Goal: Task Accomplishment & Management: Complete application form

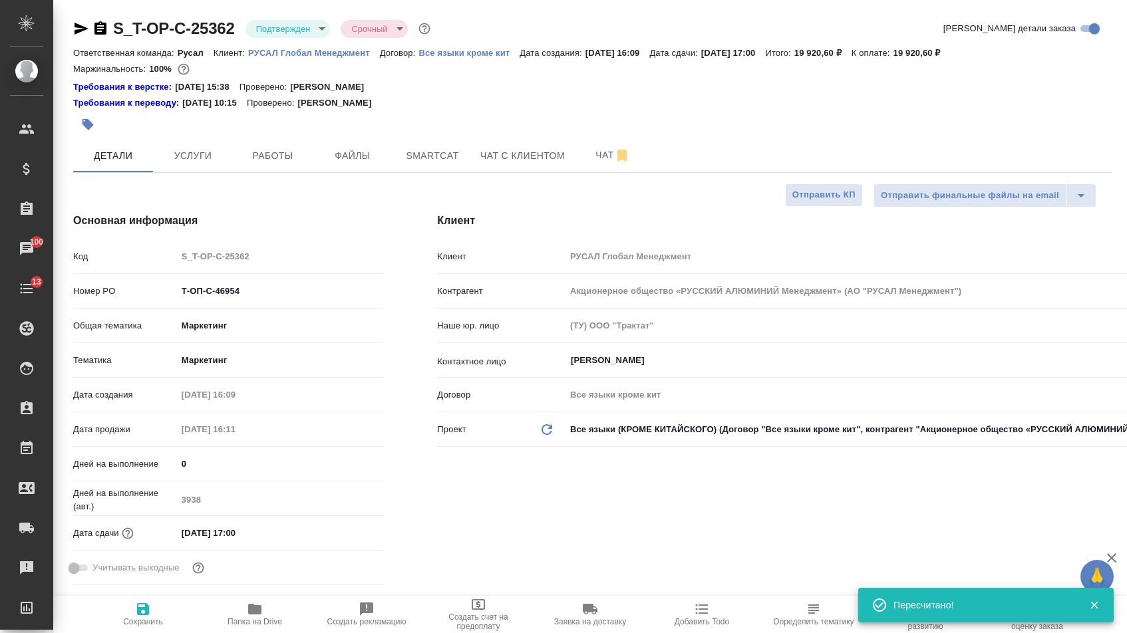
select select "RU"
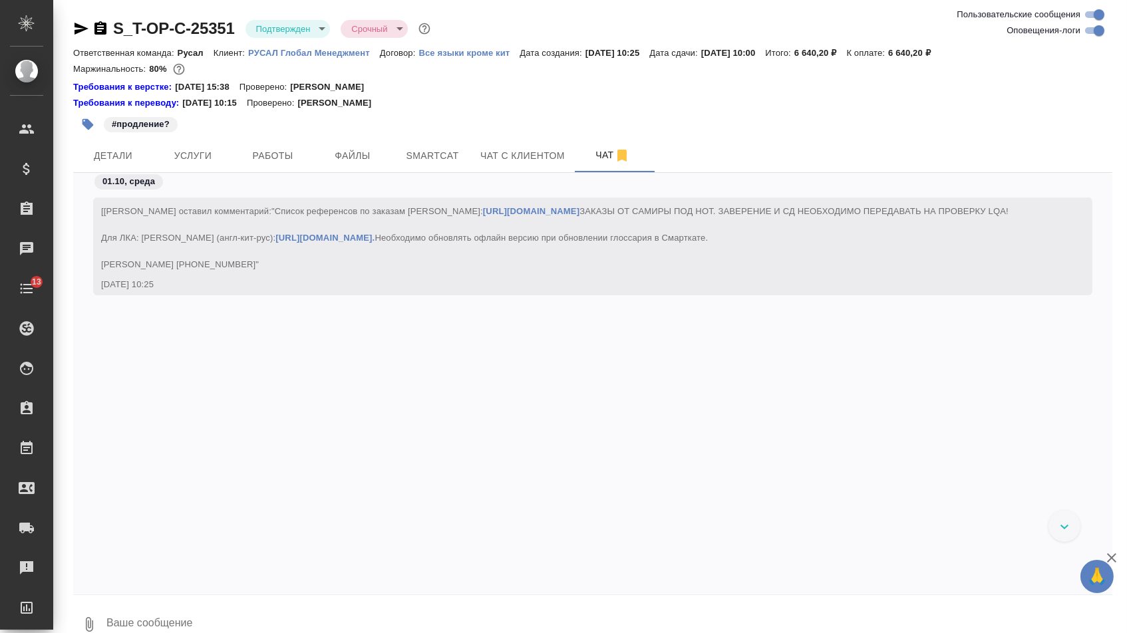
scroll to position [3661, 0]
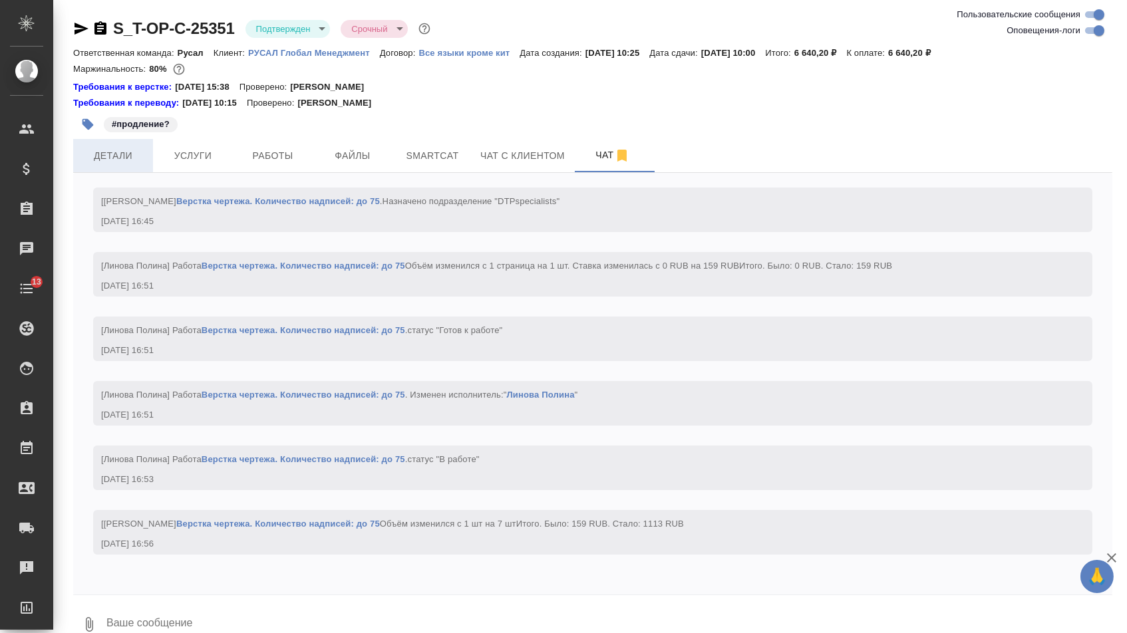
click at [141, 163] on span "Детали" at bounding box center [113, 156] width 64 height 17
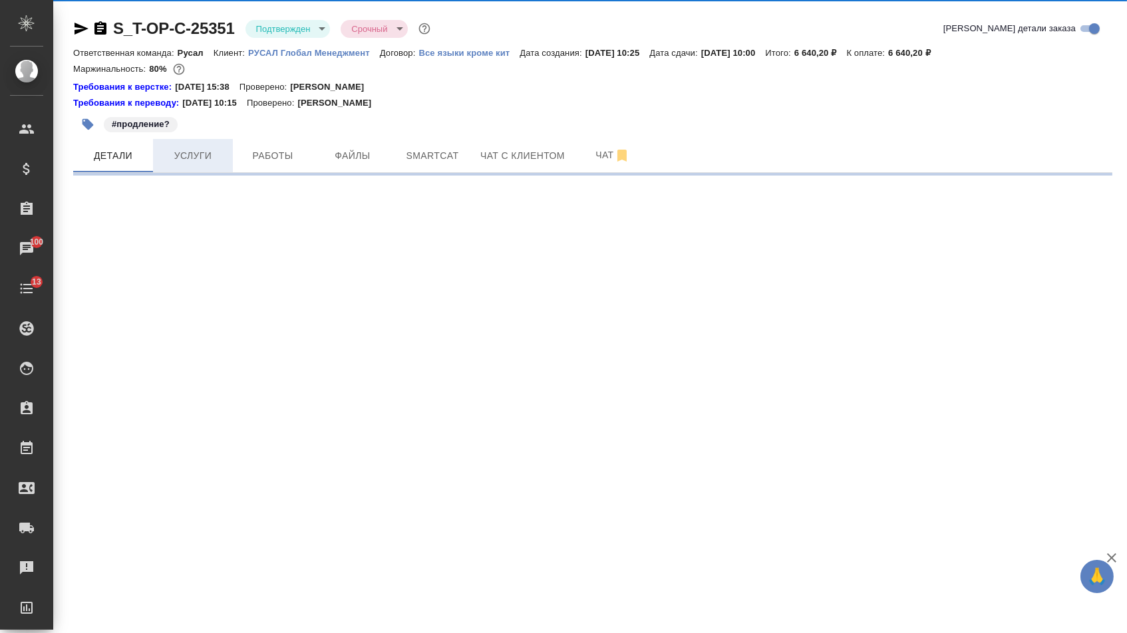
select select "RU"
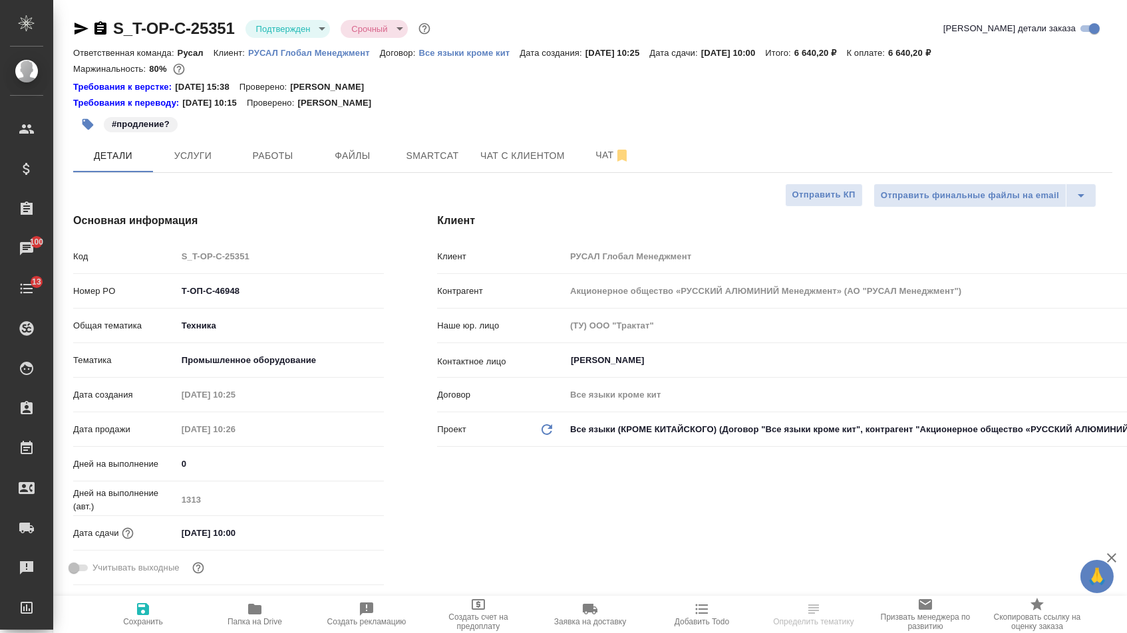
type textarea "x"
drag, startPoint x: 264, startPoint y: 290, endPoint x: 312, endPoint y: 307, distance: 50.9
click at [312, 301] on div "Т-ОП-С-46948" at bounding box center [281, 291] width 208 height 21
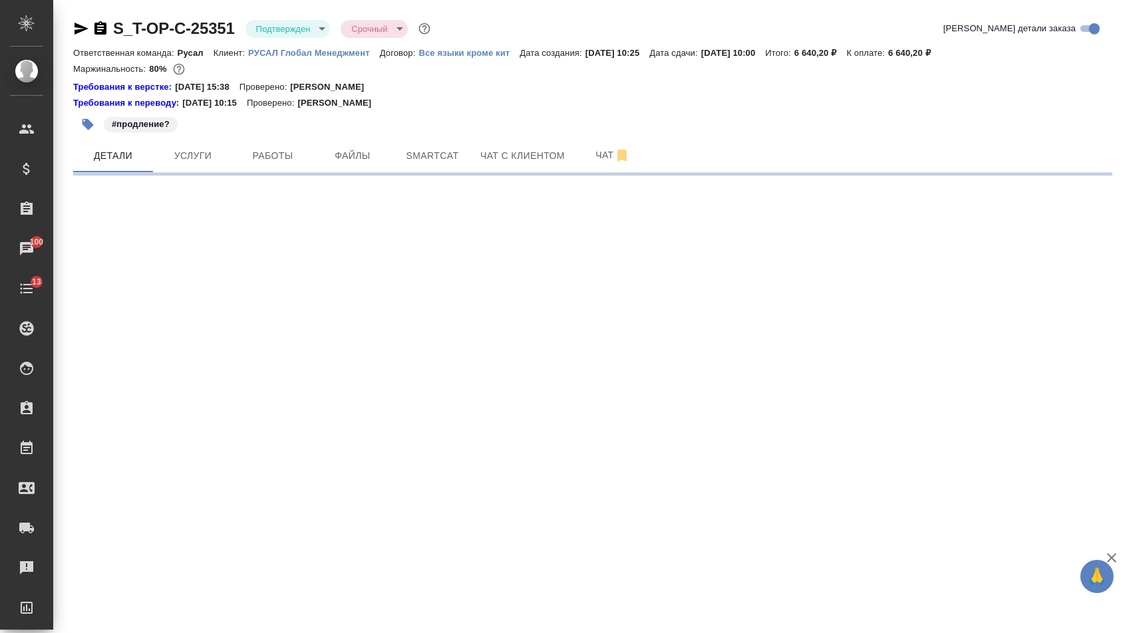
select select "RU"
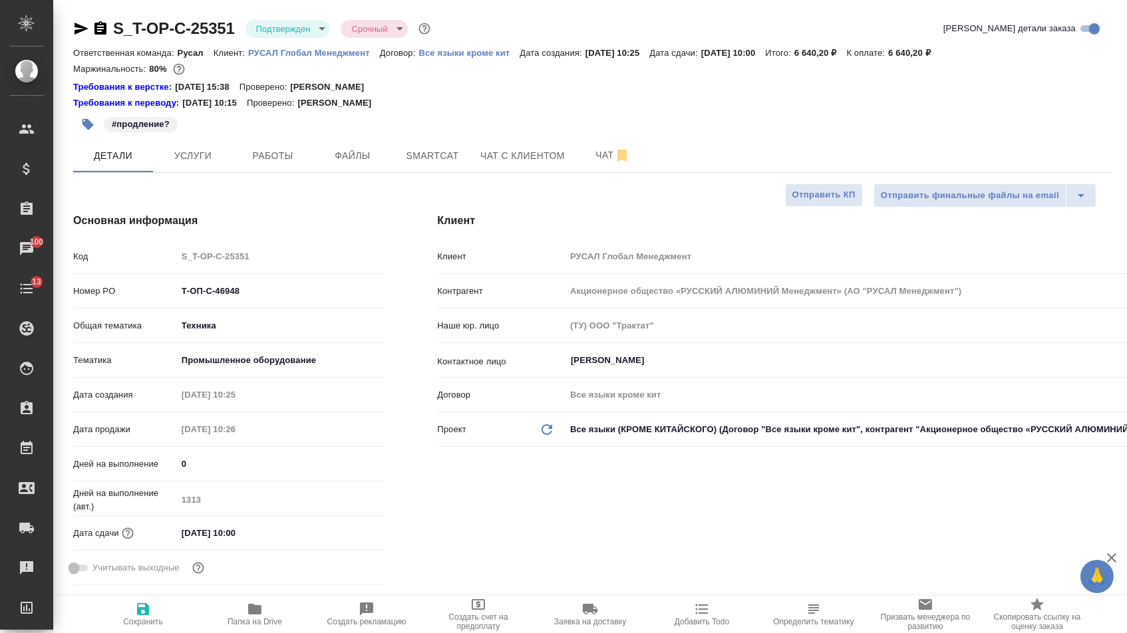
type textarea "x"
drag, startPoint x: 247, startPoint y: 297, endPoint x: 175, endPoint y: 293, distance: 72.6
click at [175, 293] on div "Номер PO Т-ОП-С-46948" at bounding box center [228, 290] width 311 height 23
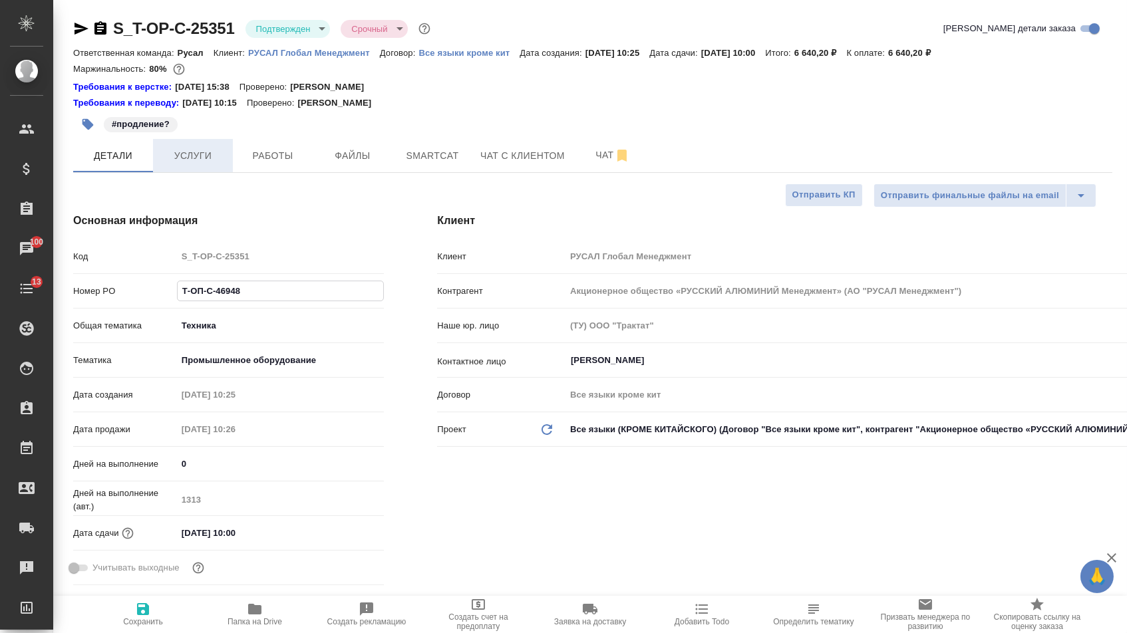
click at [205, 170] on button "Услуги" at bounding box center [193, 155] width 80 height 33
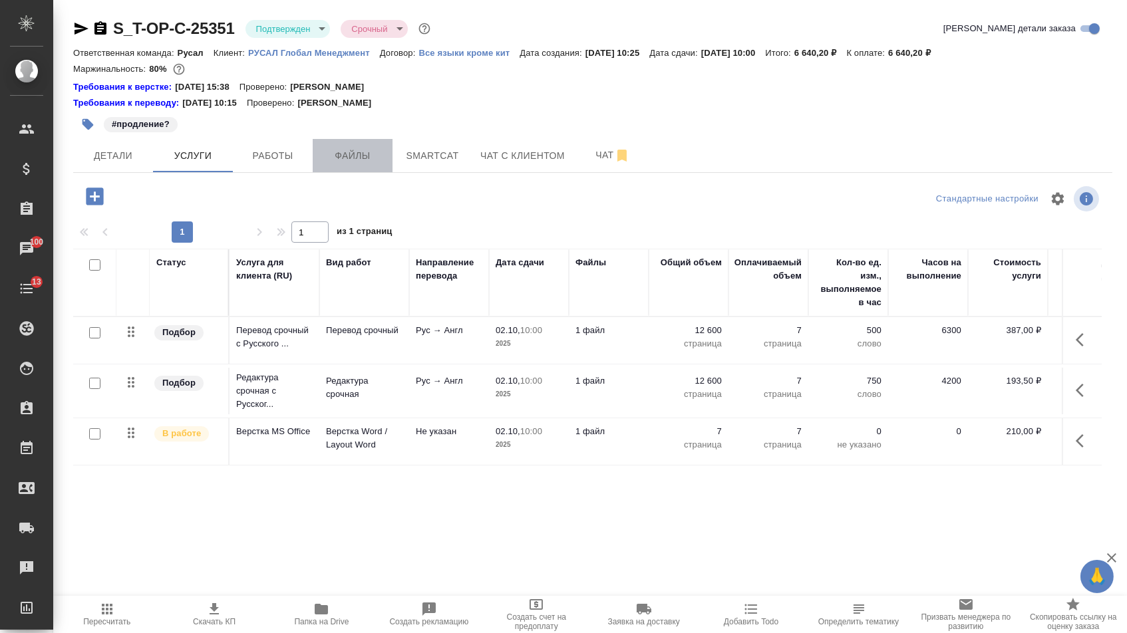
click at [375, 156] on span "Файлы" at bounding box center [353, 156] width 64 height 17
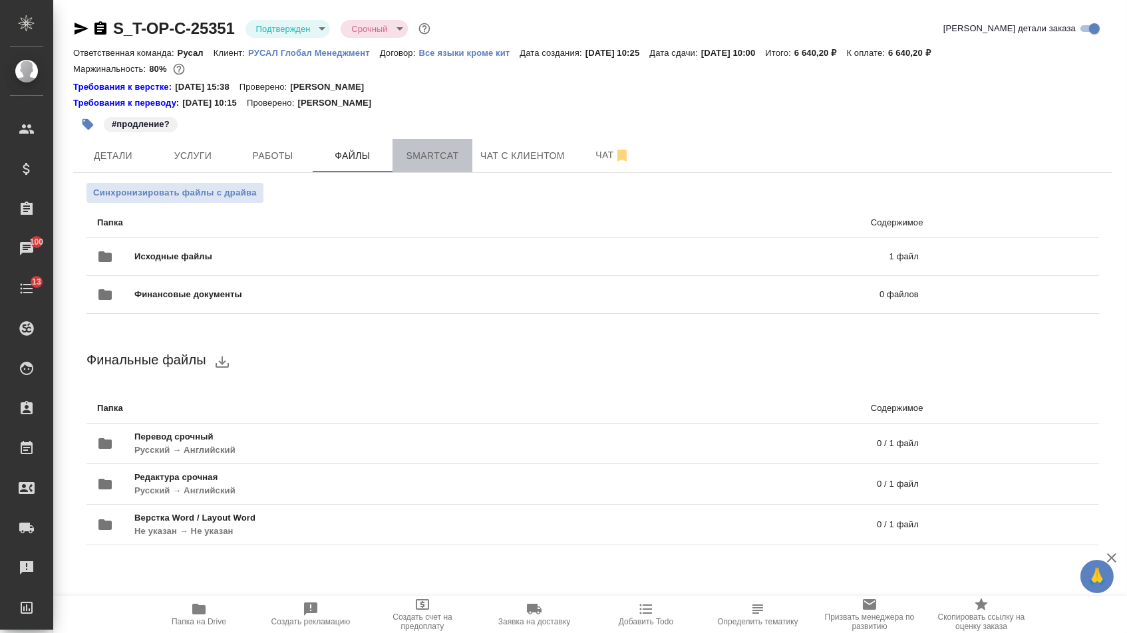
click at [424, 169] on button "Smartcat" at bounding box center [432, 155] width 80 height 33
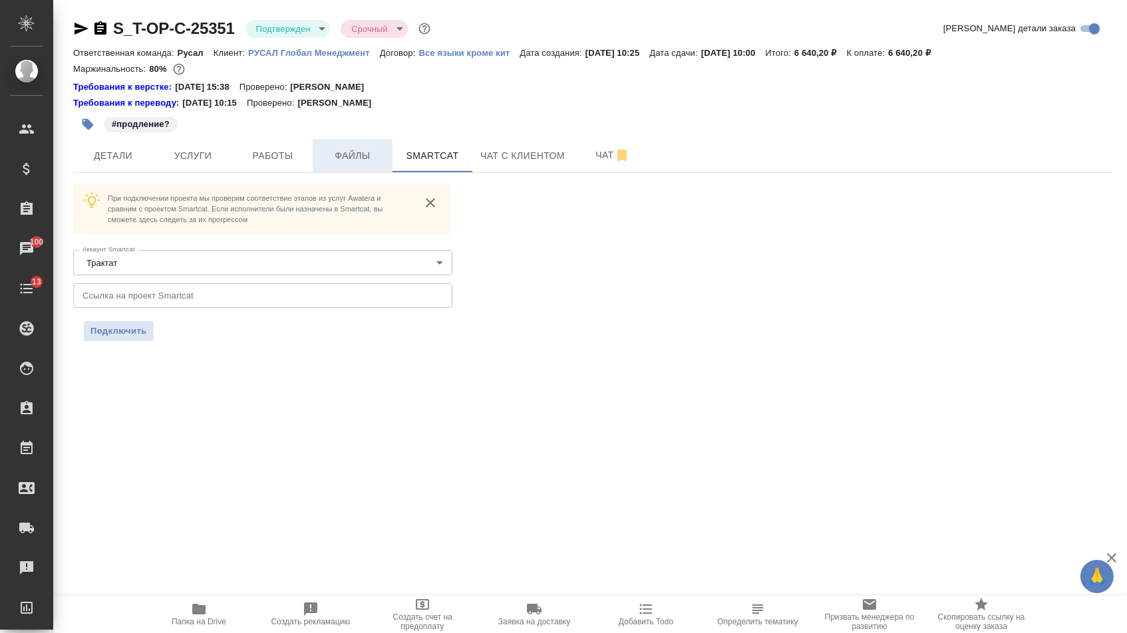
click at [325, 156] on span "Файлы" at bounding box center [353, 156] width 64 height 17
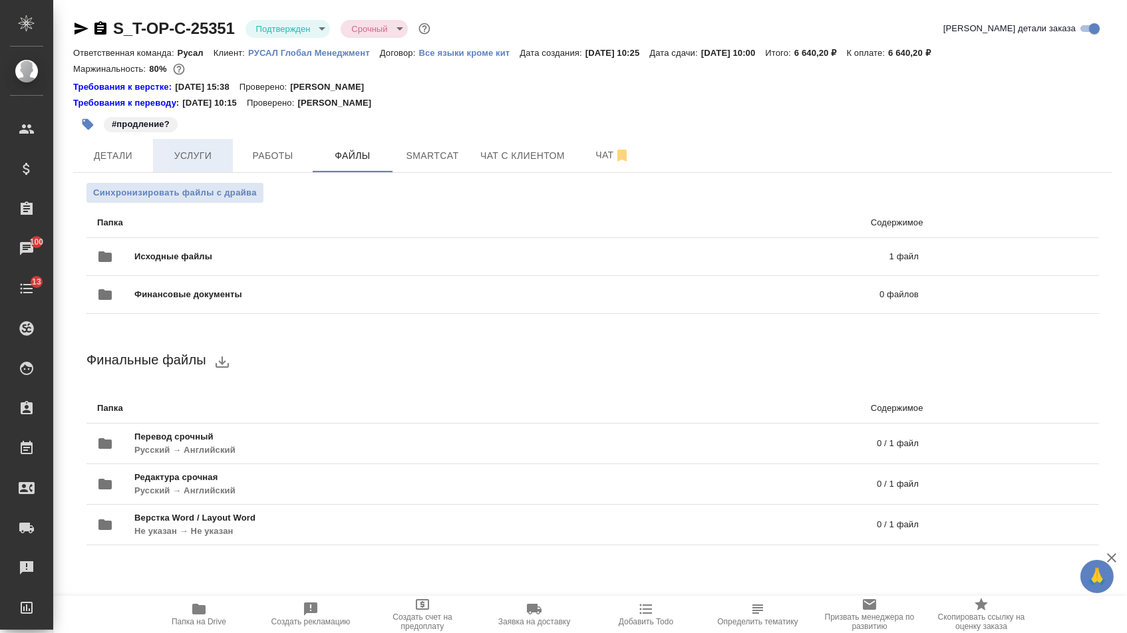
click at [180, 156] on span "Услуги" at bounding box center [193, 156] width 64 height 17
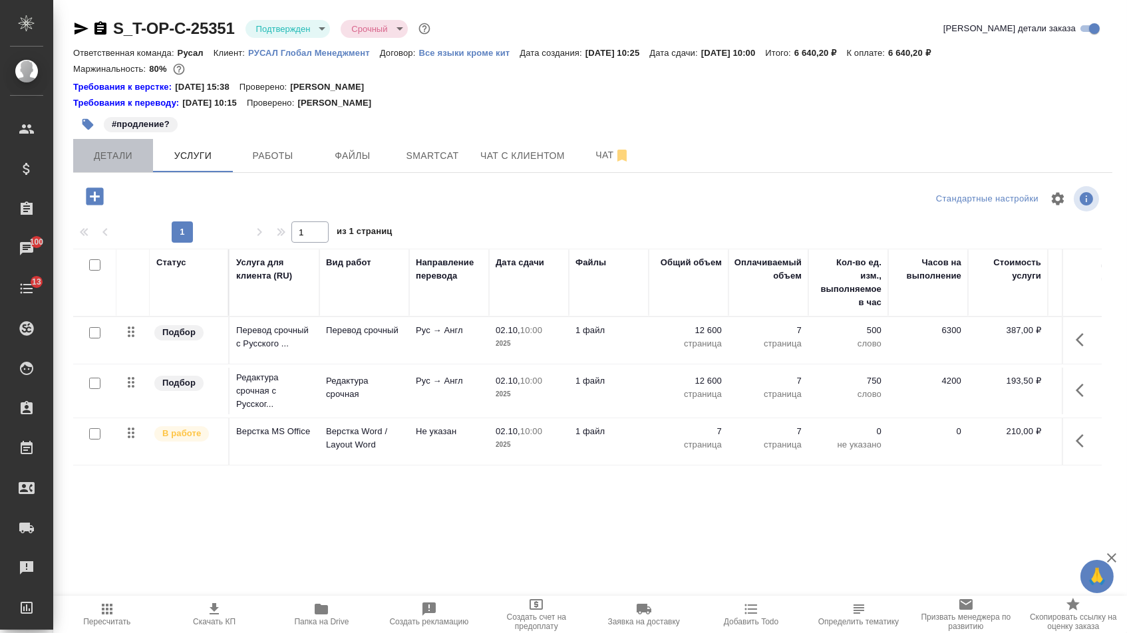
click at [132, 162] on span "Детали" at bounding box center [113, 156] width 64 height 17
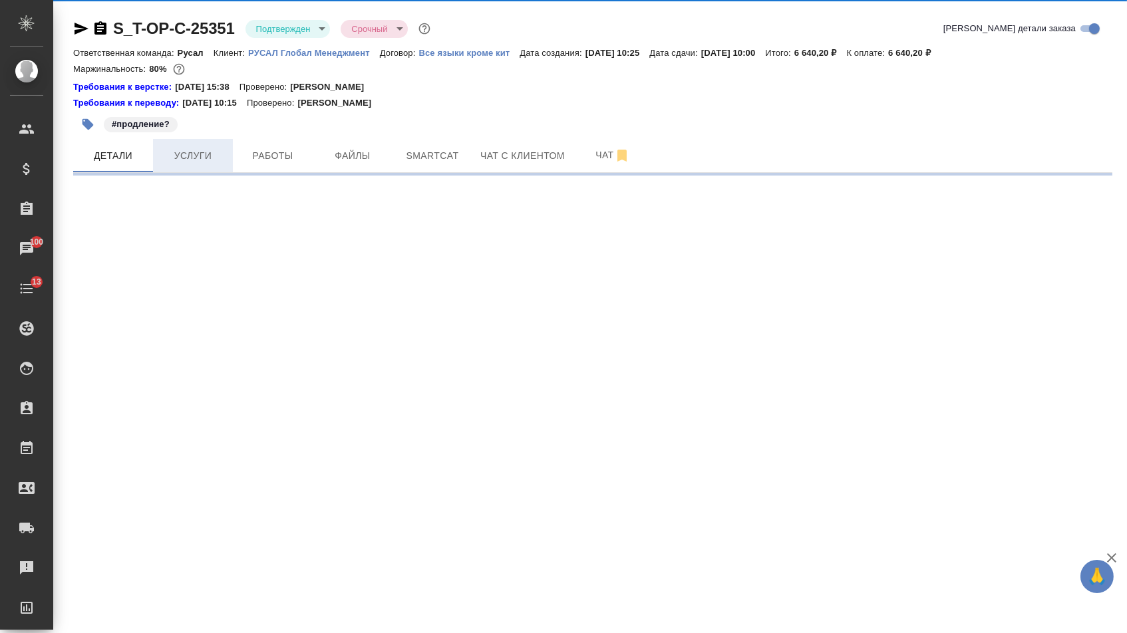
select select "RU"
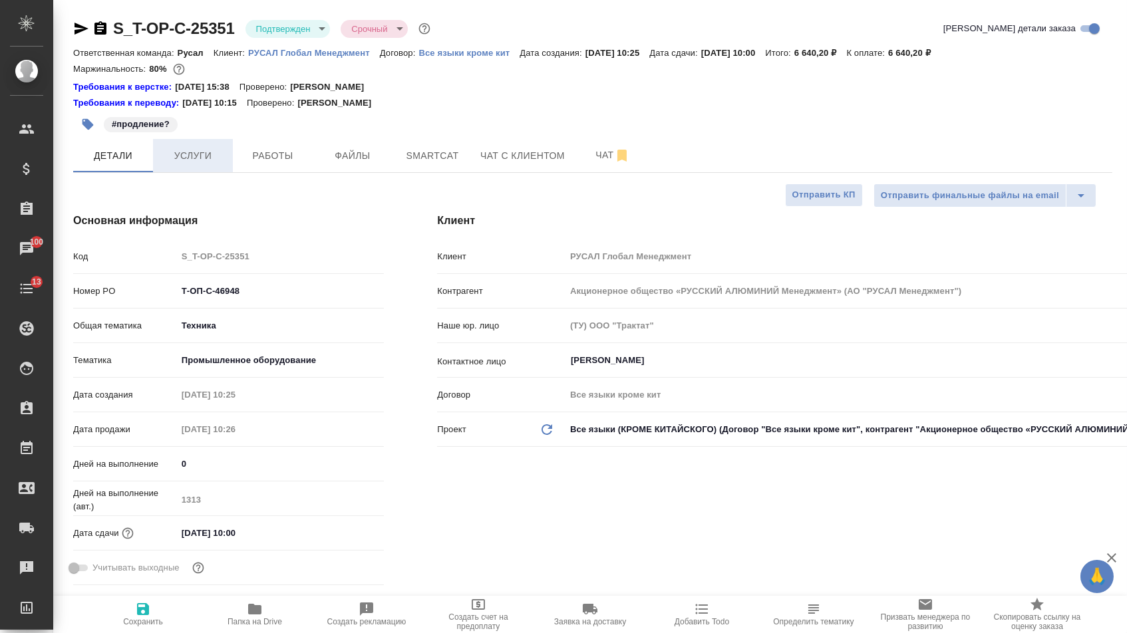
type textarea "x"
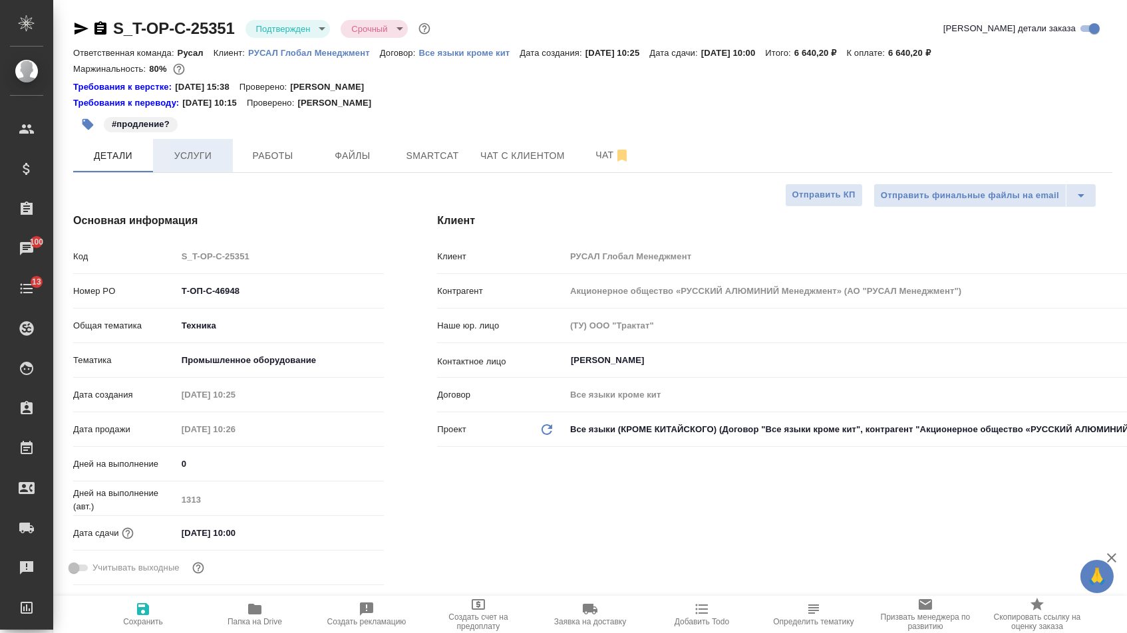
type textarea "x"
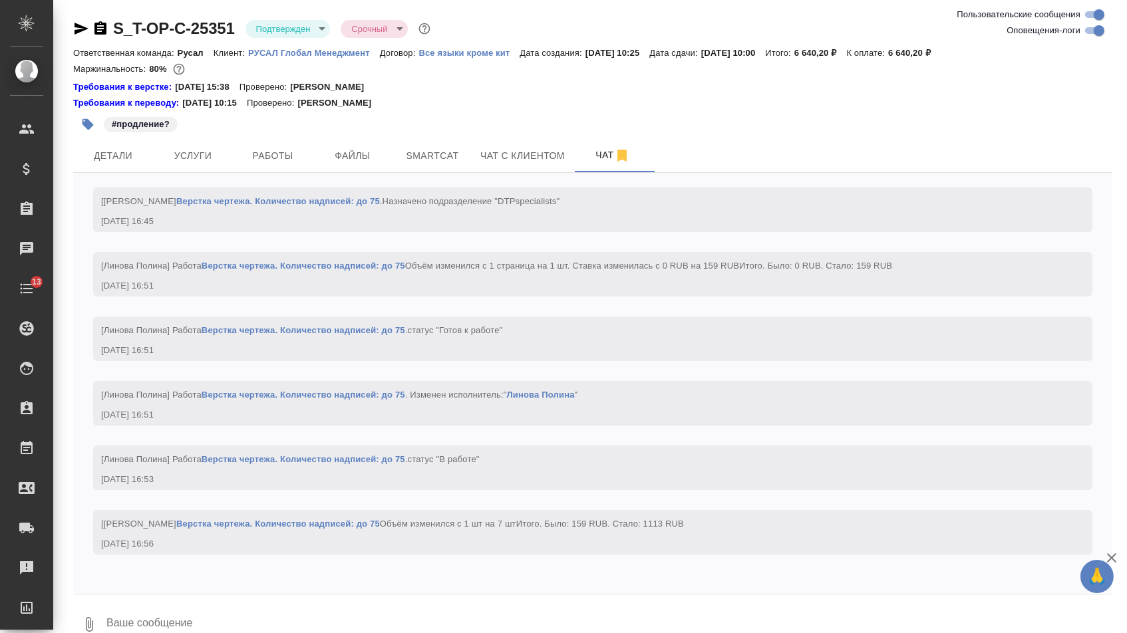
scroll to position [3661, 0]
click at [138, 156] on span "Детали" at bounding box center [113, 156] width 64 height 17
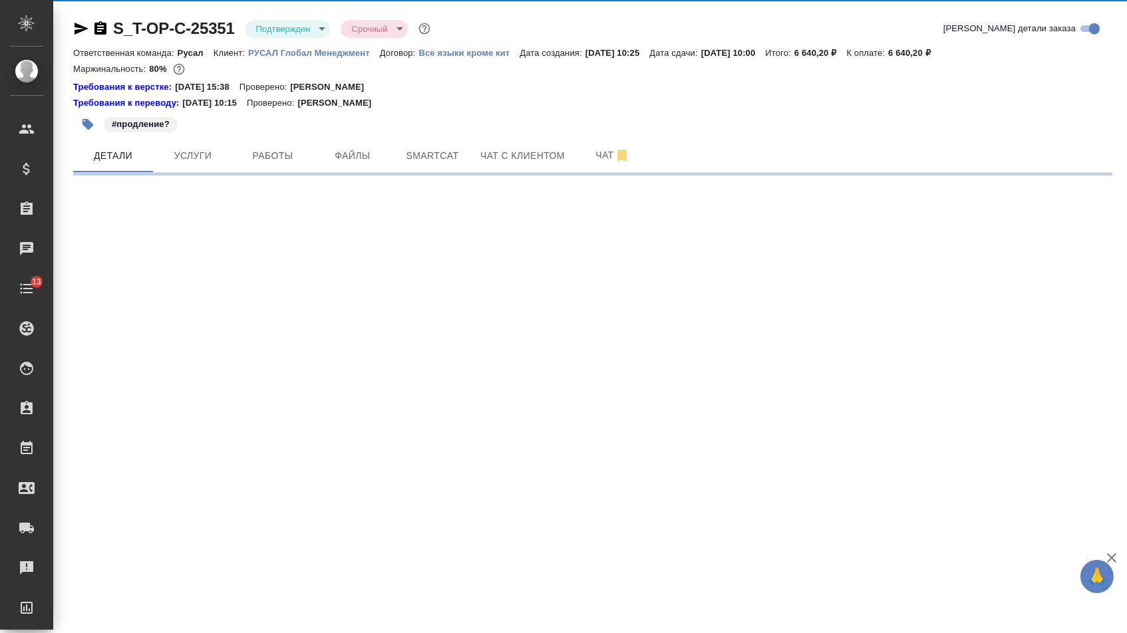
select select "RU"
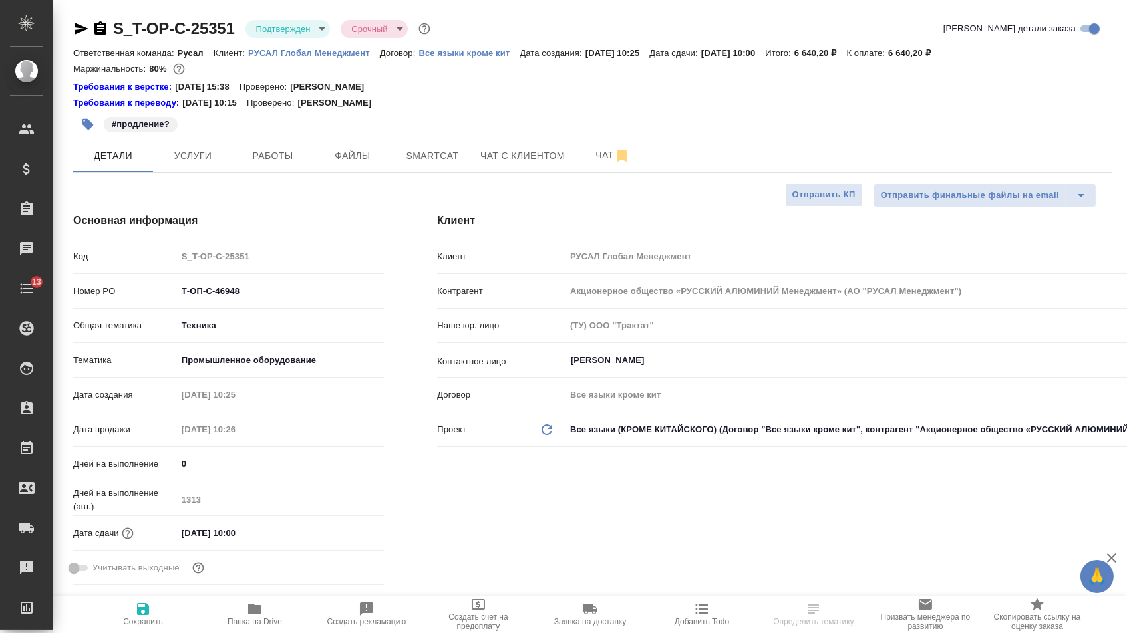
type textarea "x"
click at [234, 540] on input "02.10.2025 10:00" at bounding box center [235, 533] width 116 height 19
type input "02.10.2025 10:0_"
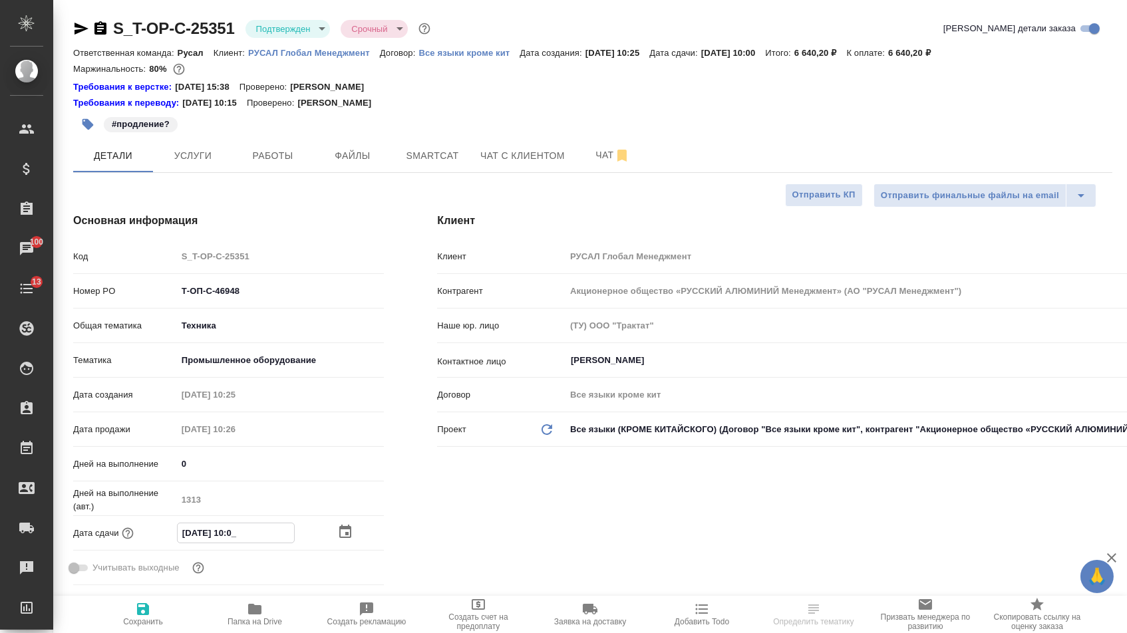
type textarea "x"
type input "02.10.2025 15:00"
type textarea "x"
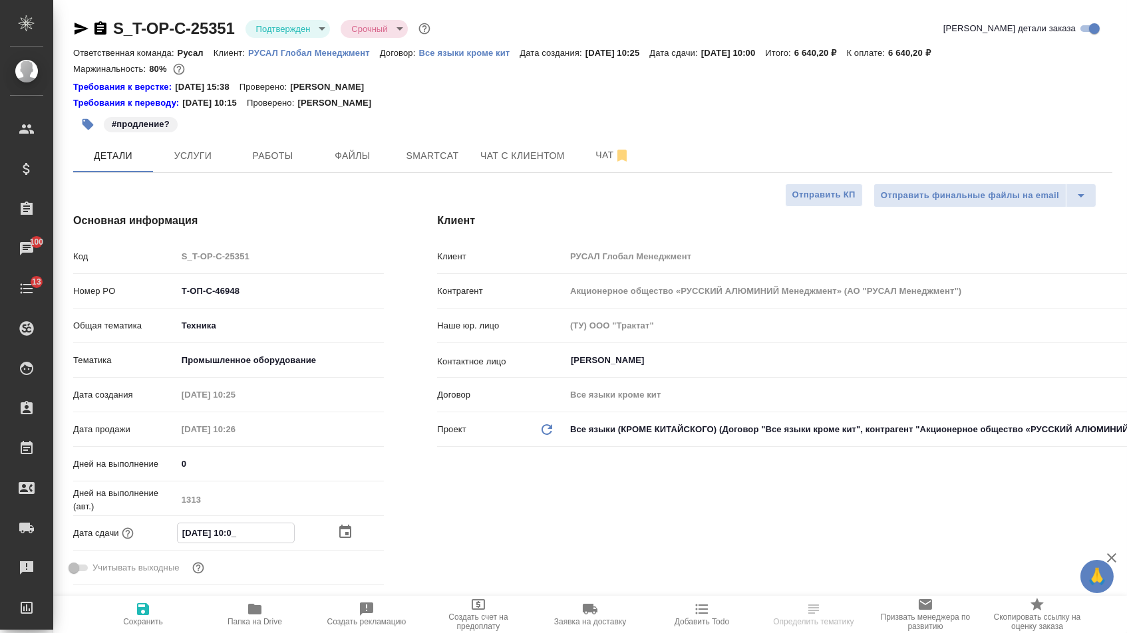
type textarea "x"
click at [178, 615] on span "Сохранить" at bounding box center [143, 613] width 96 height 25
type textarea "x"
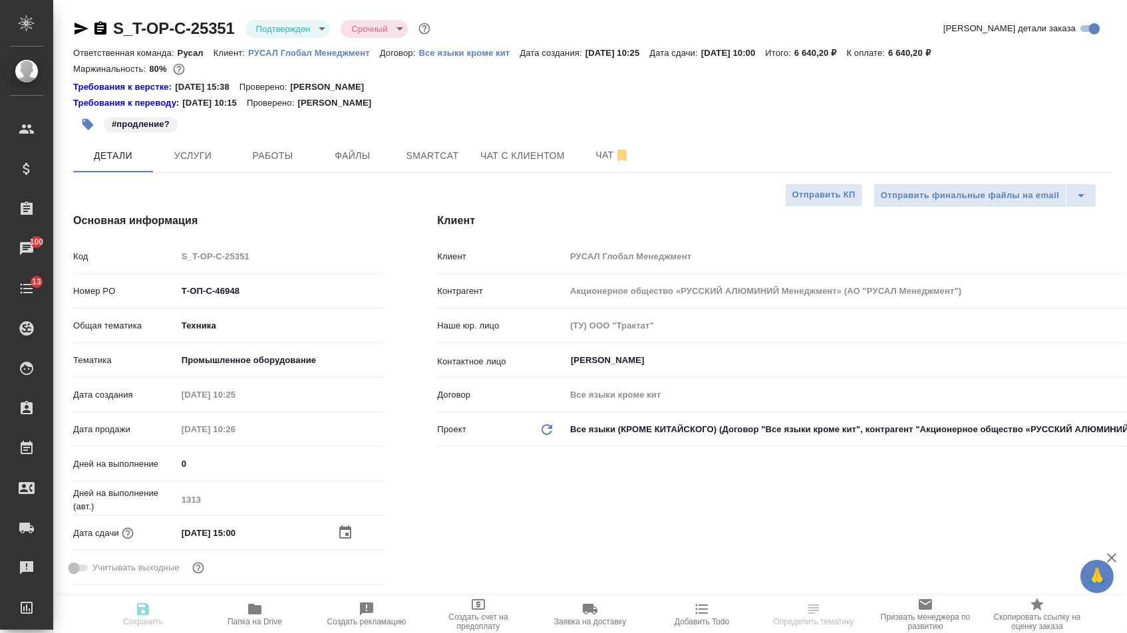
type textarea "x"
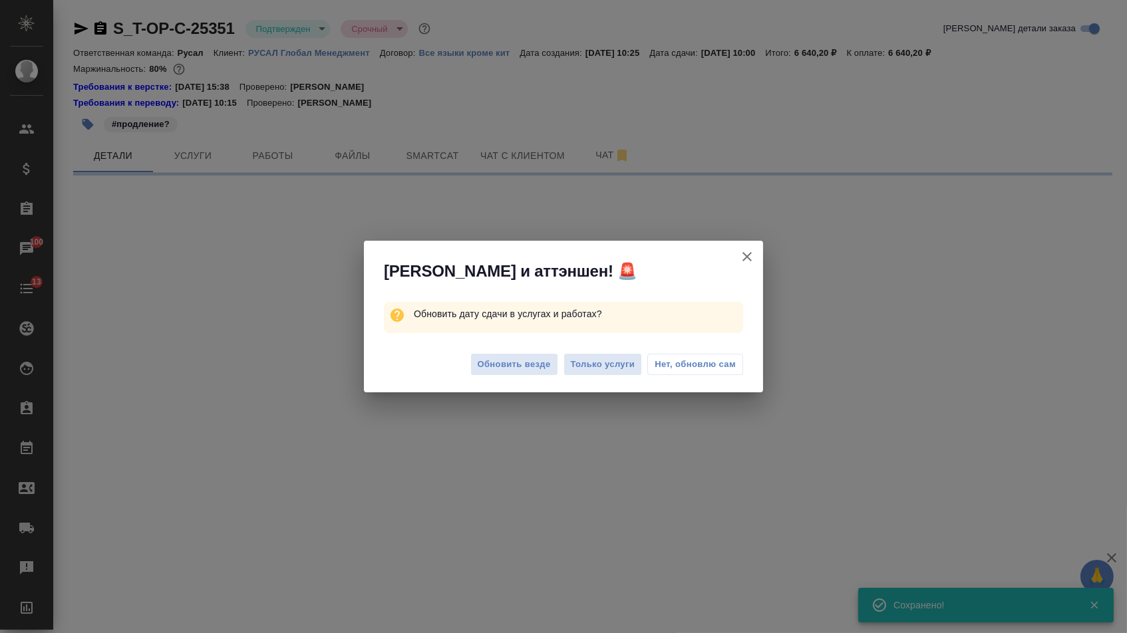
select select "RU"
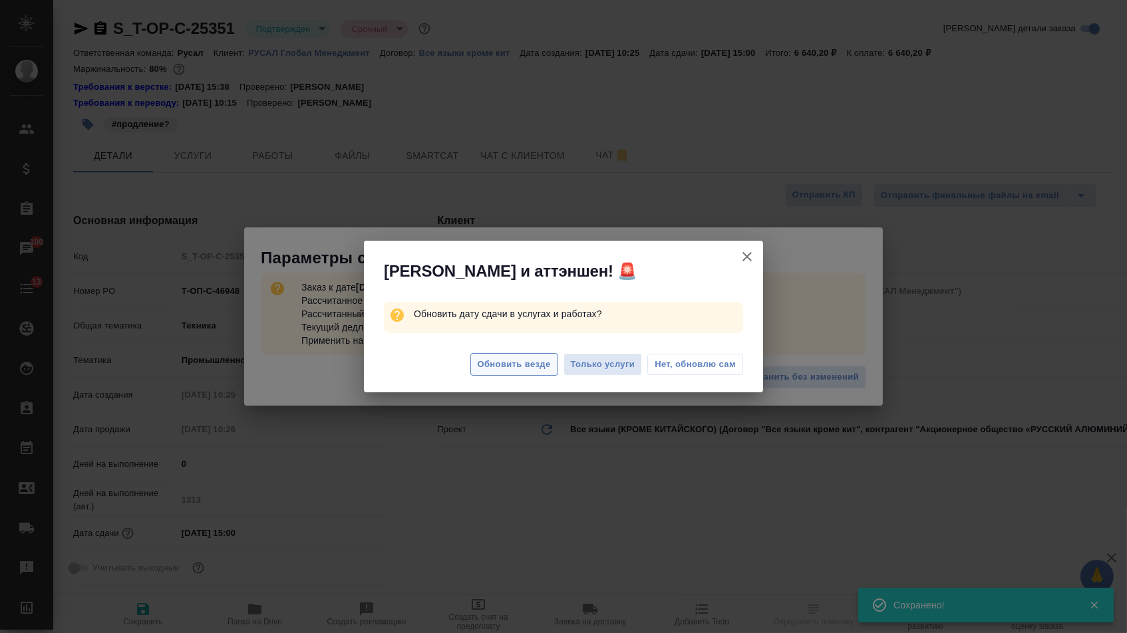
type textarea "x"
click at [508, 371] on span "Обновить везде" at bounding box center [514, 364] width 73 height 15
type textarea "x"
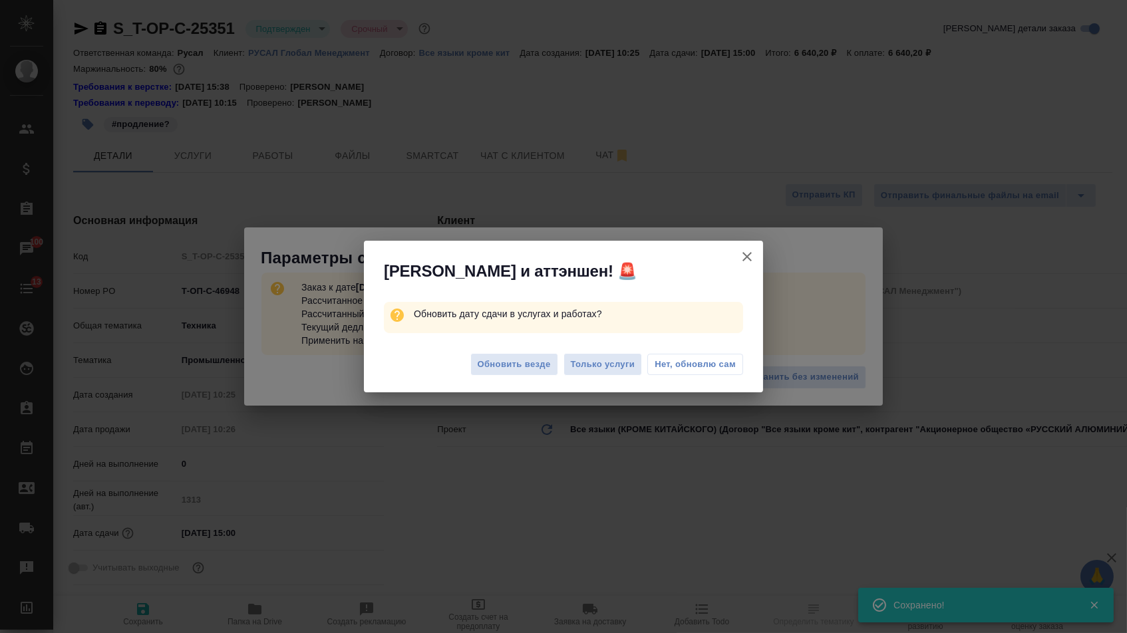
type textarea "x"
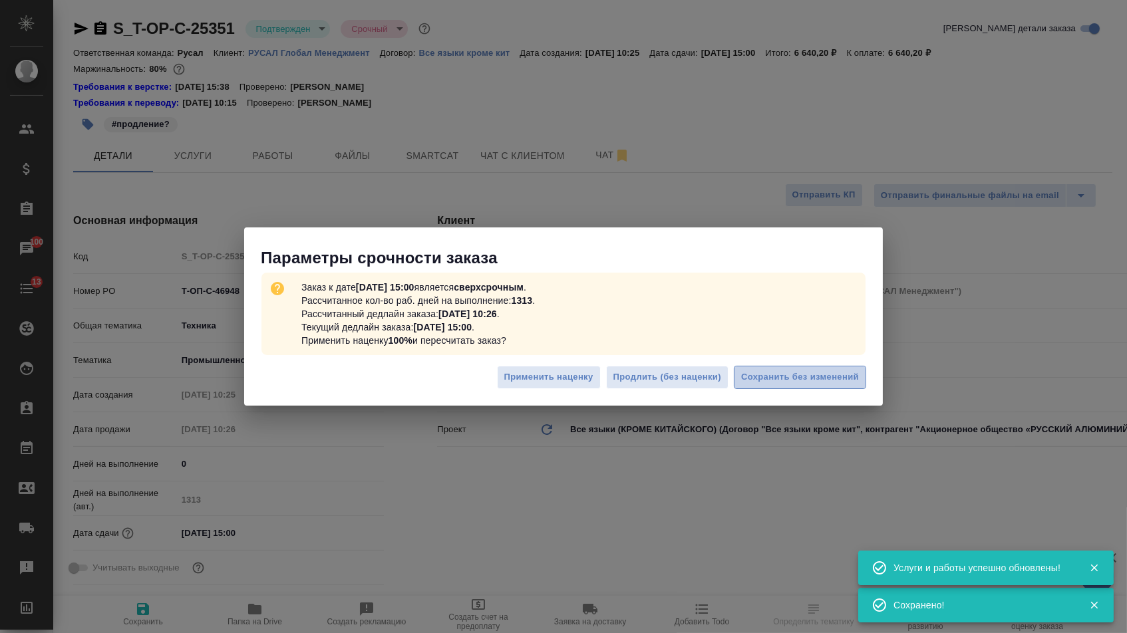
click at [796, 385] on span "Сохранить без изменений" at bounding box center [800, 377] width 118 height 15
type textarea "x"
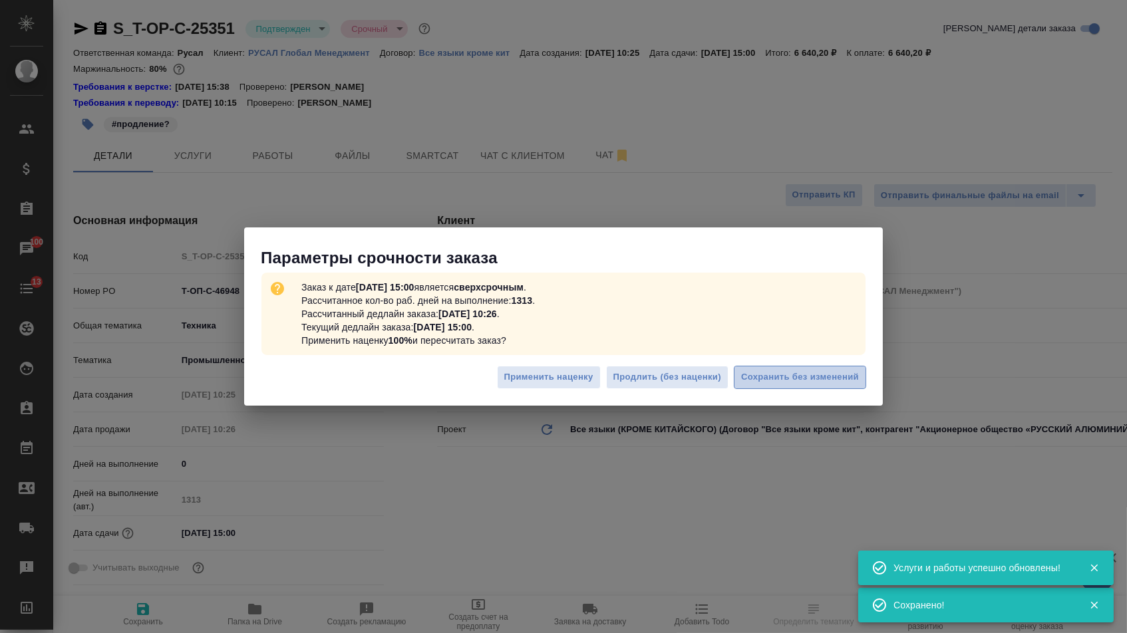
type textarea "x"
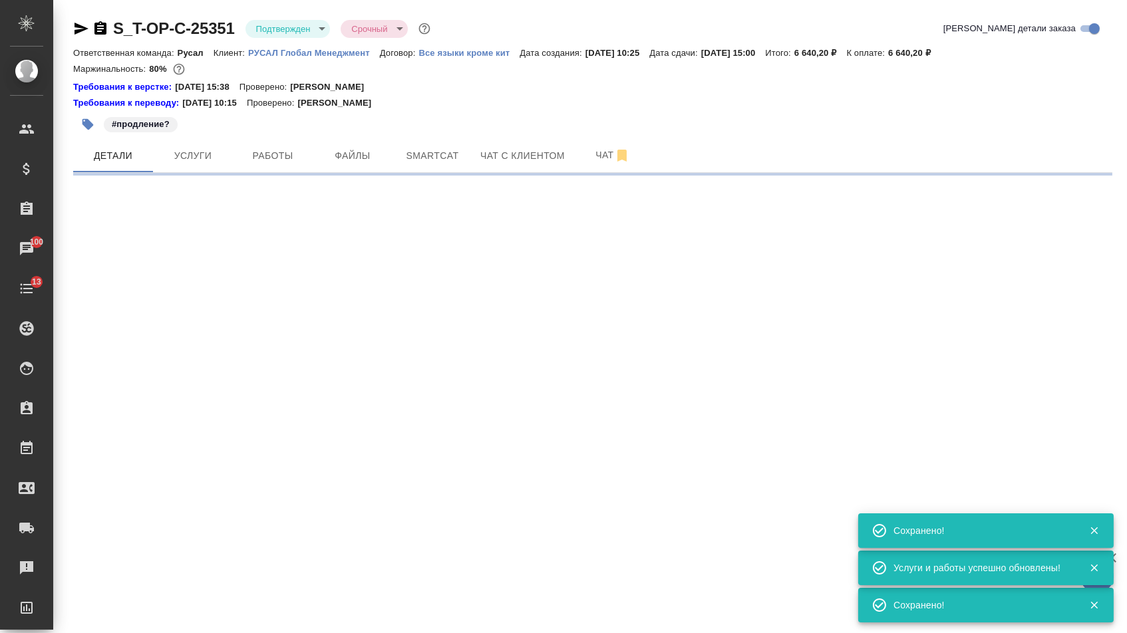
select select "RU"
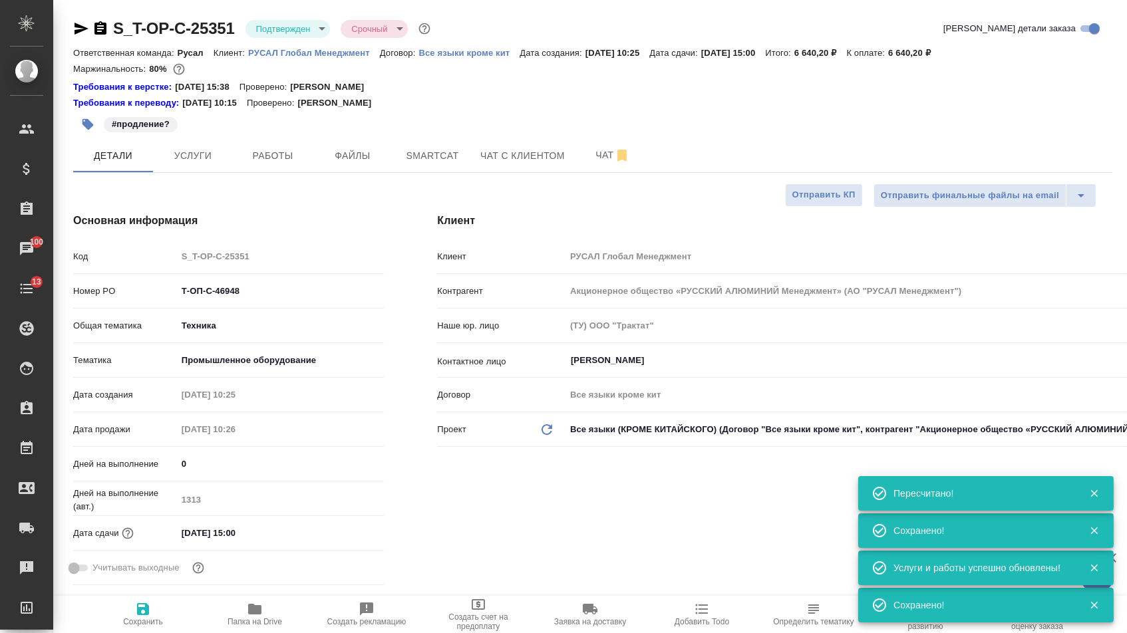
type textarea "x"
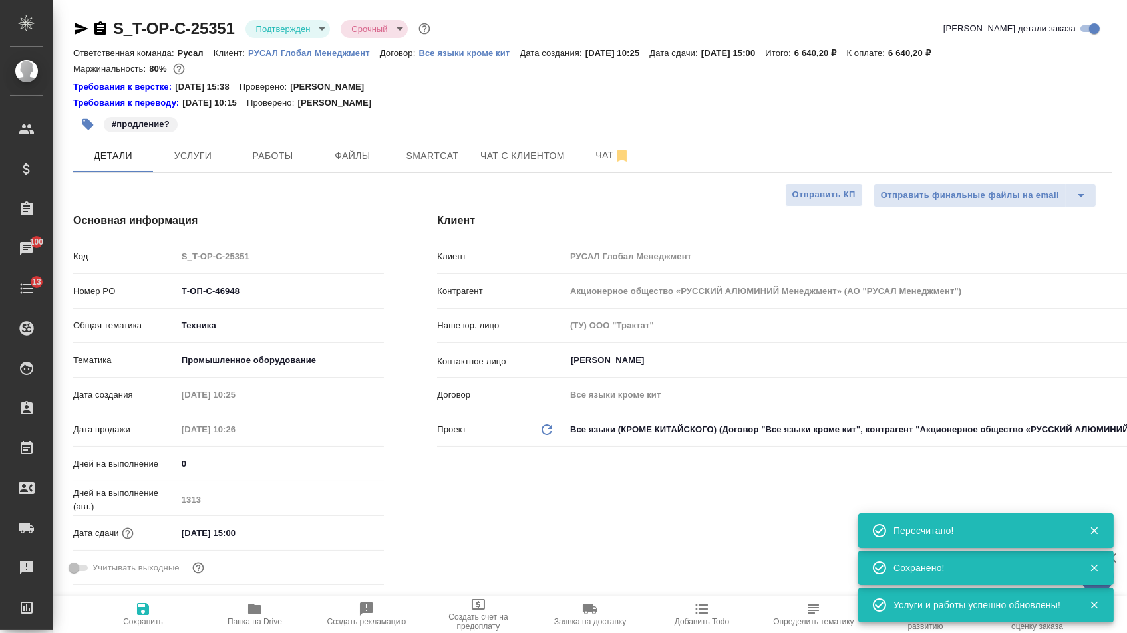
type textarea "x"
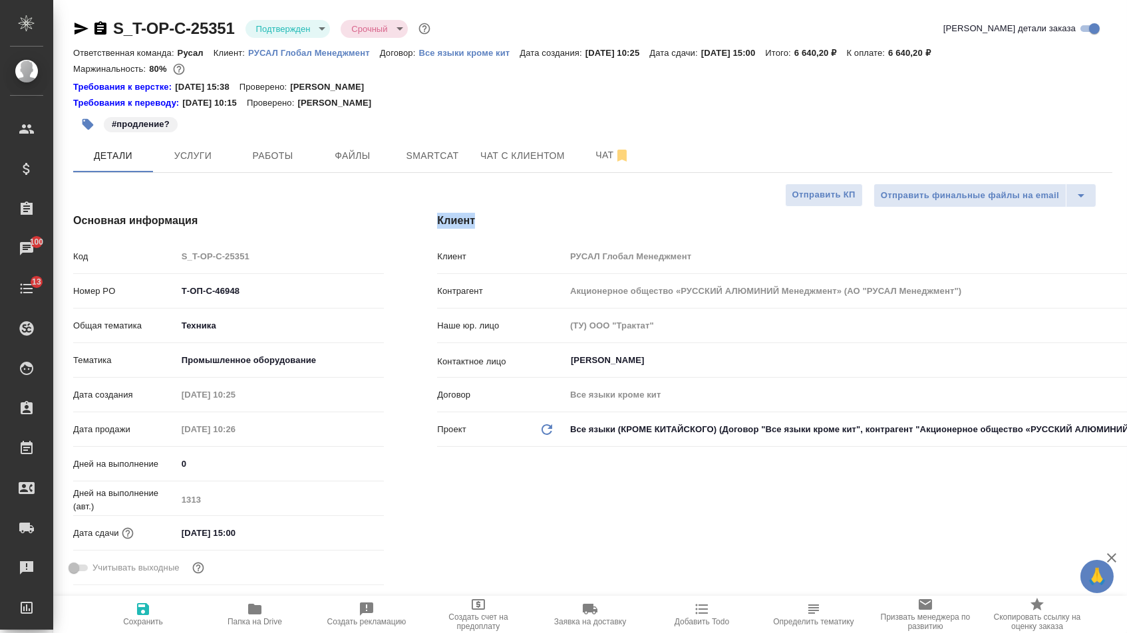
drag, startPoint x: 436, startPoint y: 227, endPoint x: 498, endPoint y: 225, distance: 61.9
click at [496, 225] on h4 "Клиент" at bounding box center [774, 221] width 675 height 16
click at [472, 225] on h4 "Клиент" at bounding box center [774, 221] width 675 height 16
drag, startPoint x: 441, startPoint y: 262, endPoint x: 490, endPoint y: 264, distance: 49.3
click at [490, 263] on p "Клиент" at bounding box center [501, 256] width 128 height 13
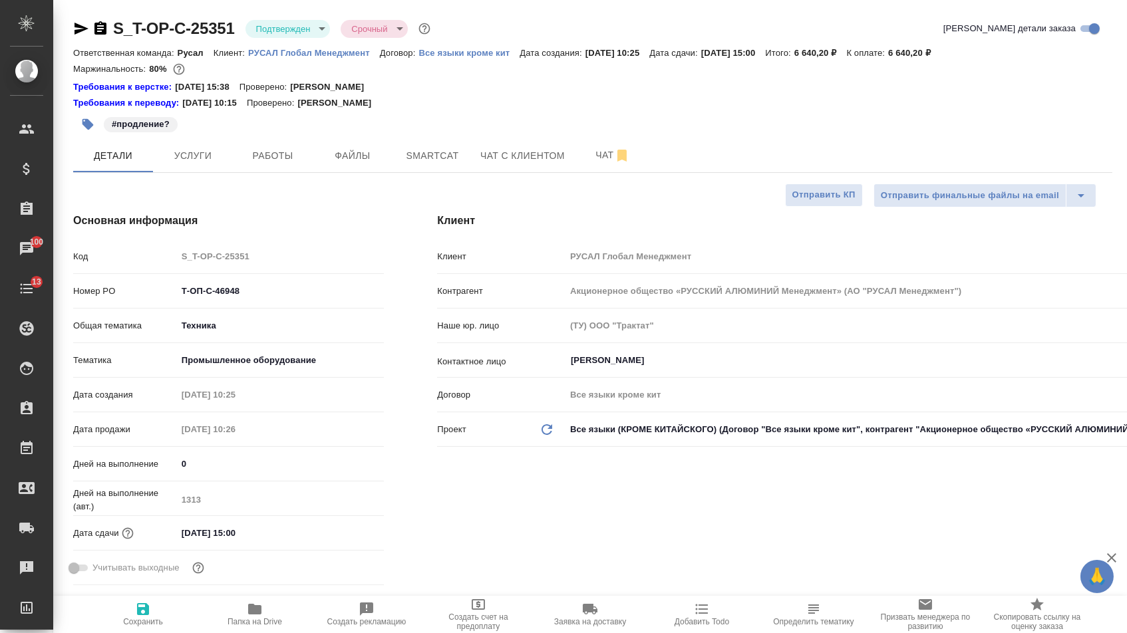
click at [458, 263] on p "Клиент" at bounding box center [501, 256] width 128 height 13
drag, startPoint x: 437, startPoint y: 262, endPoint x: 480, endPoint y: 262, distance: 42.6
click at [480, 262] on p "Клиент" at bounding box center [501, 256] width 128 height 13
click at [460, 261] on p "Клиент" at bounding box center [501, 256] width 128 height 13
type textarea "x"
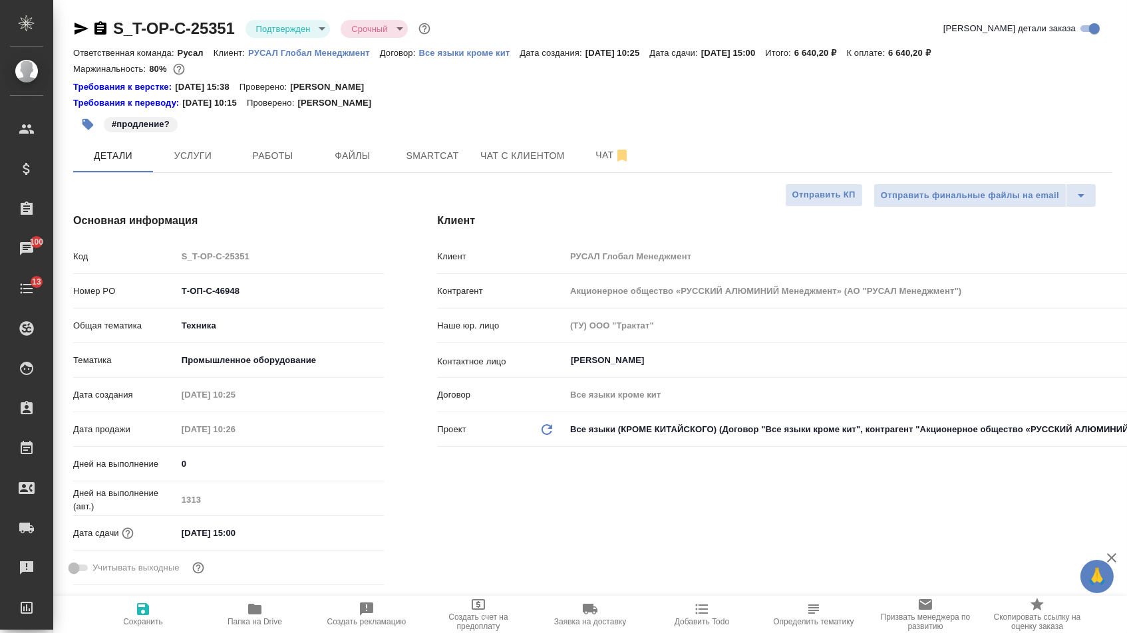
type textarea "x"
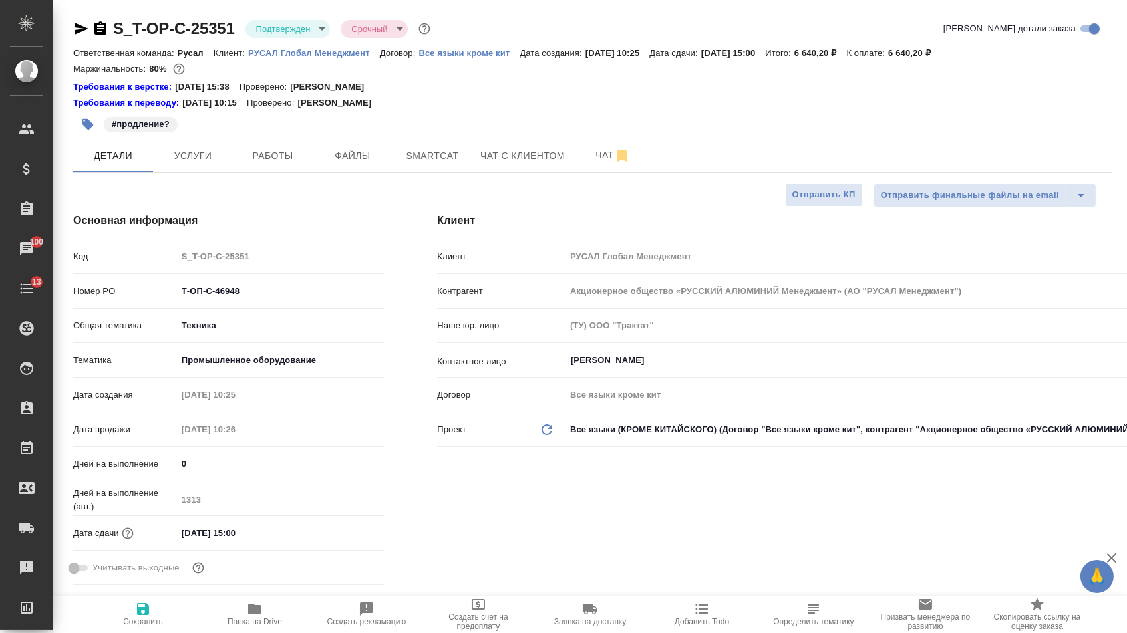
type textarea "x"
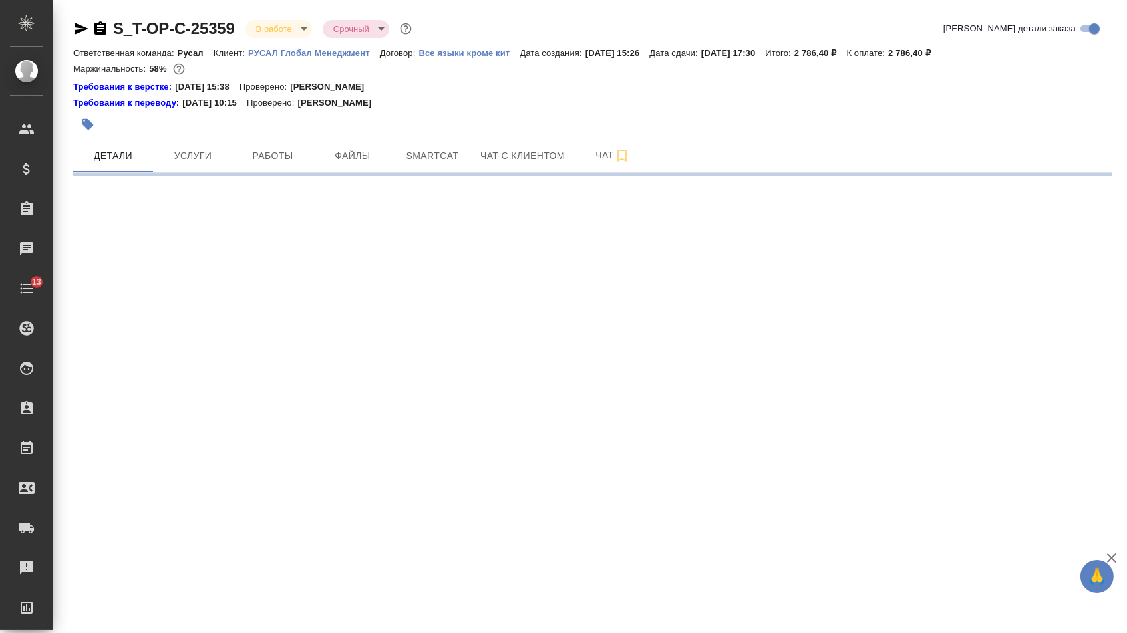
select select "RU"
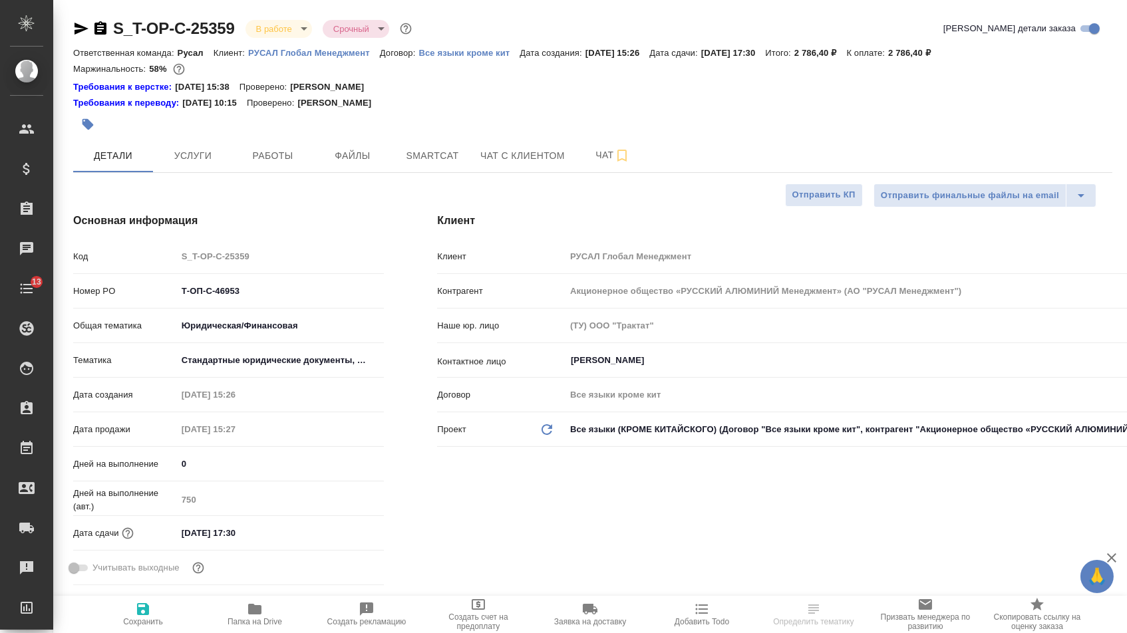
type textarea "x"
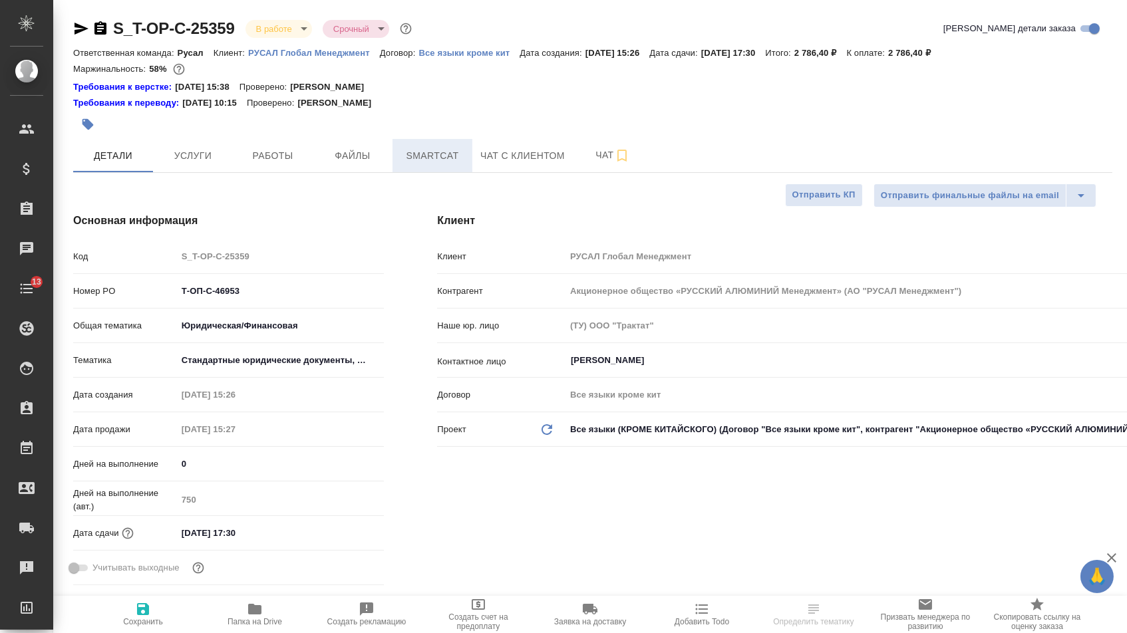
type textarea "x"
click at [367, 154] on span "Файлы" at bounding box center [353, 156] width 64 height 17
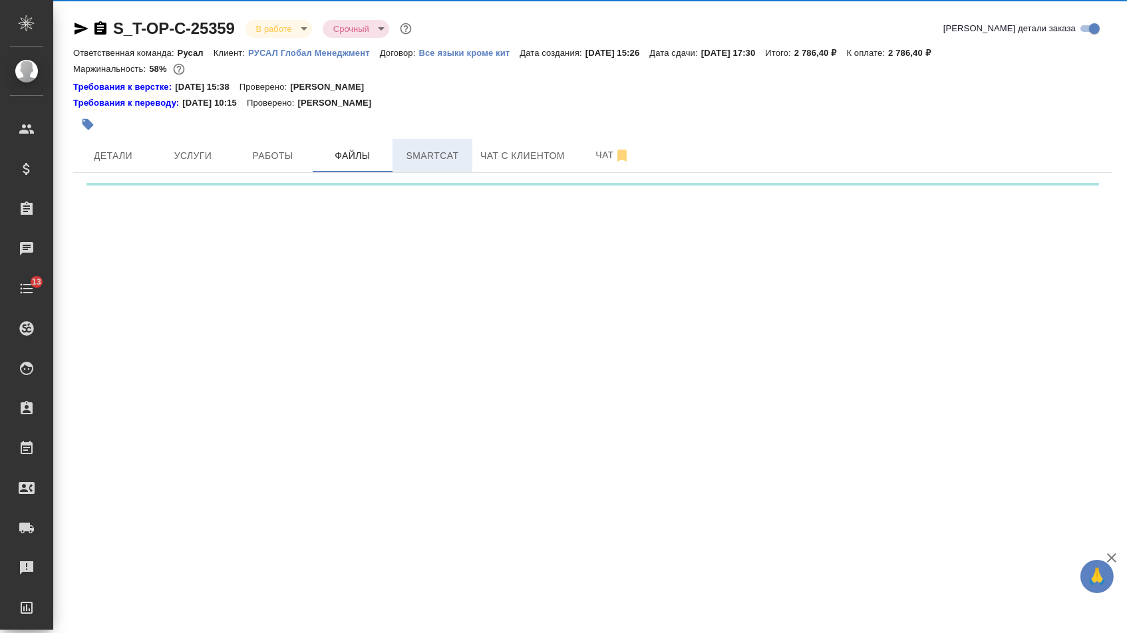
click at [428, 158] on span "Smartcat" at bounding box center [432, 156] width 64 height 17
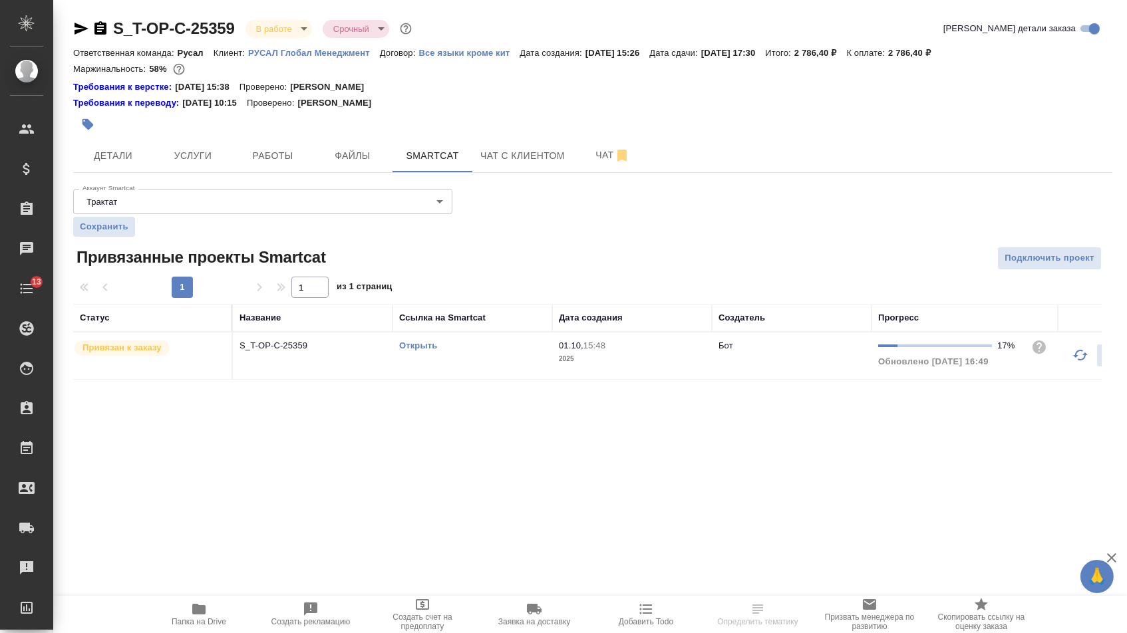
click at [1086, 361] on icon "button" at bounding box center [1080, 355] width 15 height 11
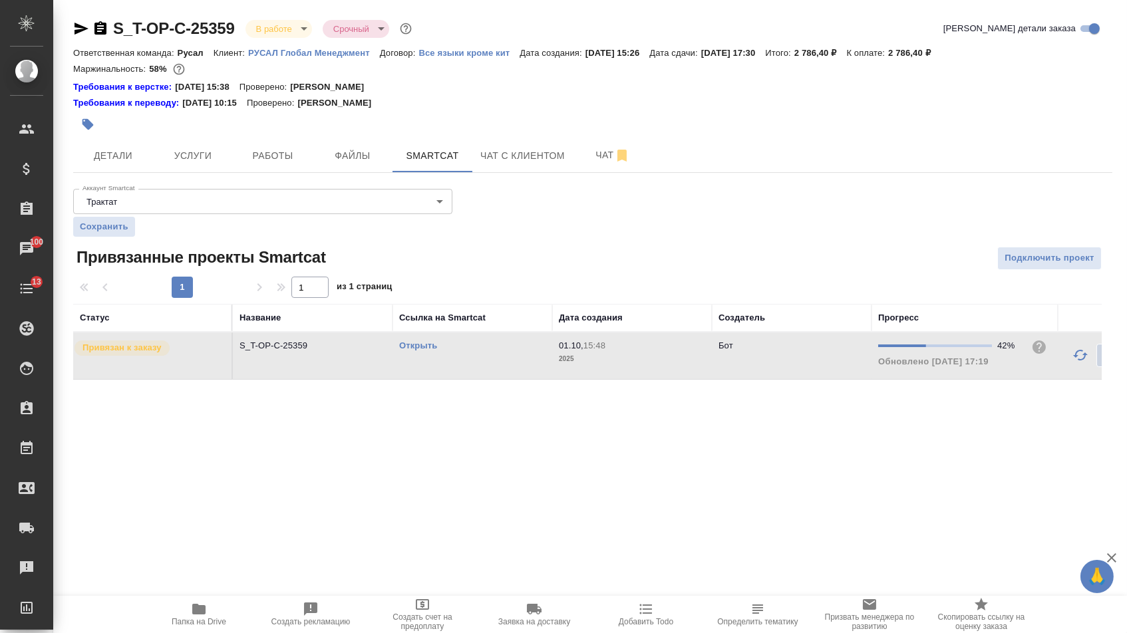
click at [420, 351] on link "Открыть" at bounding box center [418, 346] width 38 height 10
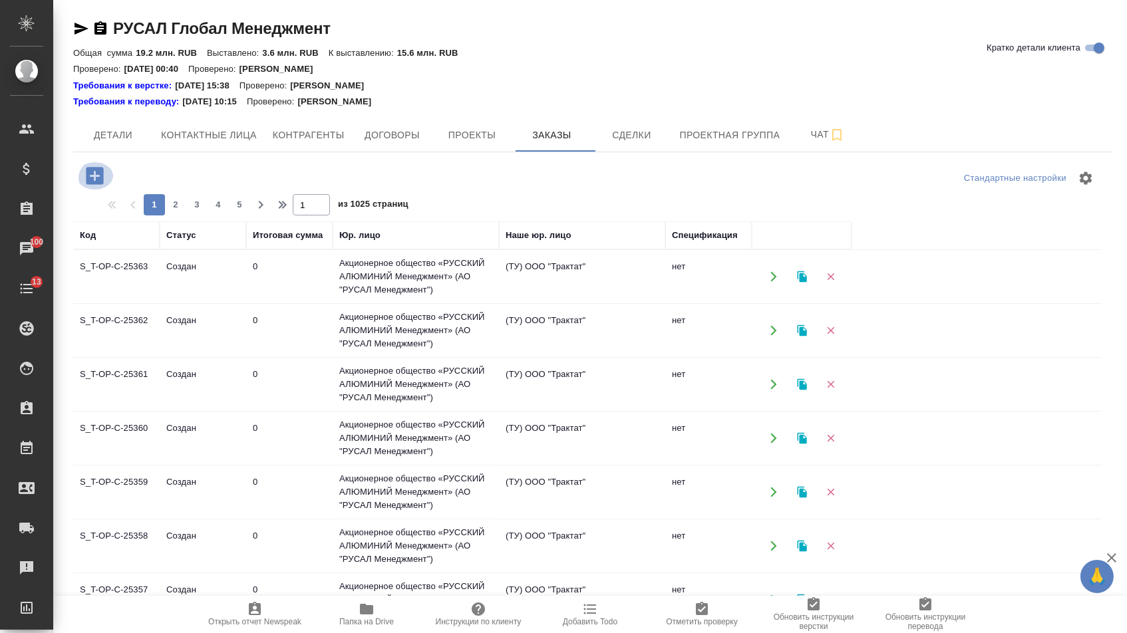
click at [91, 188] on icon "button" at bounding box center [94, 175] width 23 height 23
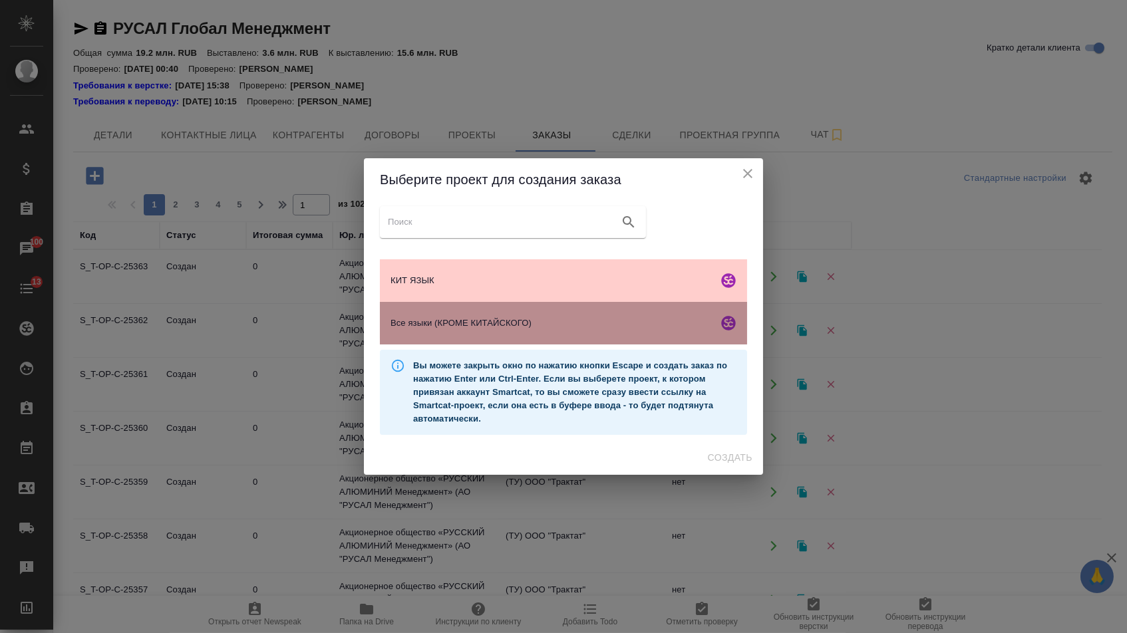
click at [469, 325] on span "Все языки (КРОМЕ КИТАЙСКОГО)" at bounding box center [551, 323] width 322 height 13
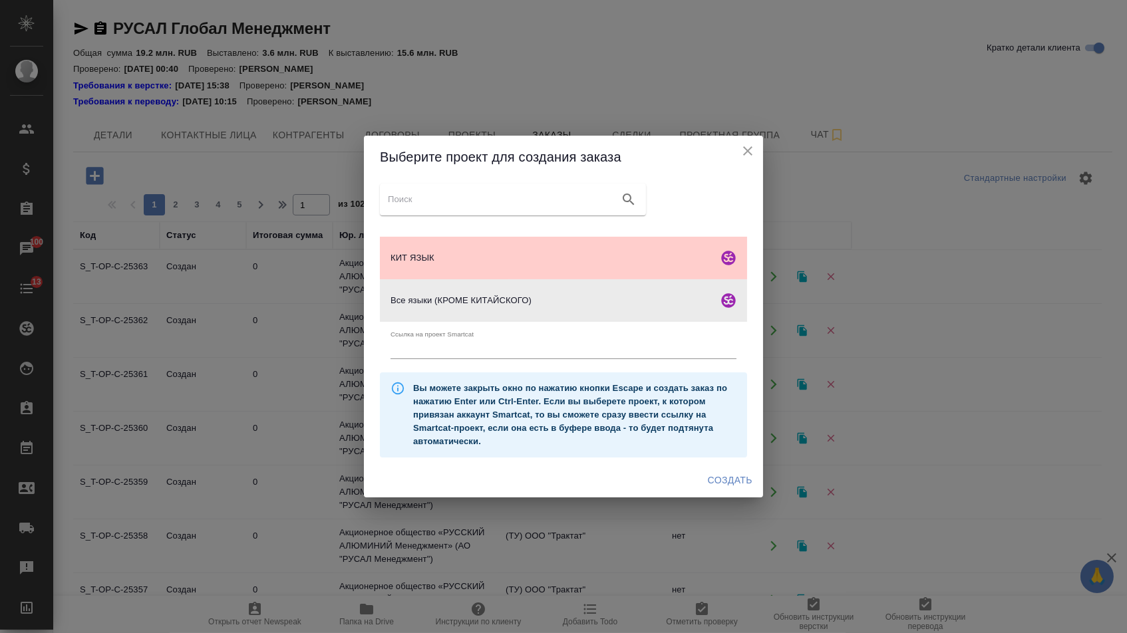
click at [739, 472] on div "Создать" at bounding box center [563, 480] width 399 height 35
click at [738, 472] on div "Создать" at bounding box center [563, 480] width 399 height 35
click at [738, 480] on span "Создать" at bounding box center [730, 480] width 45 height 17
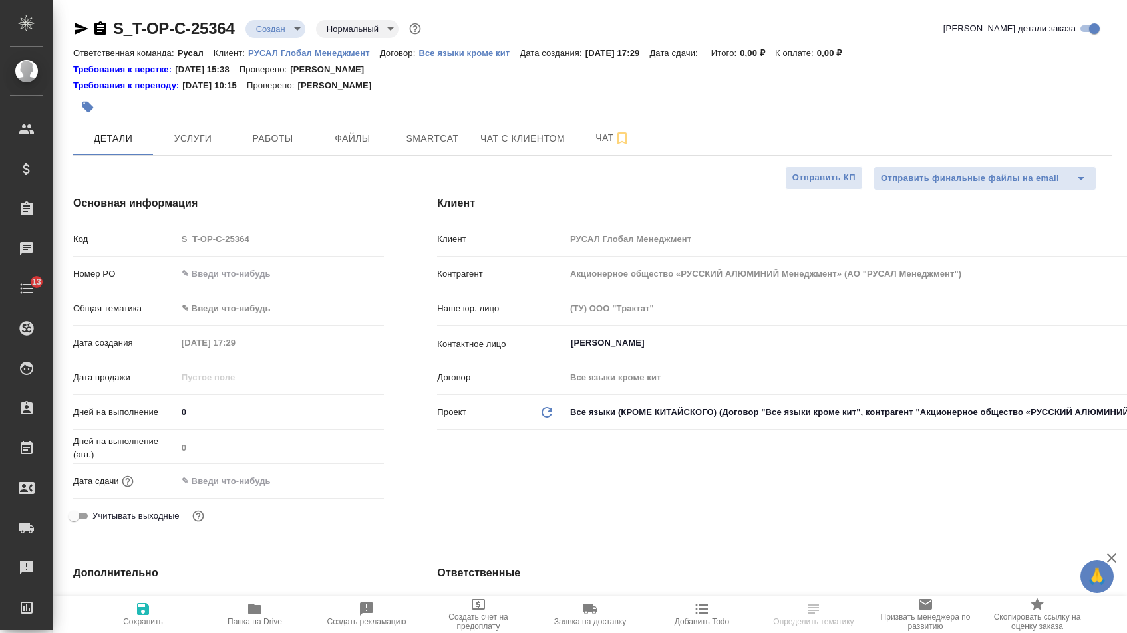
select select "RU"
click at [283, 282] on input "text" at bounding box center [281, 273] width 206 height 19
paste input "Т-ОП-С-46956"
type input "Т-ОП-С-46956"
click at [263, 482] on input "text" at bounding box center [235, 481] width 116 height 19
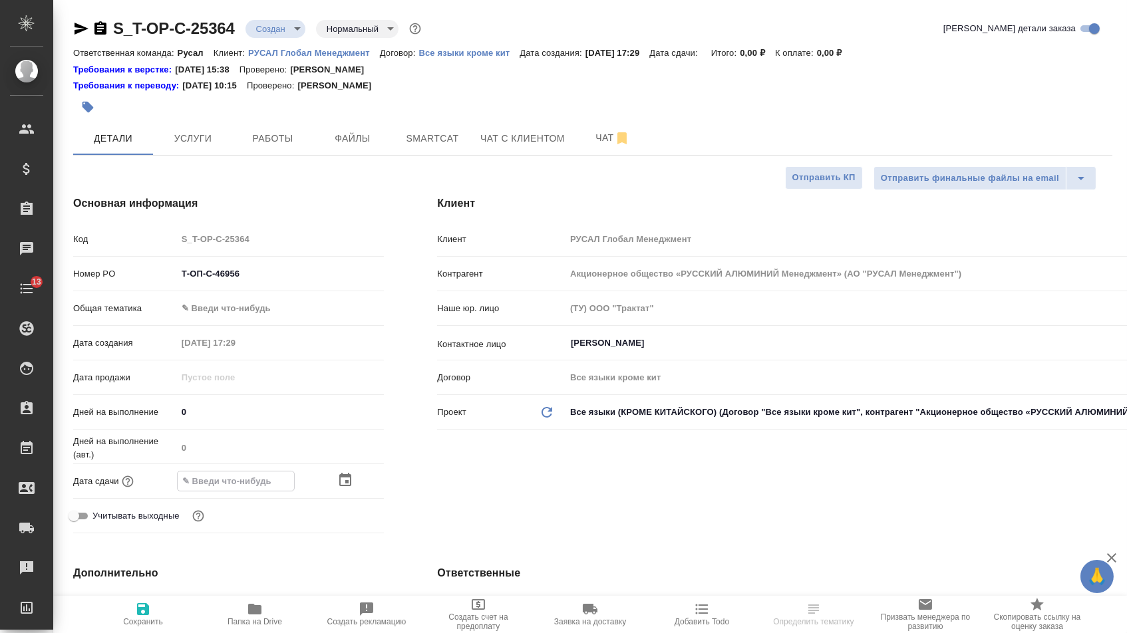
click at [351, 482] on icon "button" at bounding box center [345, 480] width 16 height 16
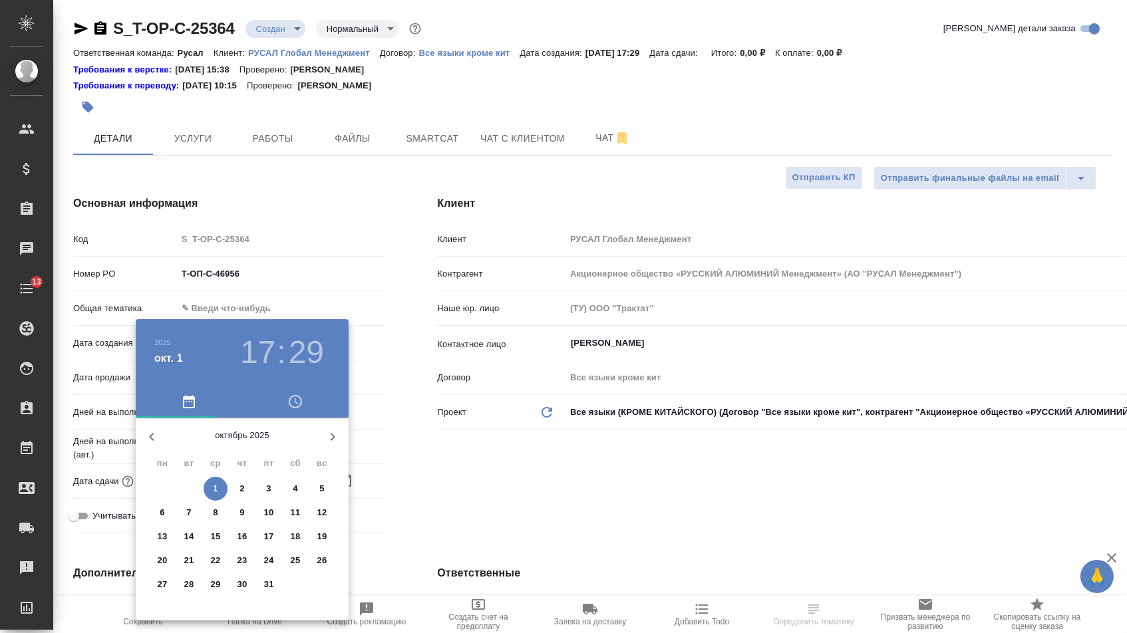
click at [267, 490] on p "3" at bounding box center [268, 488] width 5 height 13
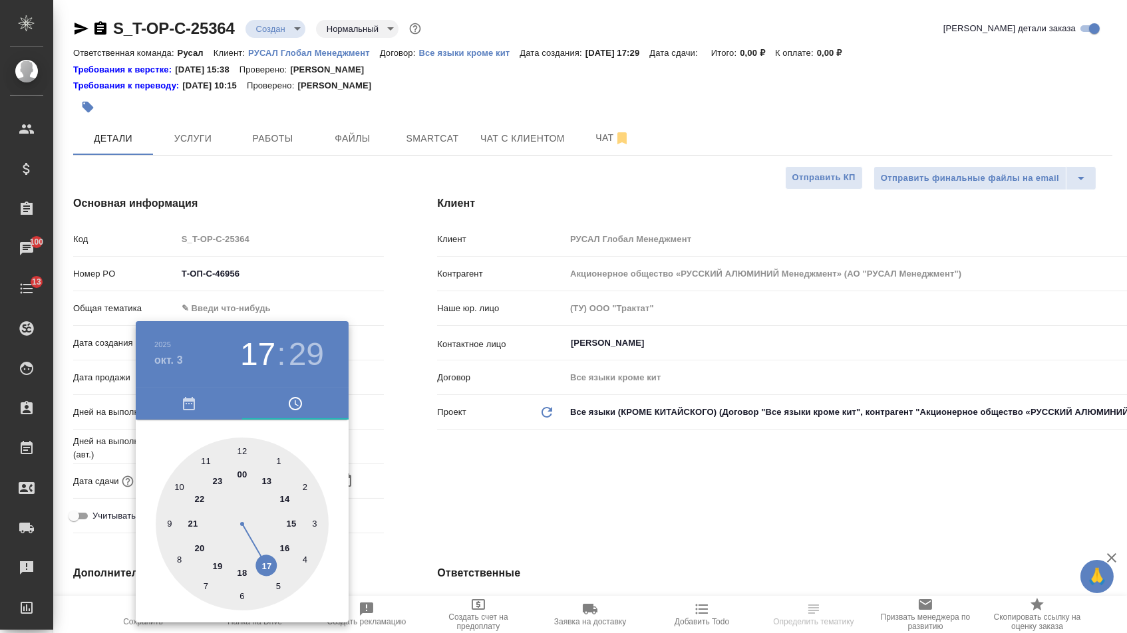
click at [178, 490] on div at bounding box center [242, 524] width 173 height 173
type input "03.10.2025 10:00"
click at [241, 446] on div at bounding box center [242, 524] width 173 height 173
click at [396, 462] on div at bounding box center [563, 316] width 1127 height 633
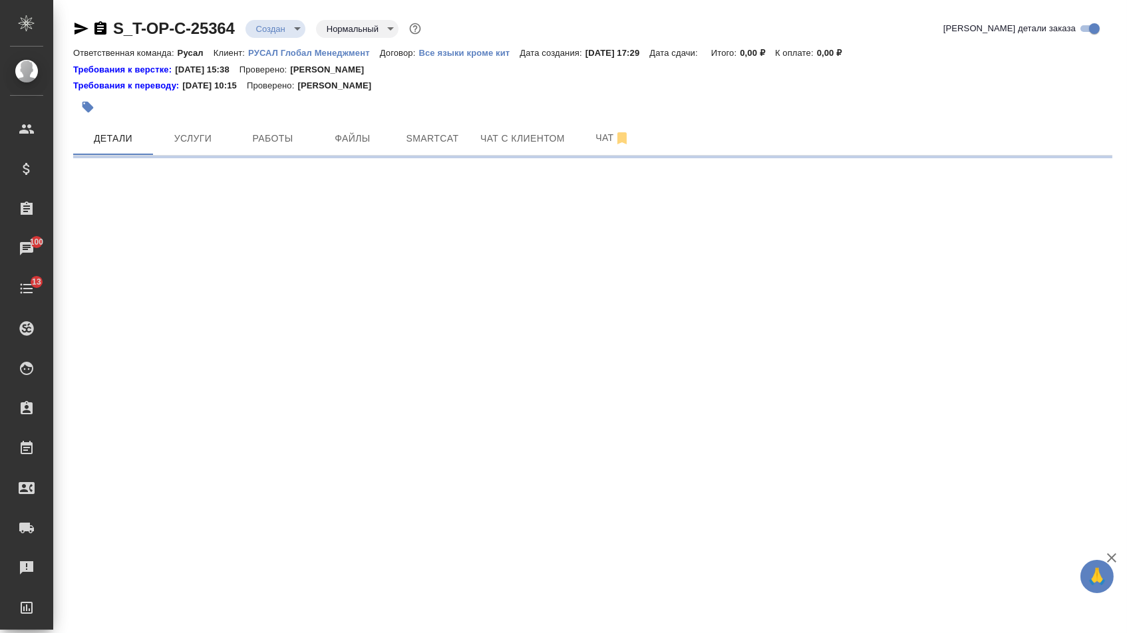
click at [237, 484] on div ".cls-1 fill:#fff; AWATERA Menshikova Aleksandra Клиенты Спецификации Заказы 100…" at bounding box center [563, 316] width 1127 height 633
select select "RU"
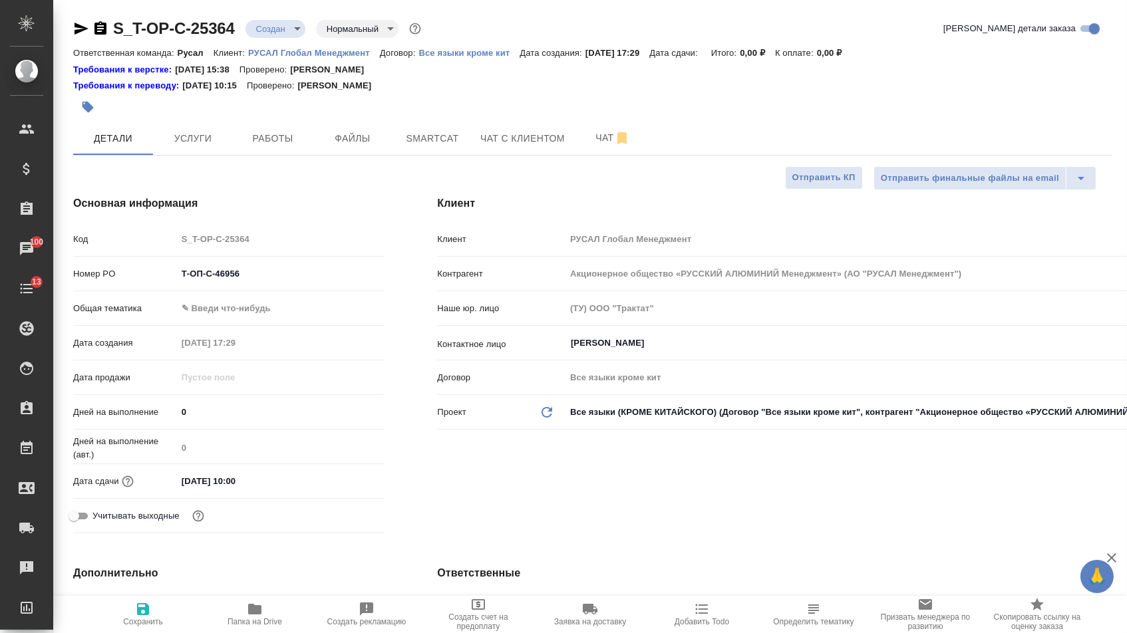
type textarea "x"
click at [234, 482] on input "03.10.2025 10:00" at bounding box center [236, 481] width 116 height 19
type input "03.10.2025 10:0_"
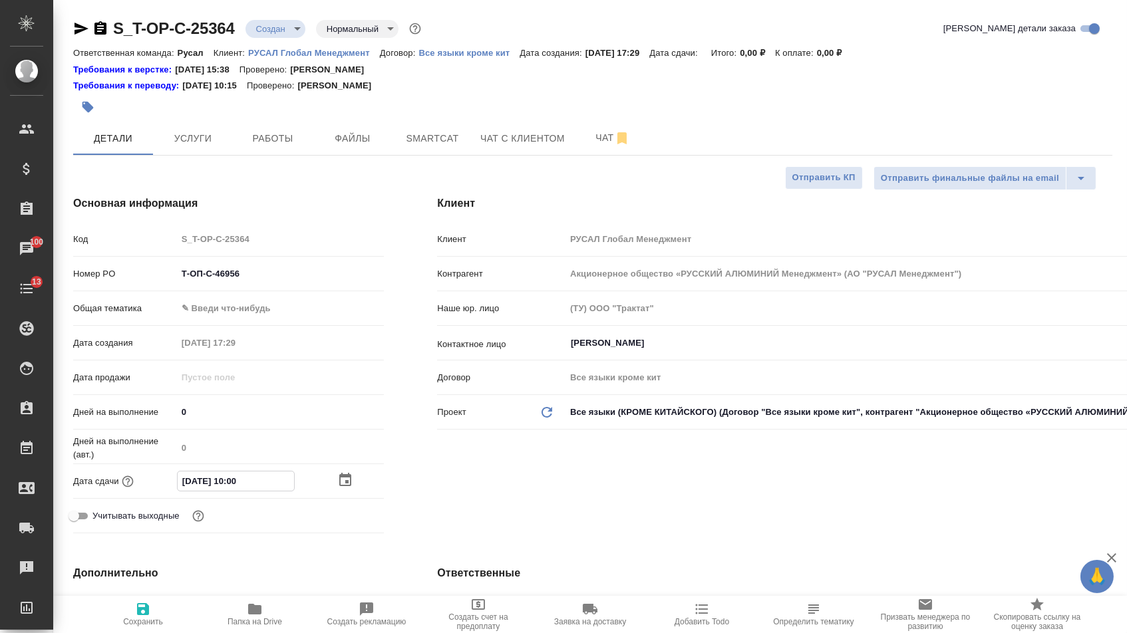
type textarea "x"
type input "03.10.2025 13:00"
type textarea "x"
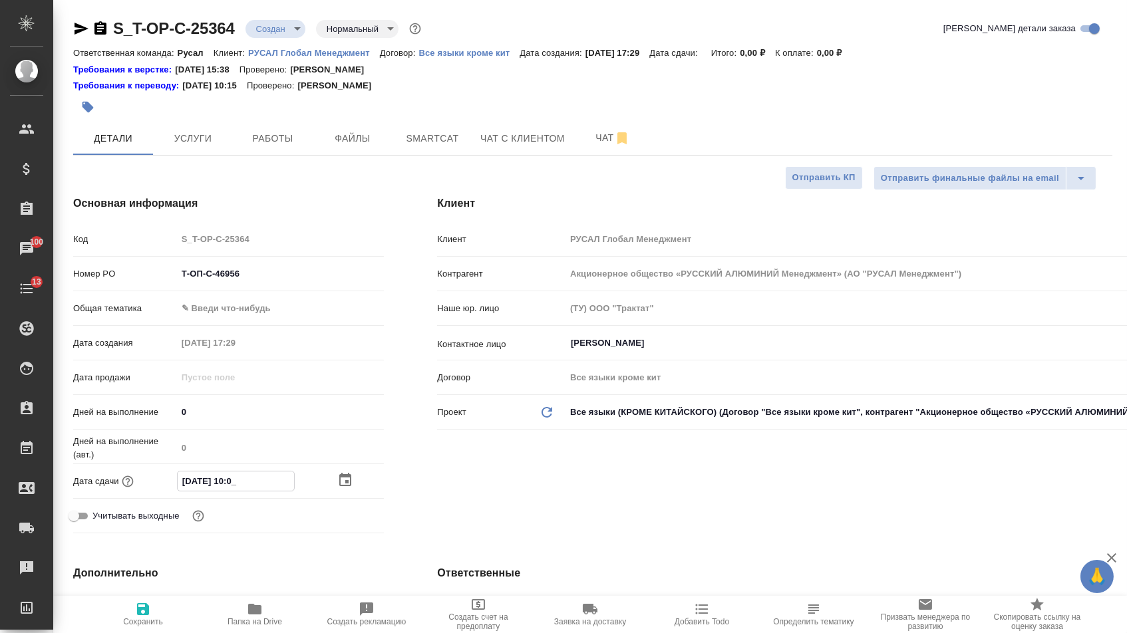
type textarea "x"
click at [478, 514] on div "Клиент Клиент РУСАЛ Глобал Менеджмент Контрагент Акционерное общество «РУССКИЙ …" at bounding box center [774, 367] width 728 height 396
type textarea "x"
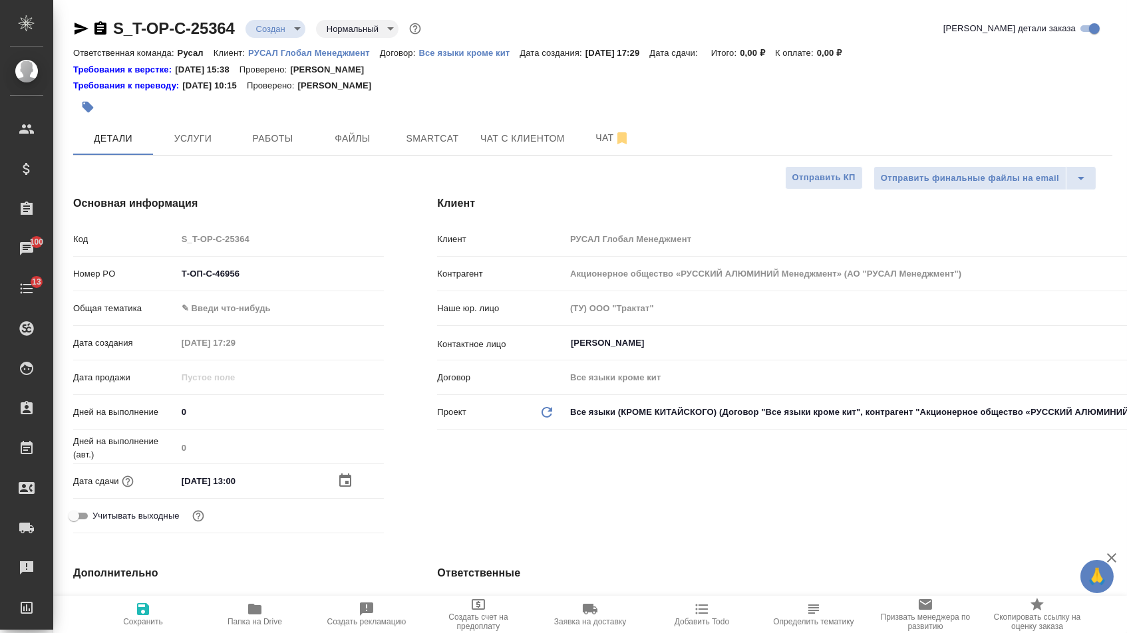
type textarea "x"
click at [245, 309] on body "🙏 .cls-1 fill:#fff; AWATERA Menshikova Aleksandra Клиенты Спецификации Заказы 1…" at bounding box center [563, 316] width 1127 height 633
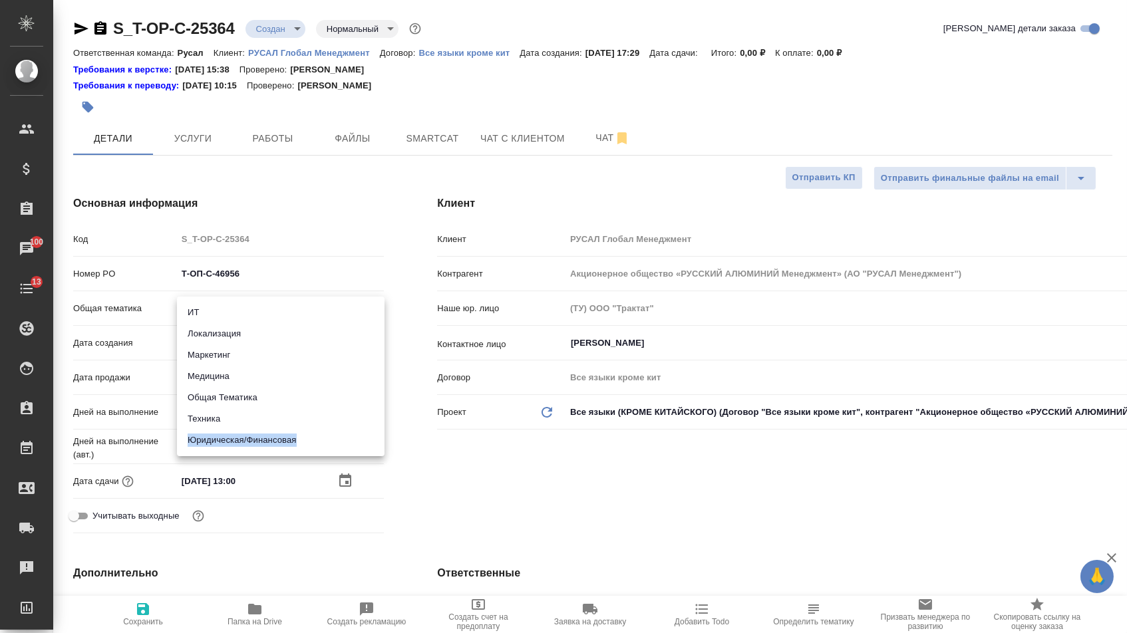
click at [232, 429] on ul "ИТ Локализация Маркетинг Медицина Общая Тематика Техника Юридическая/Финансовая" at bounding box center [281, 377] width 208 height 160
click at [220, 447] on li "Юридическая/Финансовая" at bounding box center [281, 440] width 208 height 21
type input "yr-fn"
type textarea "x"
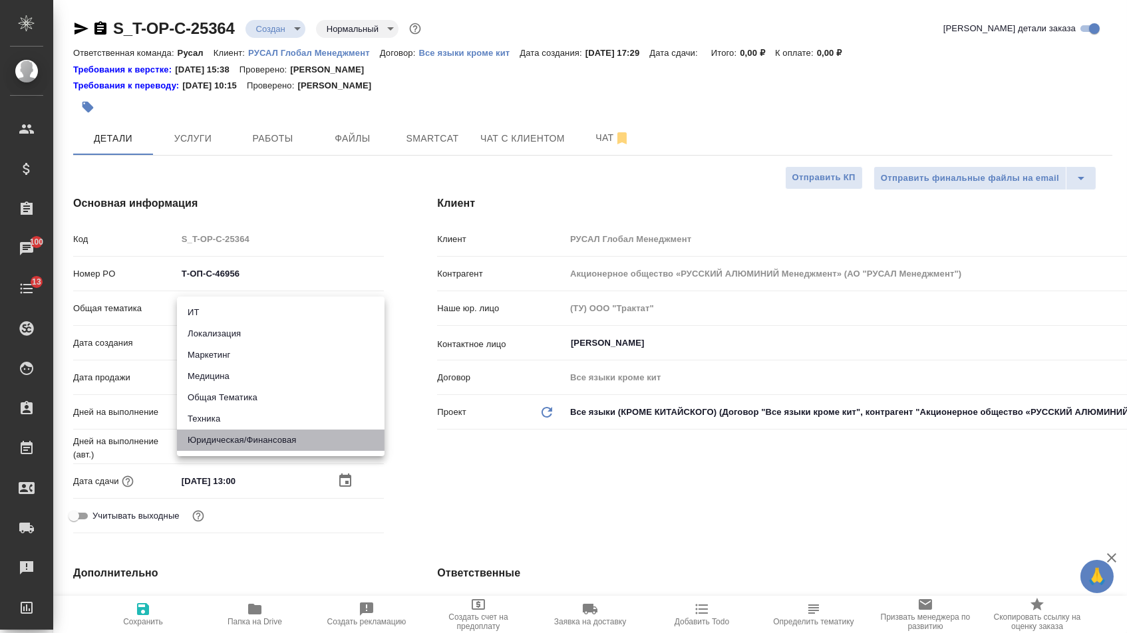
type textarea "x"
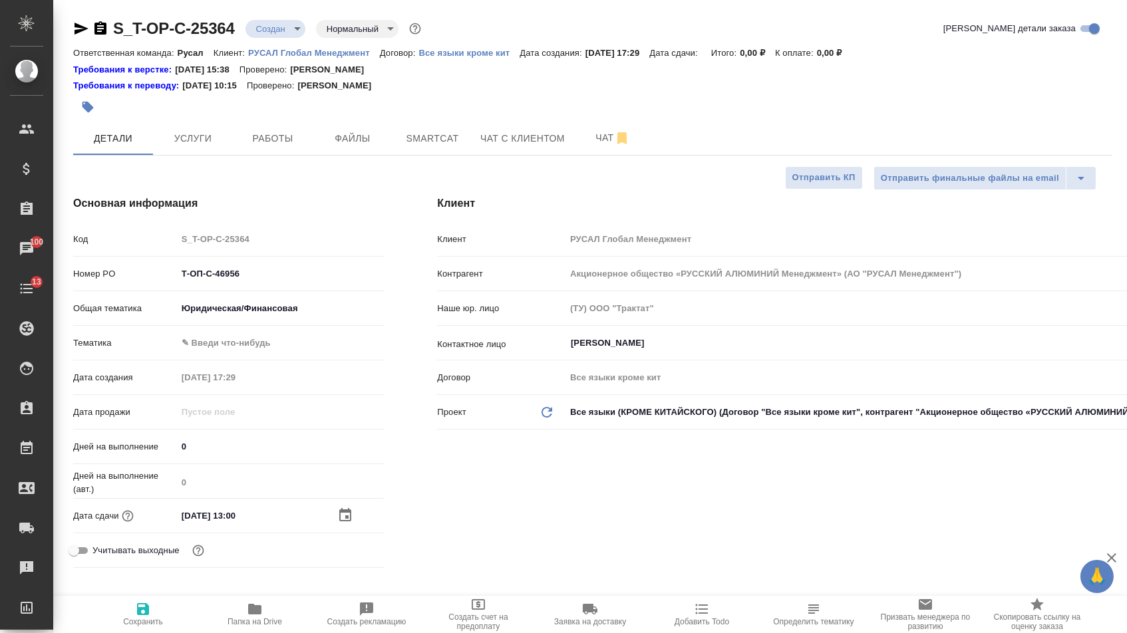
click at [234, 351] on body "🙏 .cls-1 fill:#fff; AWATERA Menshikova Aleksandra Клиенты Спецификации Заказы 1…" at bounding box center [563, 316] width 1127 height 633
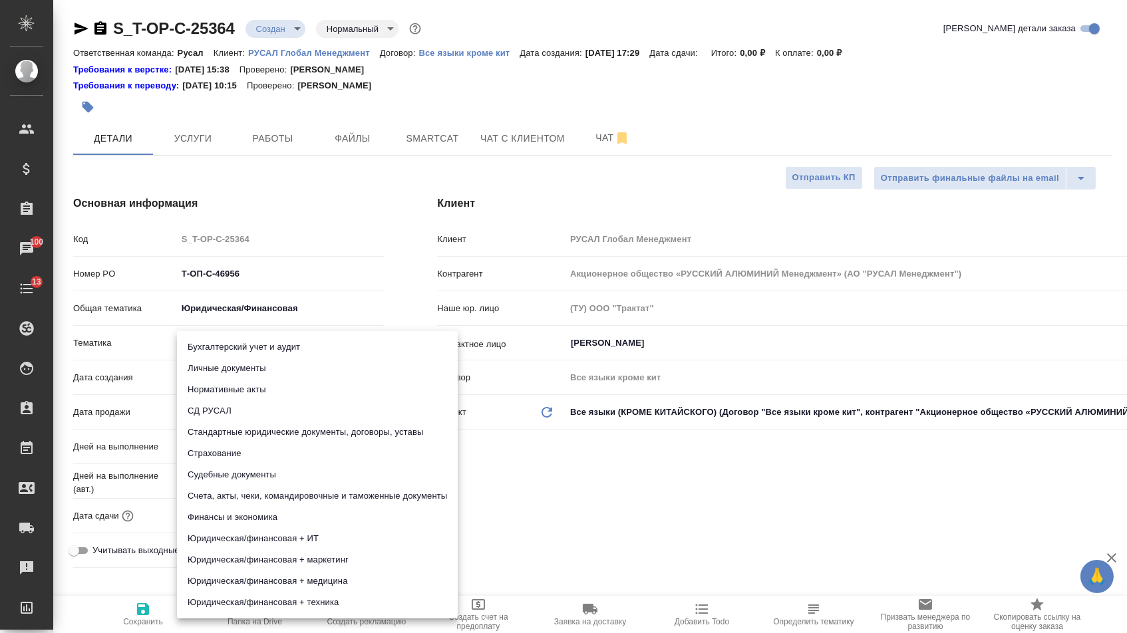
click at [238, 428] on li "Стандартные юридические документы, договоры, уставы" at bounding box center [317, 432] width 281 height 21
type textarea "x"
type input "5f647205b73bc97568ca66bf"
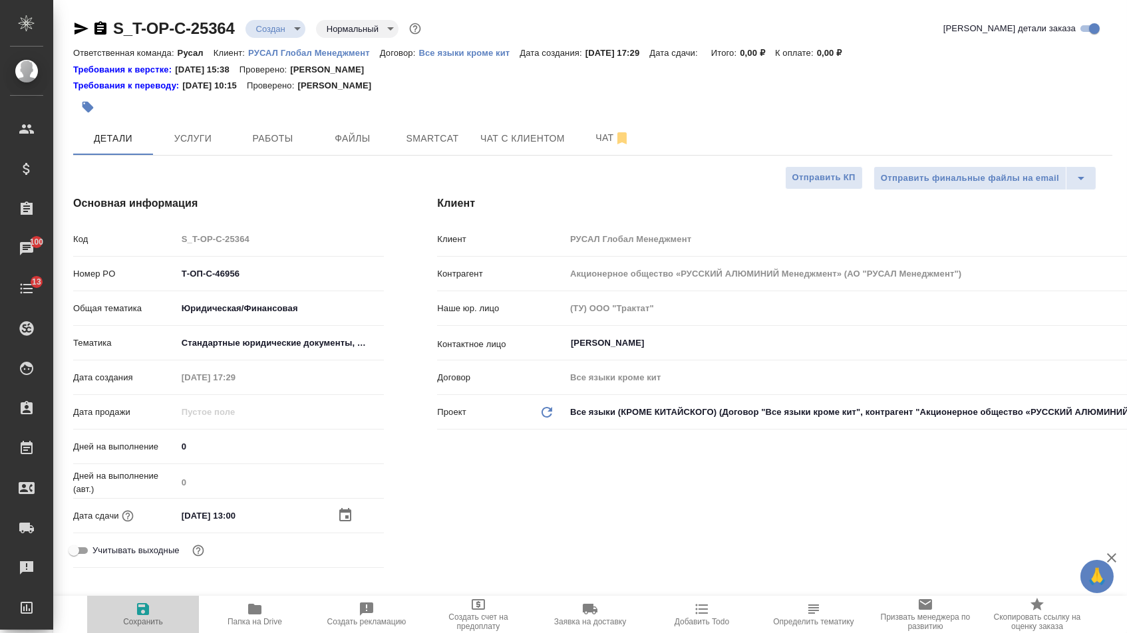
click at [146, 619] on span "Сохранить" at bounding box center [143, 621] width 40 height 9
type textarea "x"
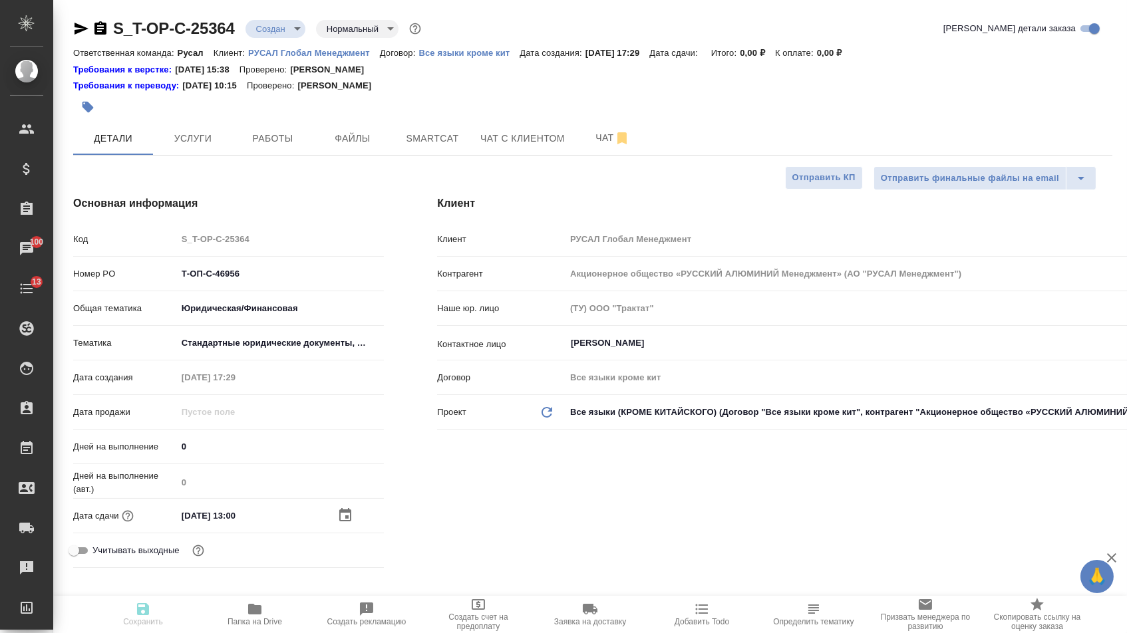
type textarea "x"
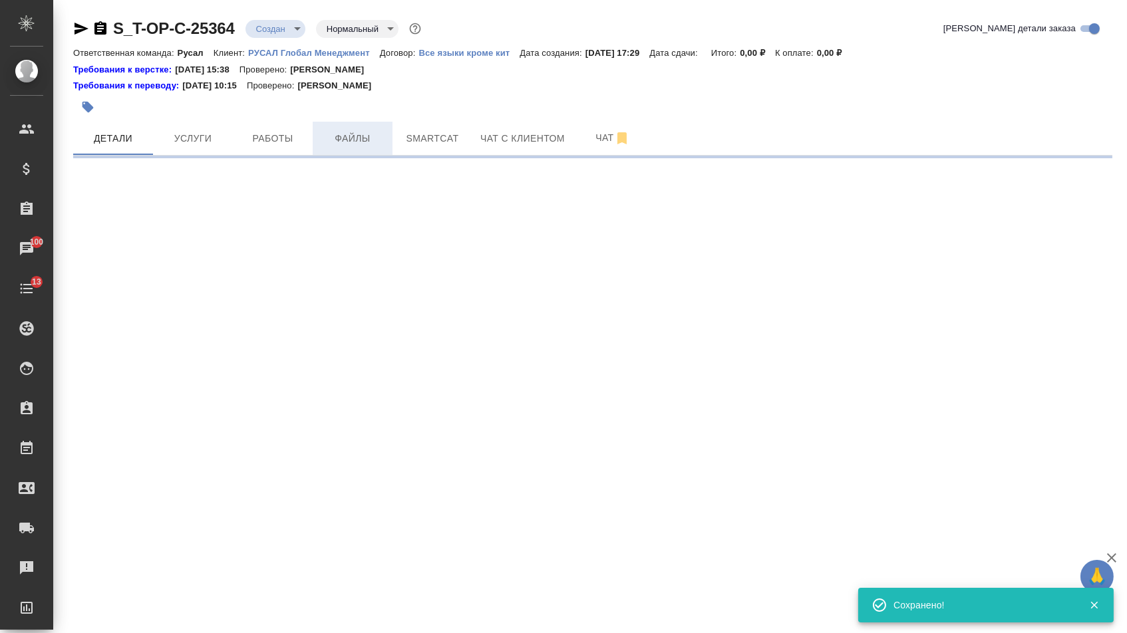
select select "RU"
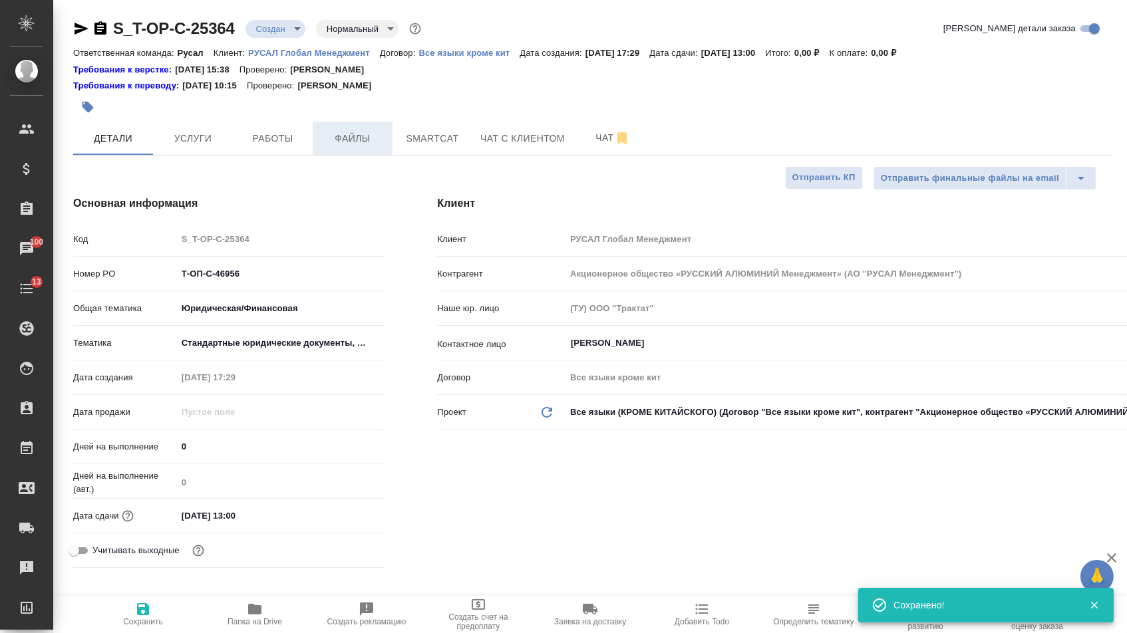
click at [347, 145] on span "Файлы" at bounding box center [353, 138] width 64 height 17
type textarea "x"
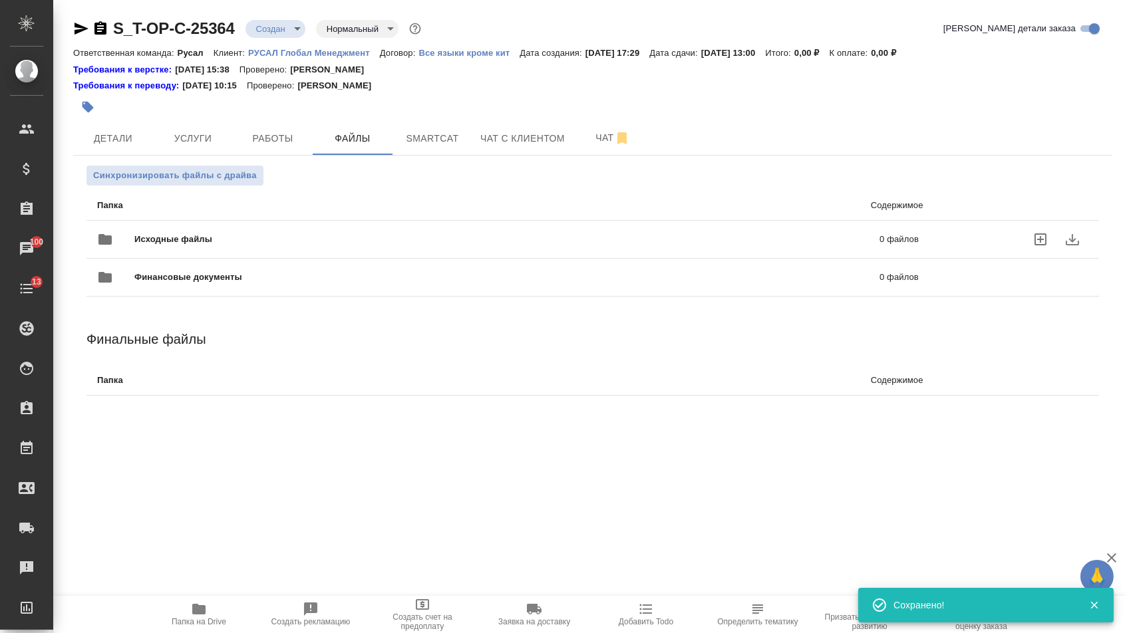
click at [204, 234] on div "Исходные файлы 0 файлов" at bounding box center [508, 240] width 822 height 32
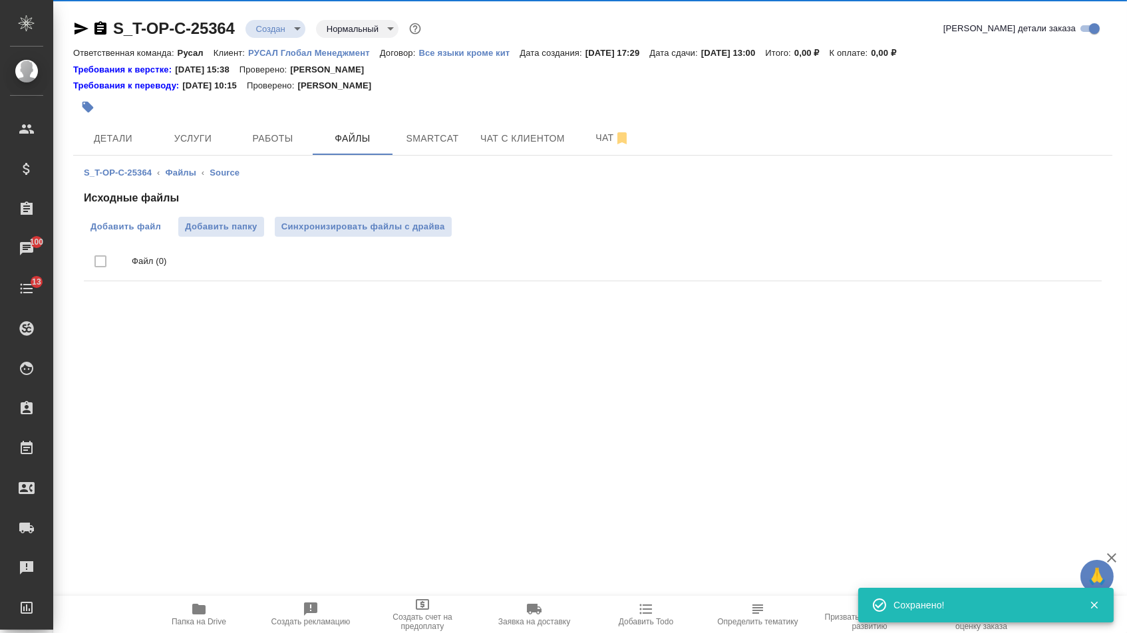
click at [104, 228] on span "Добавить файл" at bounding box center [125, 226] width 71 height 13
click at [0, 0] on input "Добавить файл" at bounding box center [0, 0] width 0 height 0
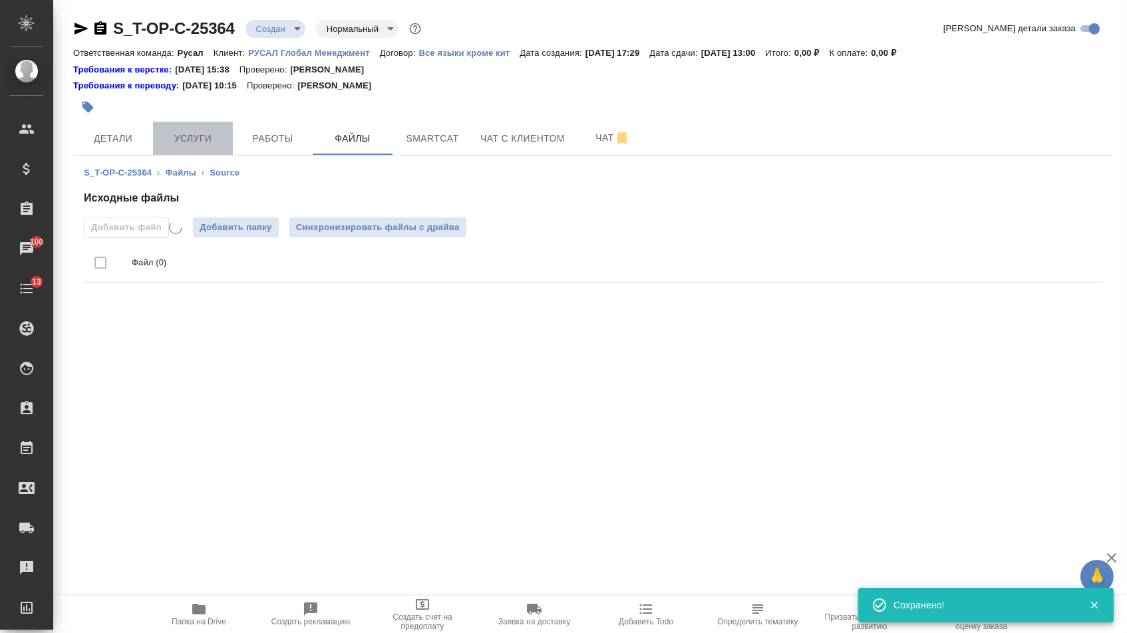
click at [202, 136] on span "Услуги" at bounding box center [193, 138] width 64 height 17
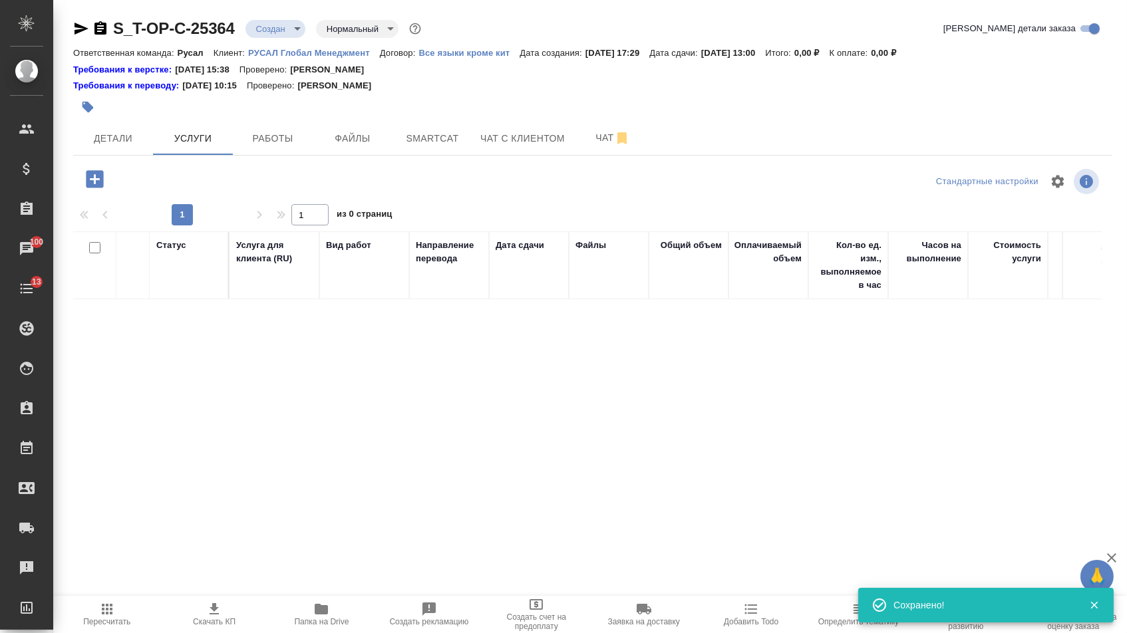
click at [100, 181] on icon "button" at bounding box center [94, 178] width 17 height 17
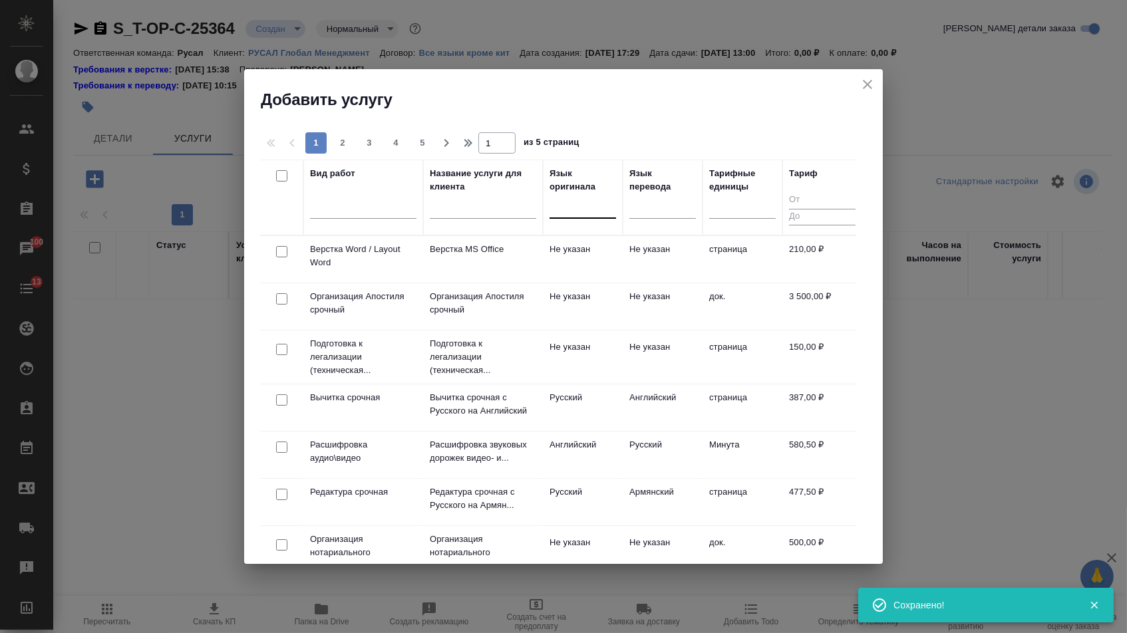
click at [579, 209] on div at bounding box center [582, 205] width 67 height 19
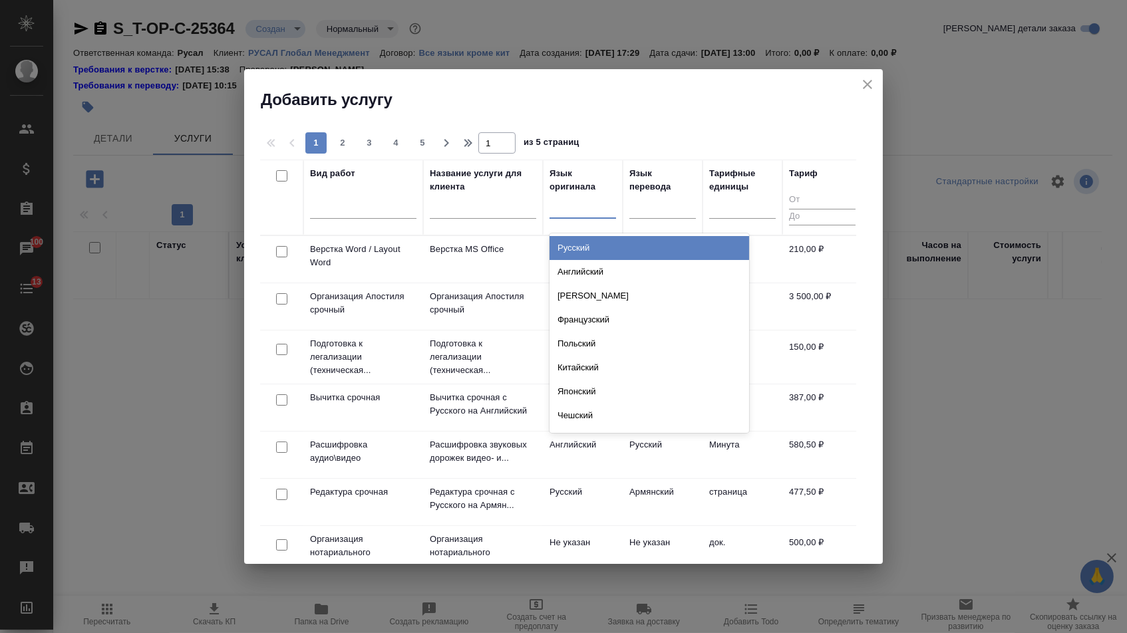
click at [869, 88] on icon "close" at bounding box center [867, 85] width 16 height 16
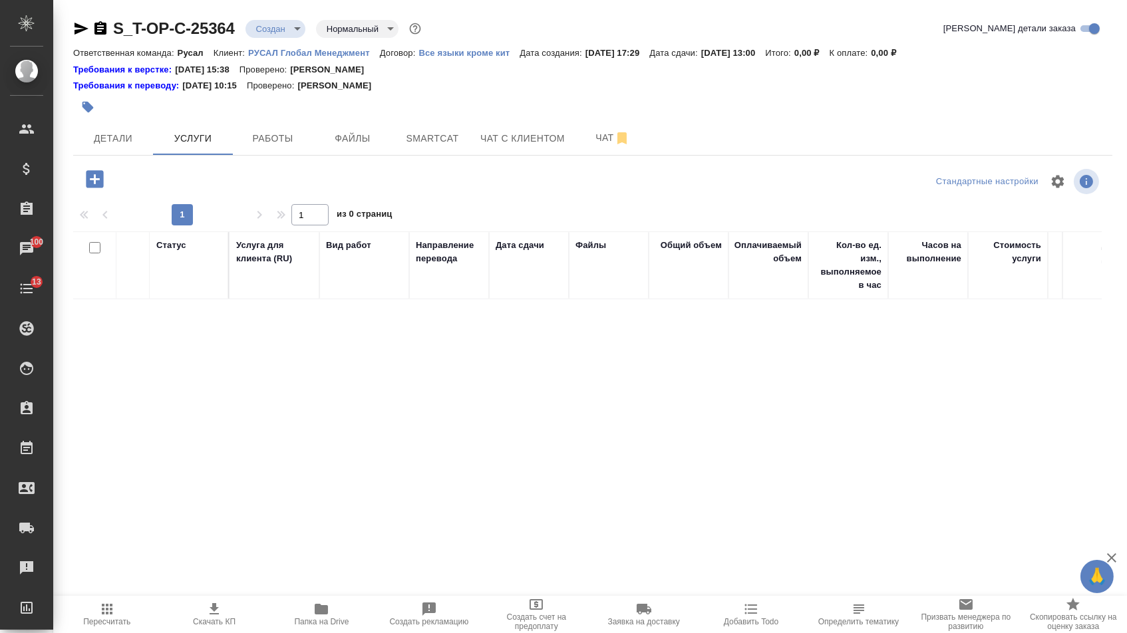
click at [94, 188] on icon "button" at bounding box center [94, 178] width 17 height 17
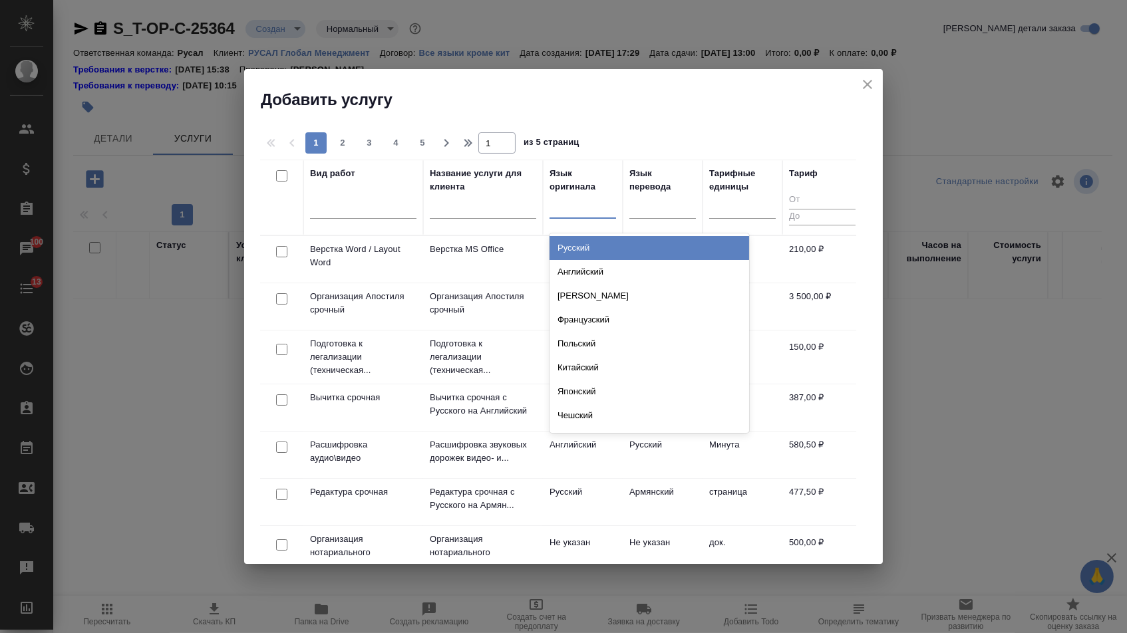
click at [556, 206] on input "text" at bounding box center [556, 204] width 1 height 9
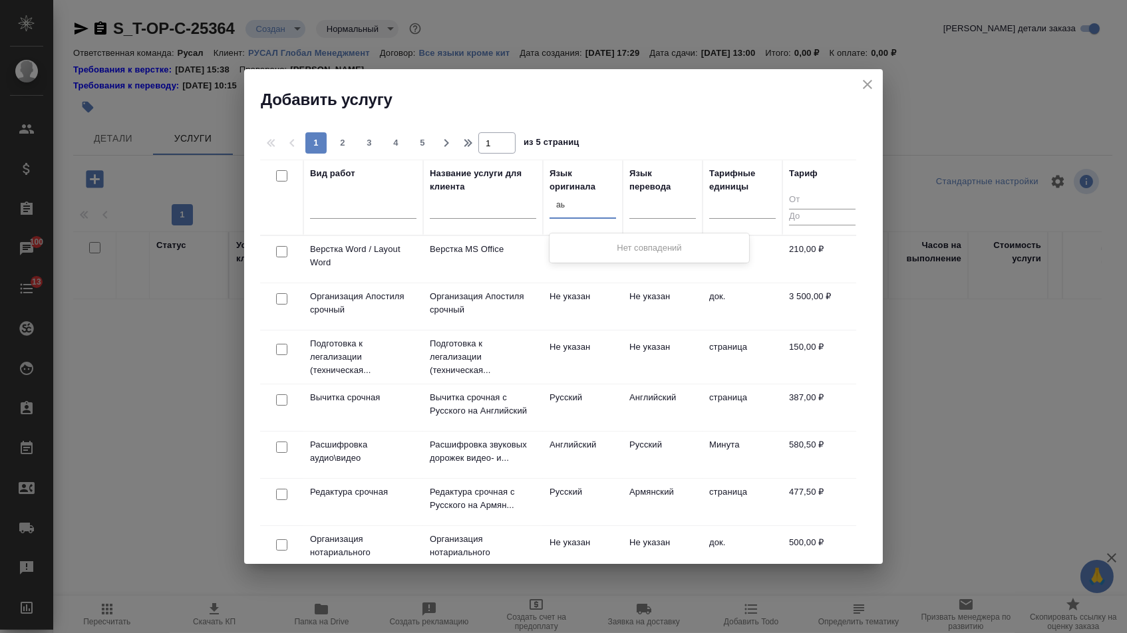
type input "а"
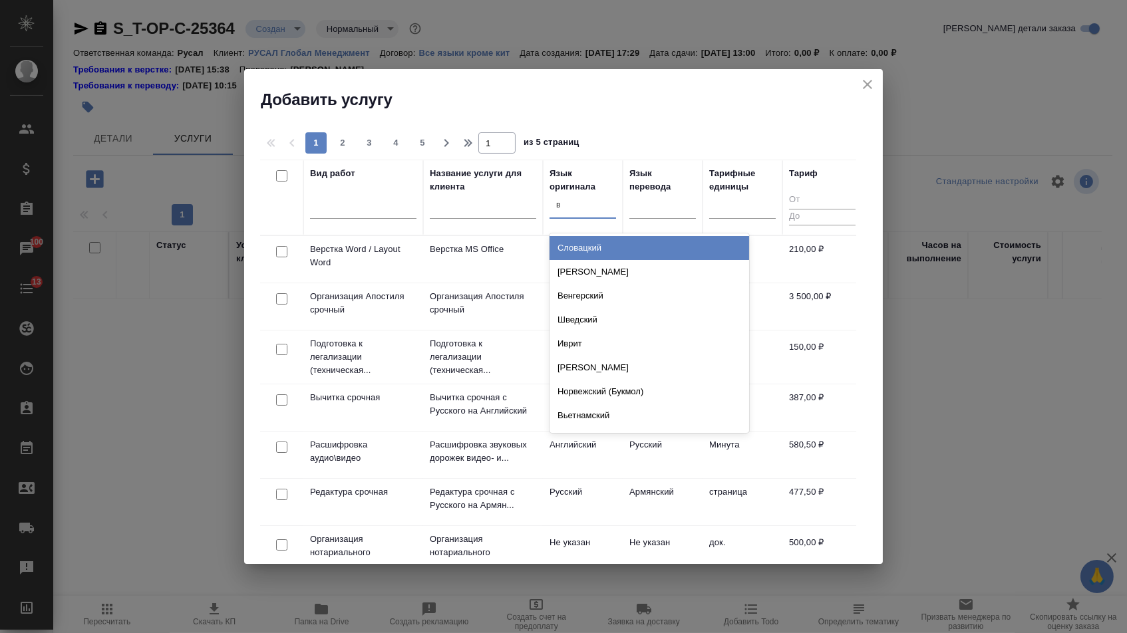
type input "вь"
click at [615, 246] on div "Вьетнамский" at bounding box center [649, 248] width 200 height 24
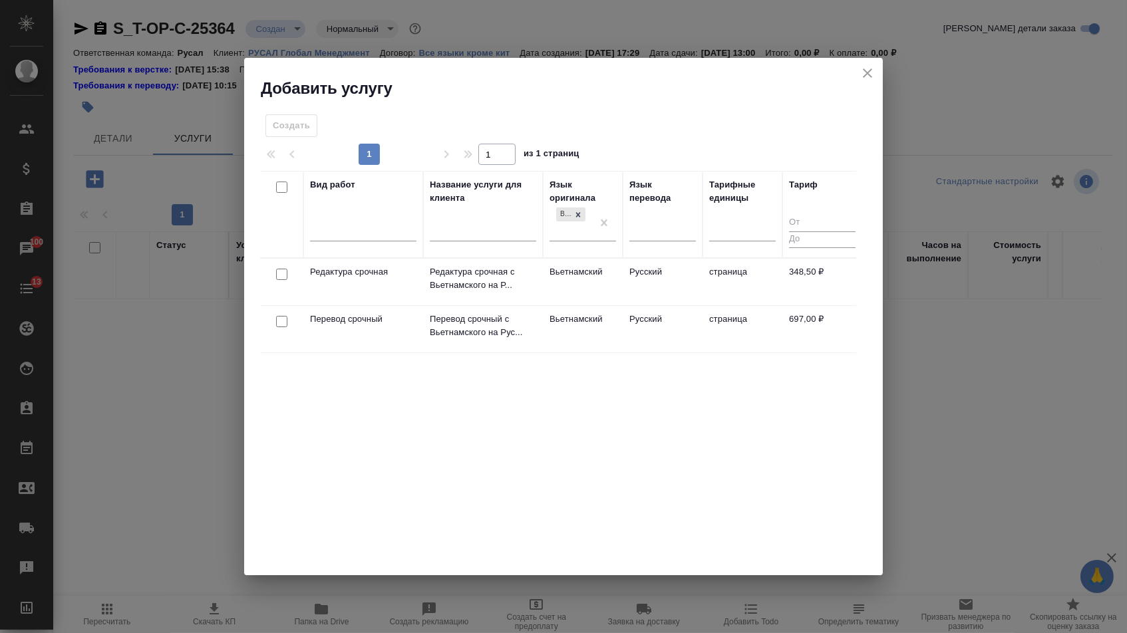
click at [276, 324] on input "checkbox" at bounding box center [281, 321] width 11 height 11
checkbox input "true"
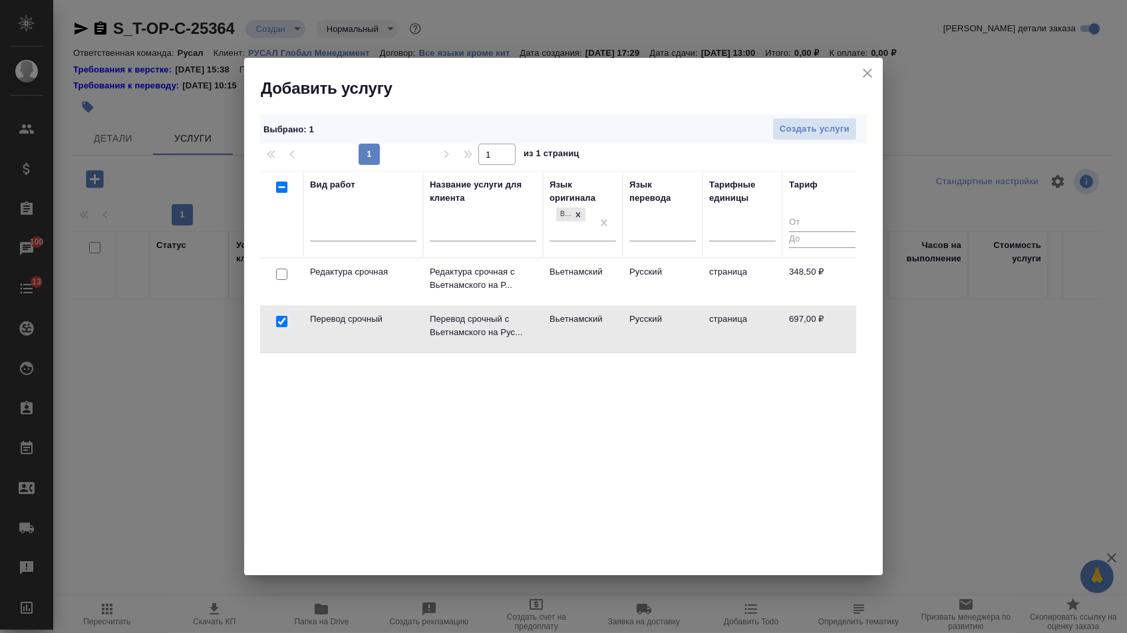
click at [280, 272] on input "checkbox" at bounding box center [281, 274] width 11 height 11
checkbox input "true"
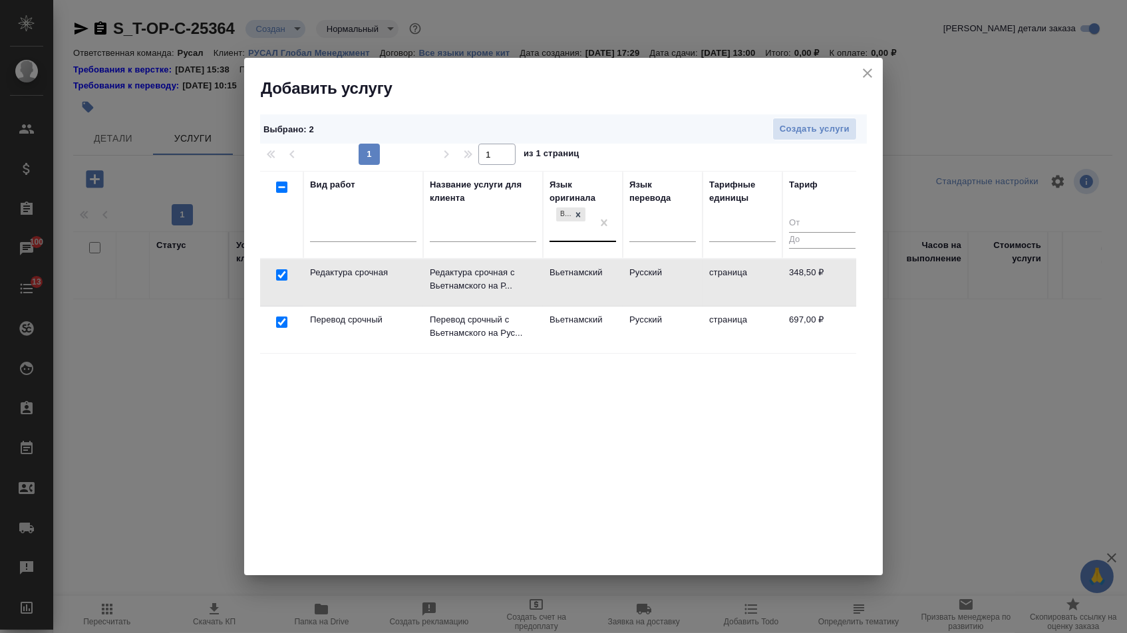
checkbox input "false"
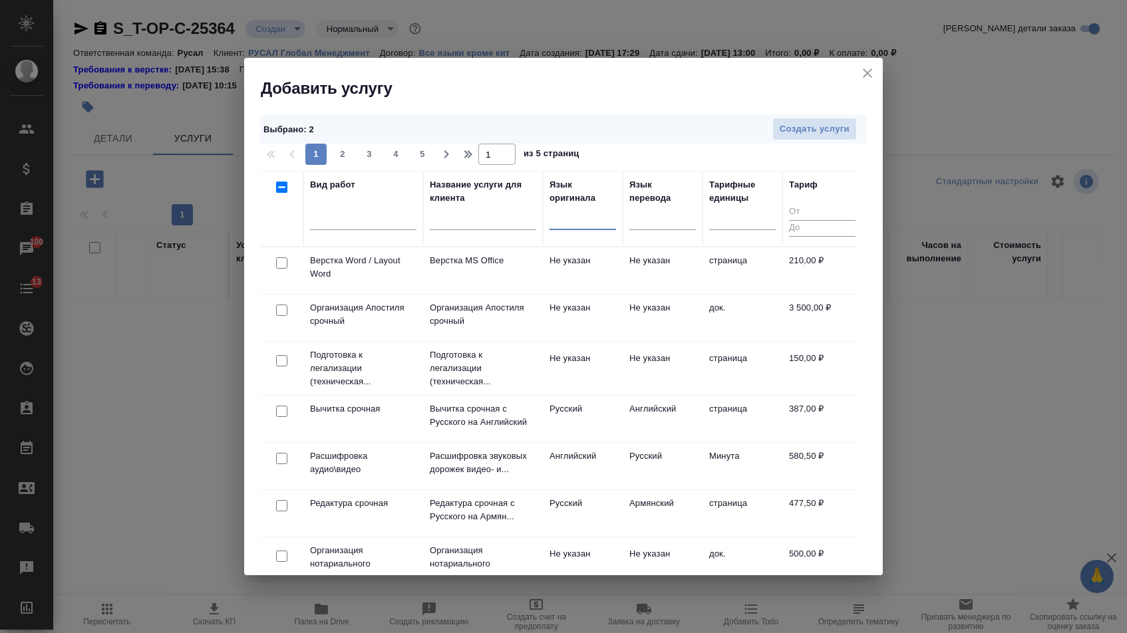
click at [285, 263] on input "checkbox" at bounding box center [281, 262] width 11 height 11
checkbox input "true"
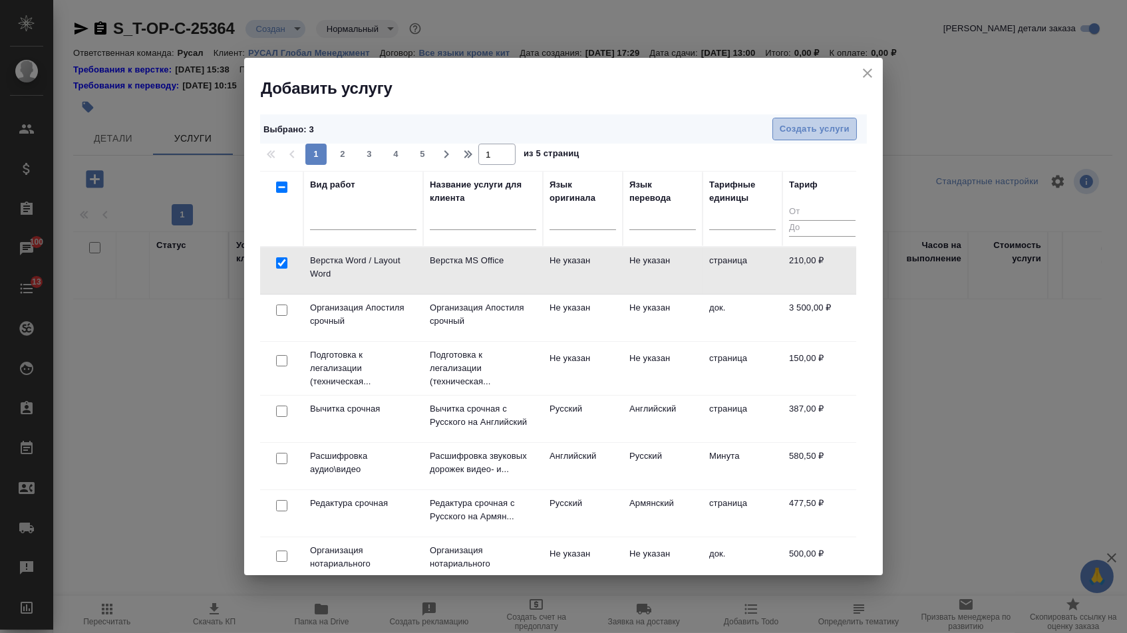
click at [790, 135] on span "Создать услуги" at bounding box center [815, 129] width 70 height 15
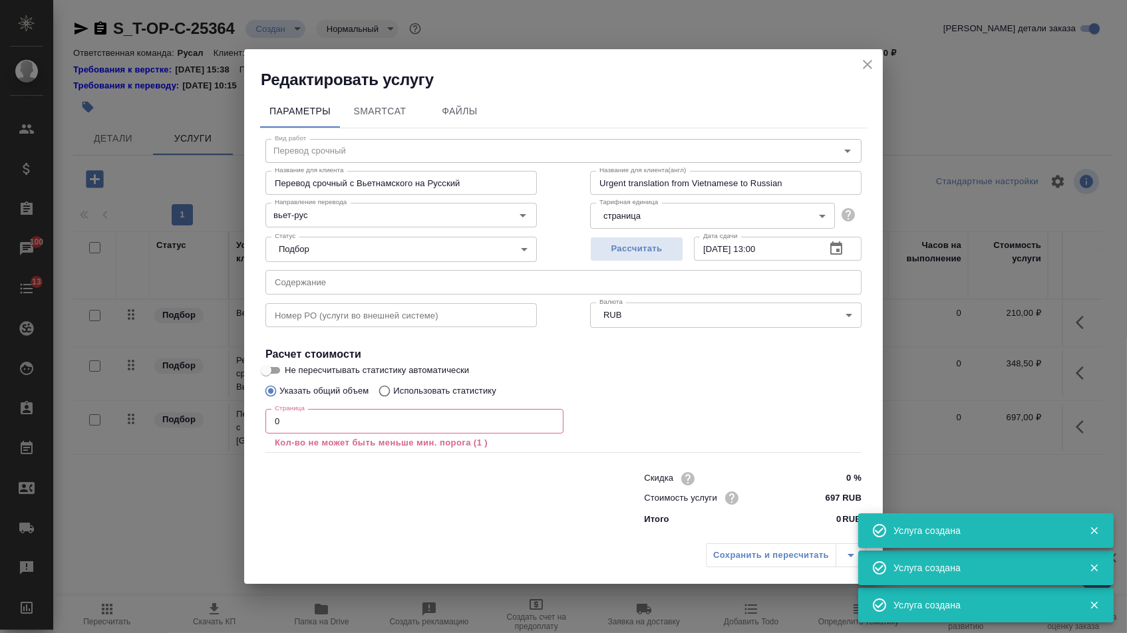
click at [353, 278] on input "text" at bounding box center [563, 282] width 596 height 24
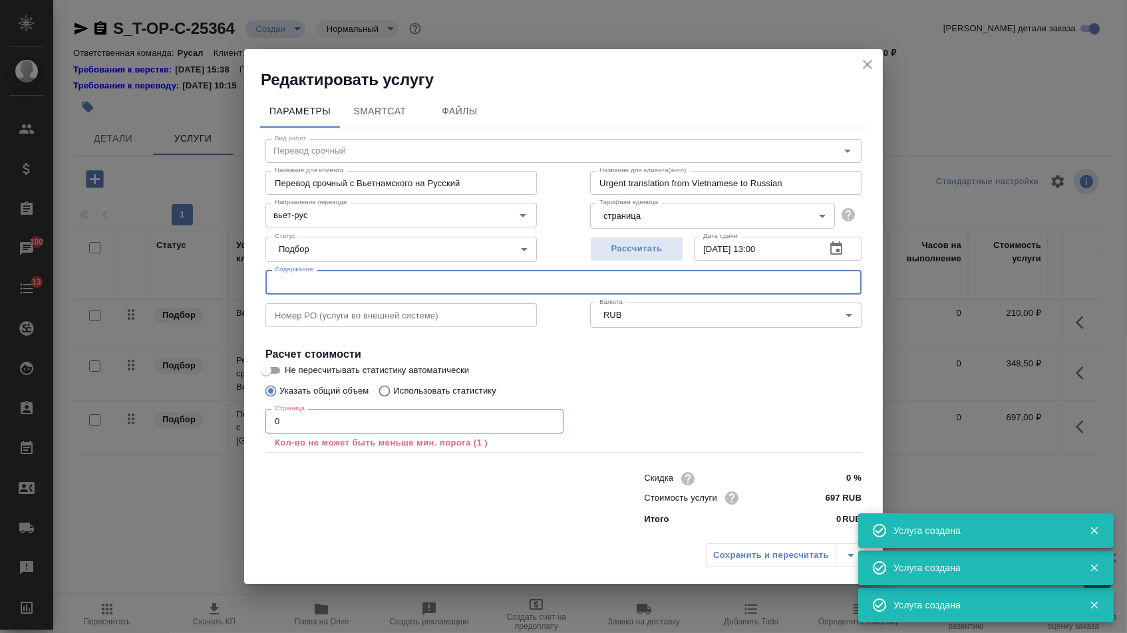
paste input "2024.11.11_Patent No. 41953"
type input "2024.11.11_Patent No. 41953"
click at [296, 414] on input "0" at bounding box center [414, 421] width 298 height 24
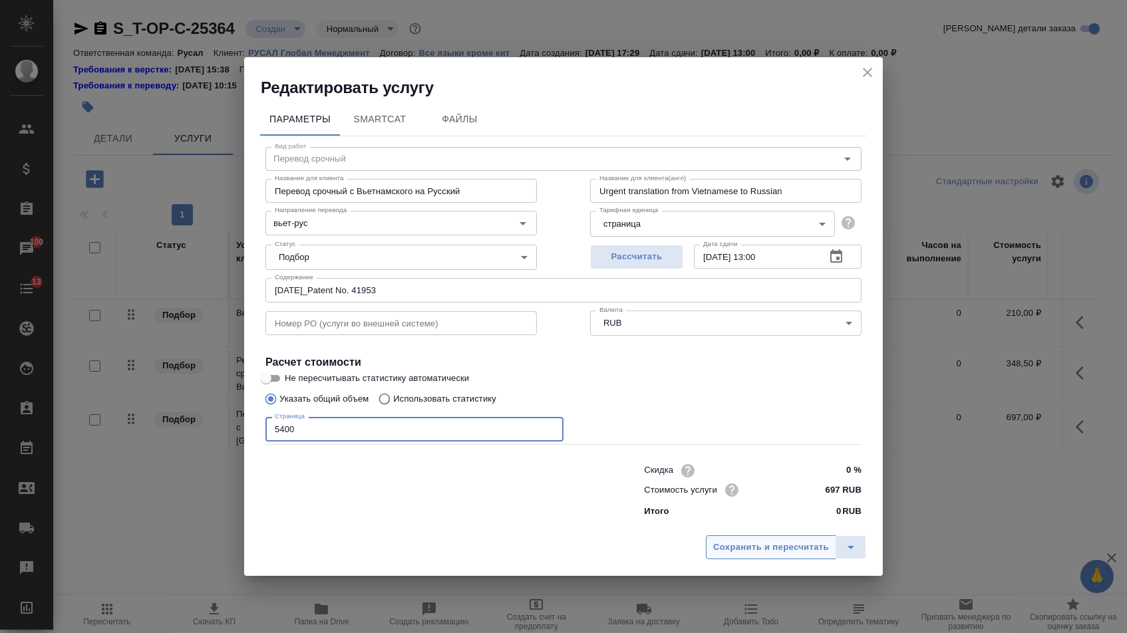
type input "5400"
click at [726, 555] on span "Сохранить и пересчитать" at bounding box center [771, 547] width 116 height 15
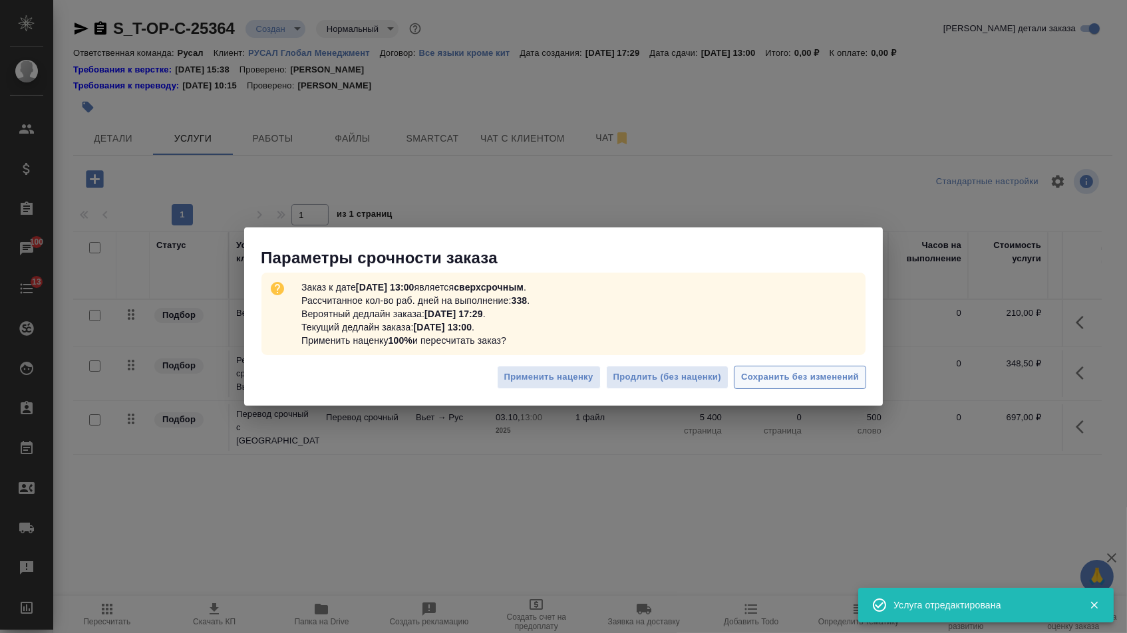
click at [790, 369] on button "Сохранить без изменений" at bounding box center [800, 377] width 132 height 23
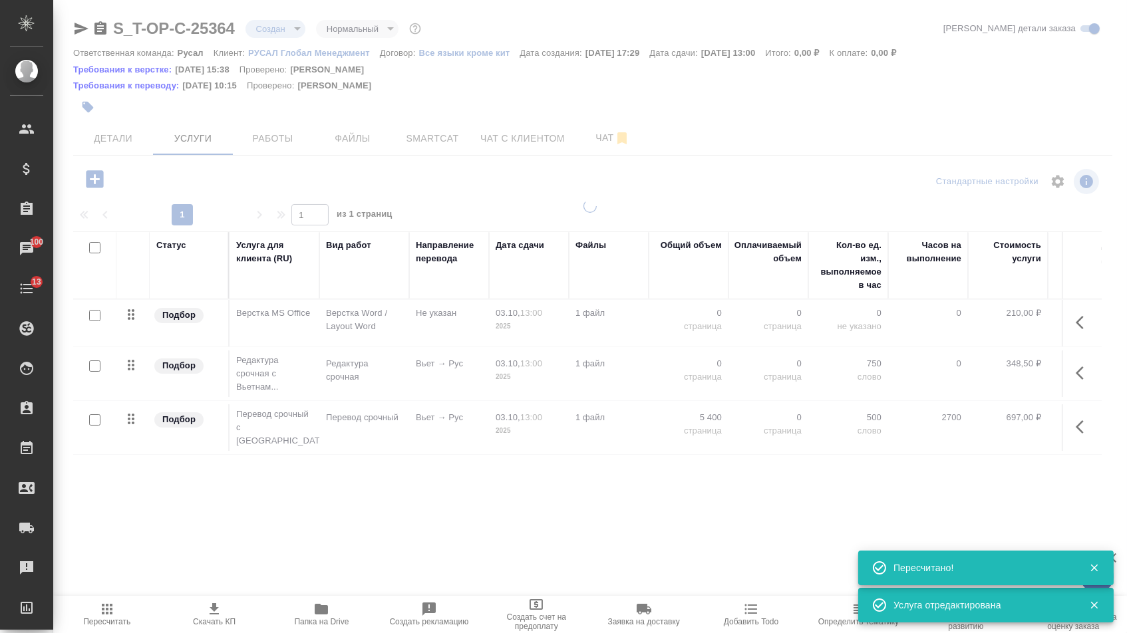
type input "urgent"
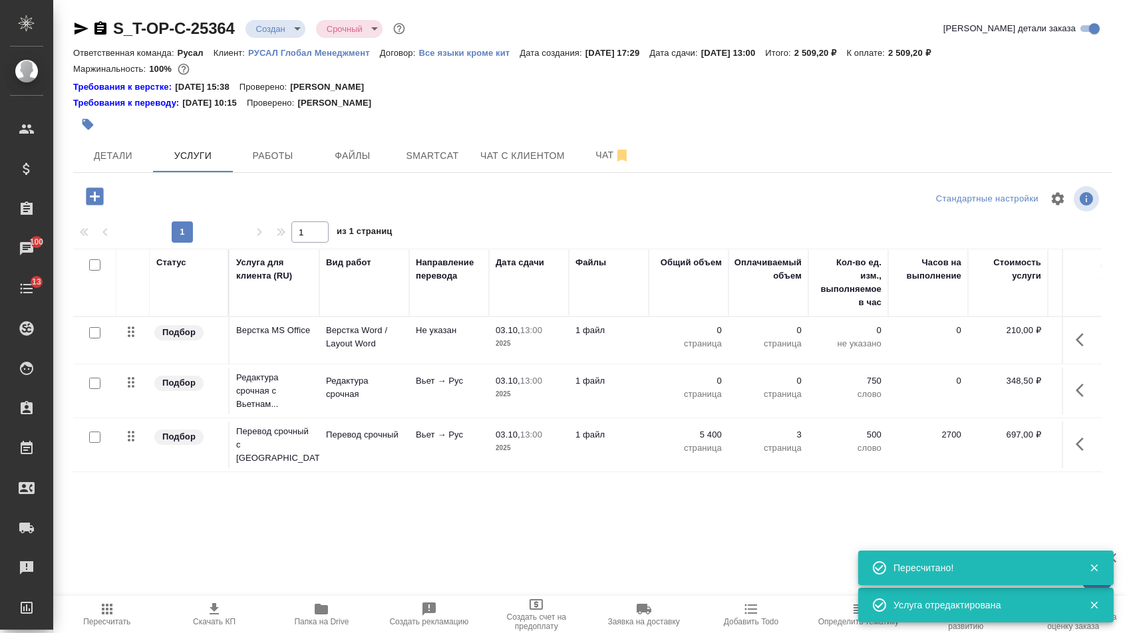
click at [698, 375] on tbody "Подбор Верстка MS Office Верстка Word / Layout Word Не указан 03.10, 13:00 2025…" at bounding box center [700, 394] width 1254 height 155
click at [698, 383] on p "0" at bounding box center [688, 381] width 67 height 13
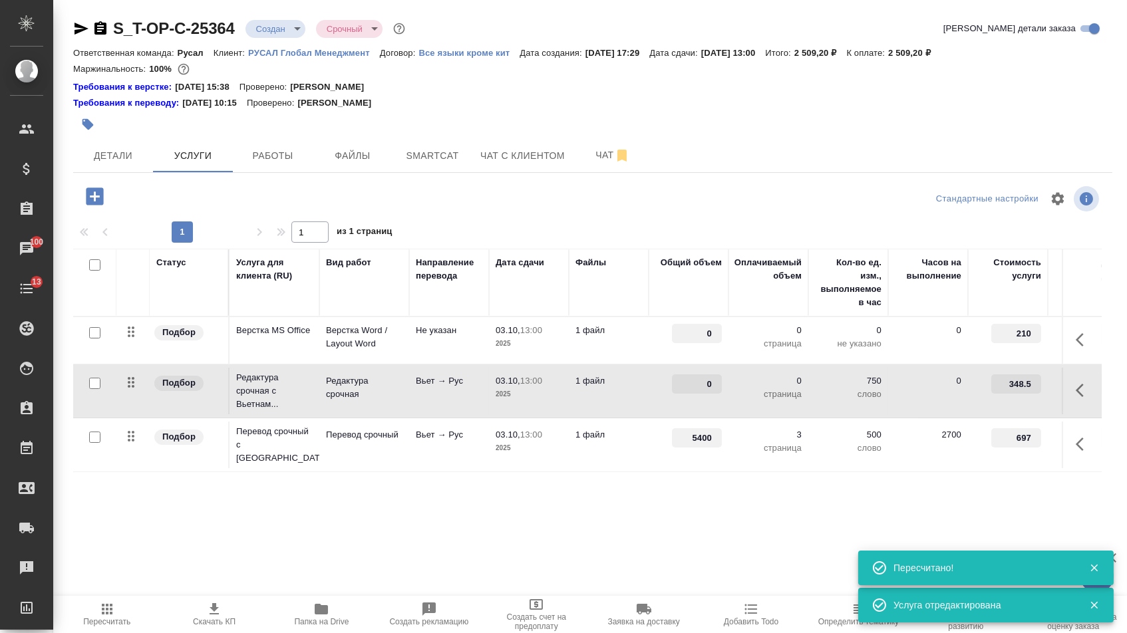
click at [698, 383] on input "0" at bounding box center [697, 384] width 50 height 19
type input "5400"
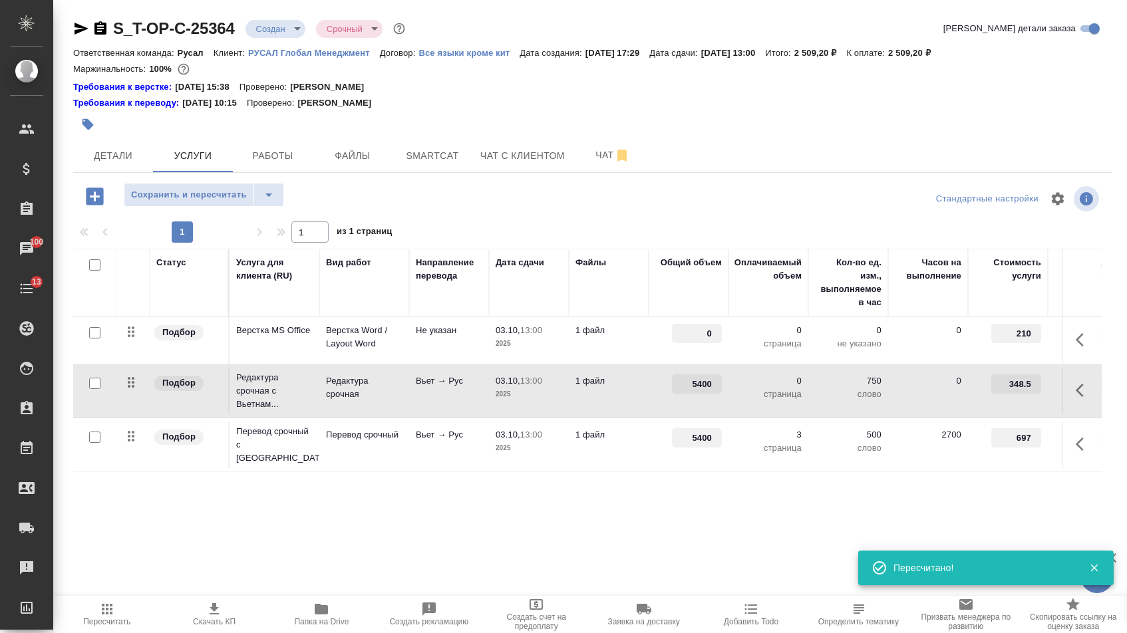
drag, startPoint x: 693, startPoint y: 345, endPoint x: 743, endPoint y: 338, distance: 50.4
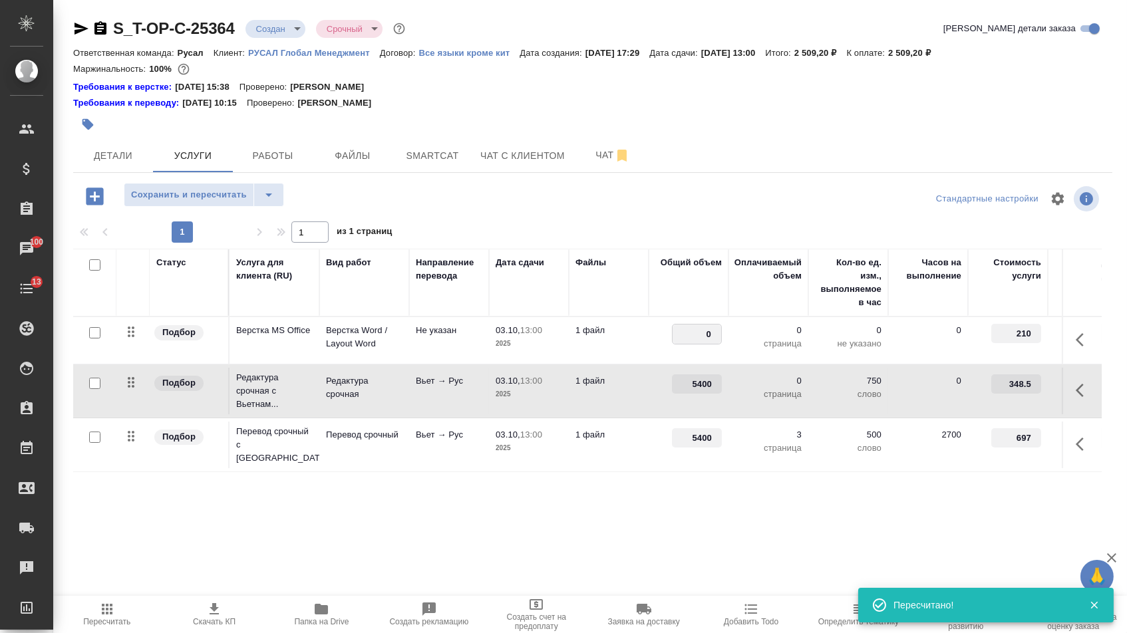
type input "3"
click at [654, 498] on div "Статус Услуга для клиента (RU) Вид работ Направление перевода Дата сдачи Файлы …" at bounding box center [587, 392] width 1028 height 286
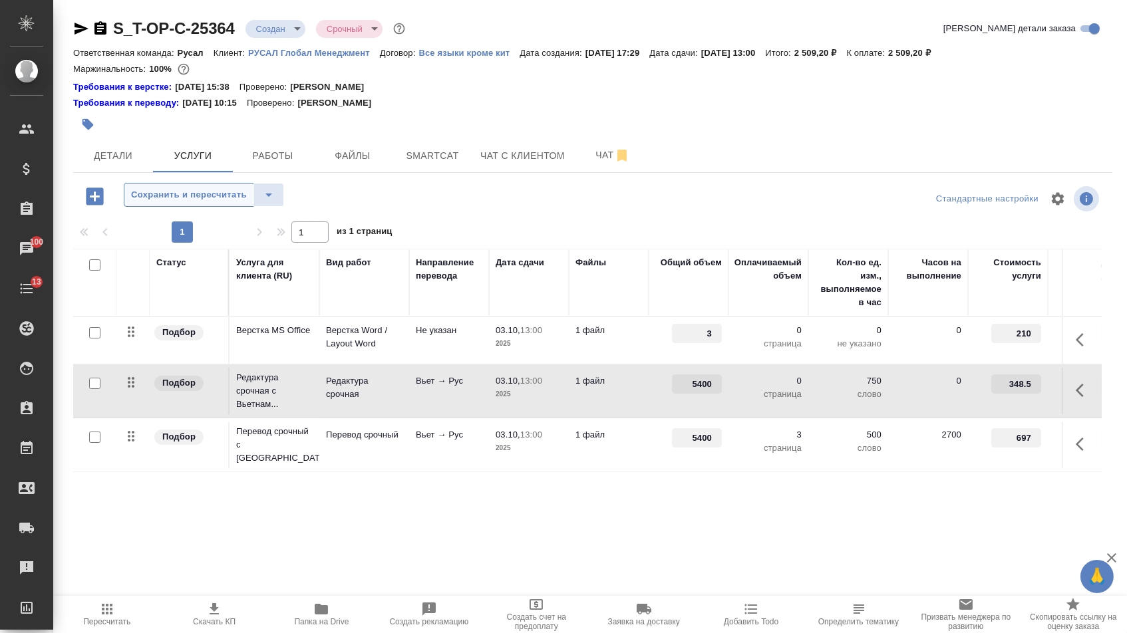
click at [243, 203] on span "Сохранить и пересчитать" at bounding box center [189, 195] width 116 height 15
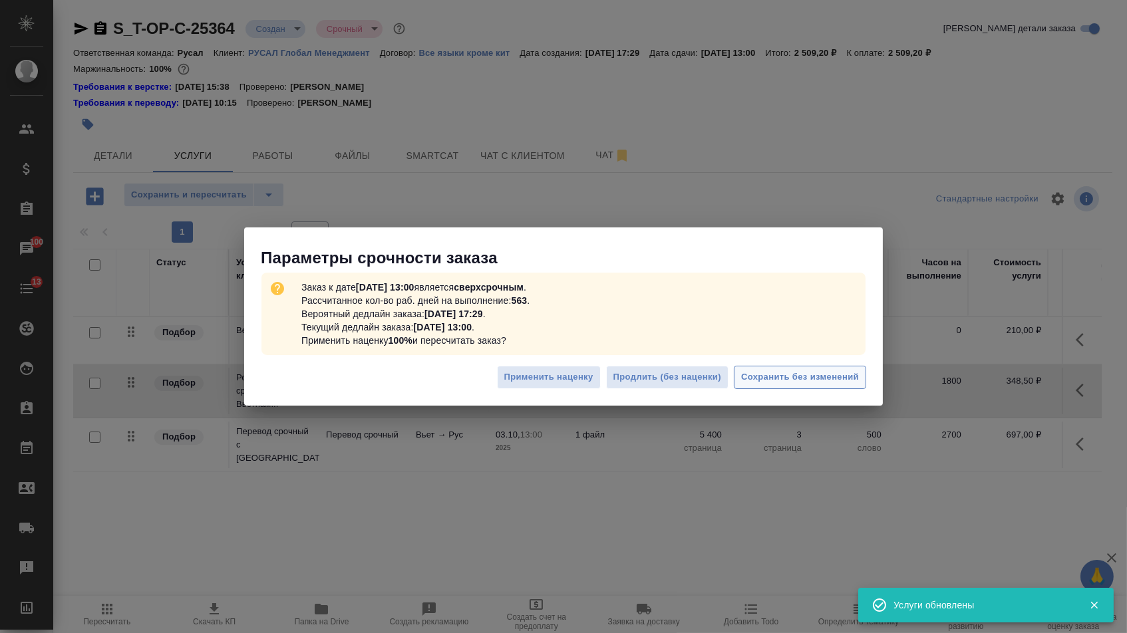
click at [846, 385] on span "Сохранить без изменений" at bounding box center [800, 377] width 118 height 15
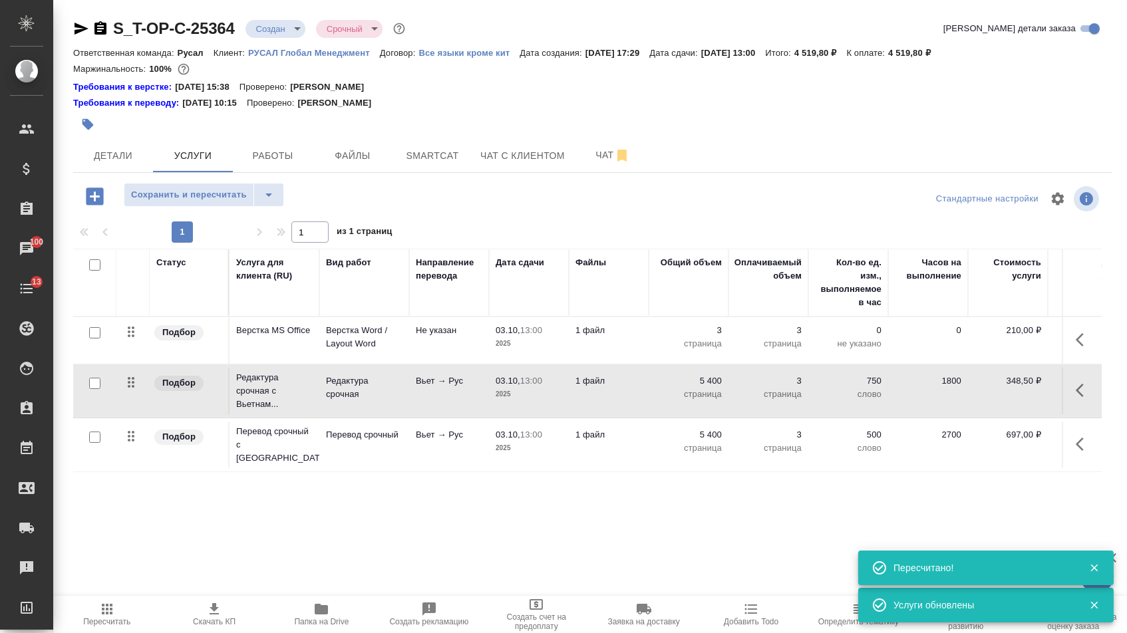
drag, startPoint x: 134, startPoint y: 388, endPoint x: 134, endPoint y: 462, distance: 73.8
click at [134, 462] on table "Статус Услуга для клиента (RU) Вид работ Направление перевода Дата сдачи Файлы …" at bounding box center [700, 361] width 1254 height 224
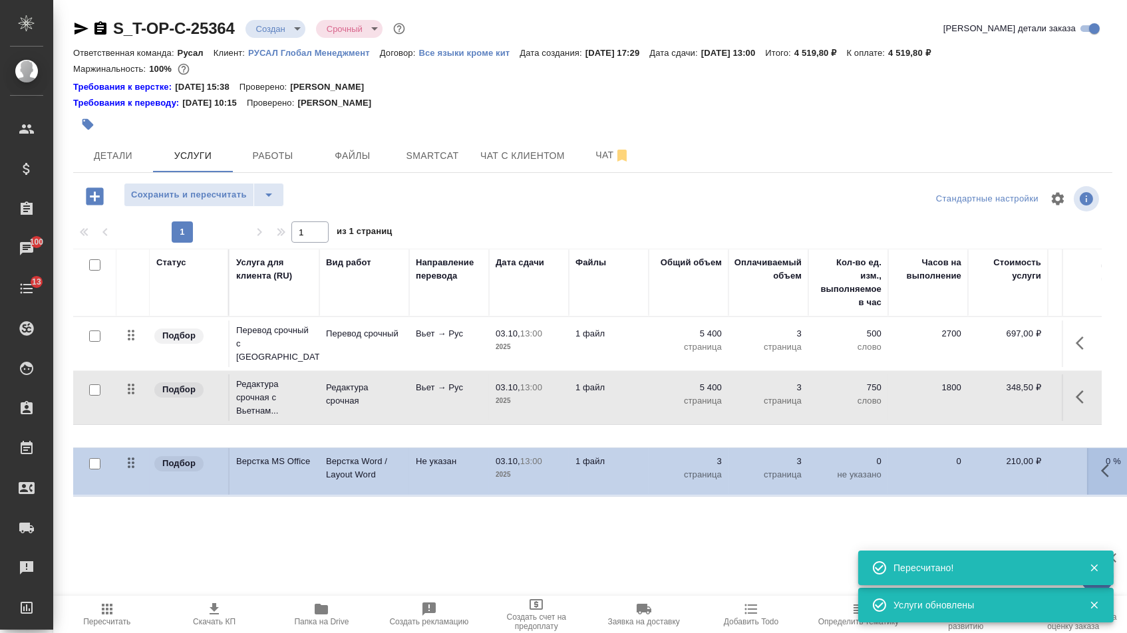
drag, startPoint x: 128, startPoint y: 335, endPoint x: 128, endPoint y: 474, distance: 138.4
click at [128, 472] on table "Статус Услуга для клиента (RU) Вид работ Направление перевода Дата сдачи Файлы …" at bounding box center [700, 361] width 1254 height 225
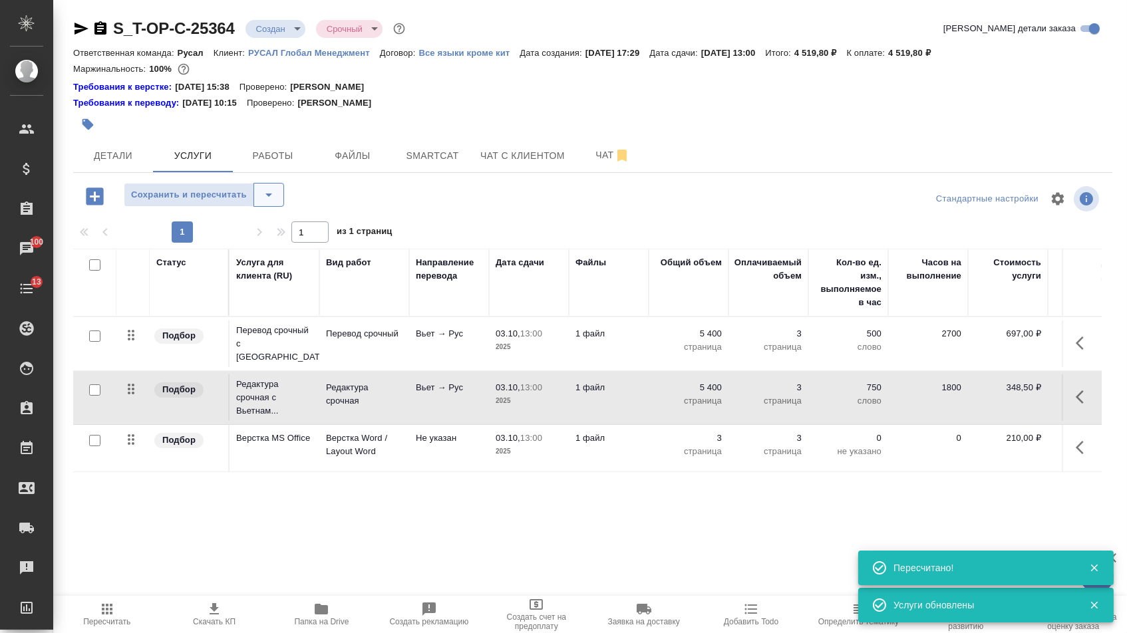
click at [273, 198] on icon "split button" at bounding box center [269, 195] width 16 height 16
click at [268, 241] on ul "Сохранить" at bounding box center [210, 230] width 164 height 32
click at [265, 237] on li "Сохранить" at bounding box center [210, 230] width 164 height 21
click at [156, 161] on button "Услуги" at bounding box center [193, 155] width 80 height 33
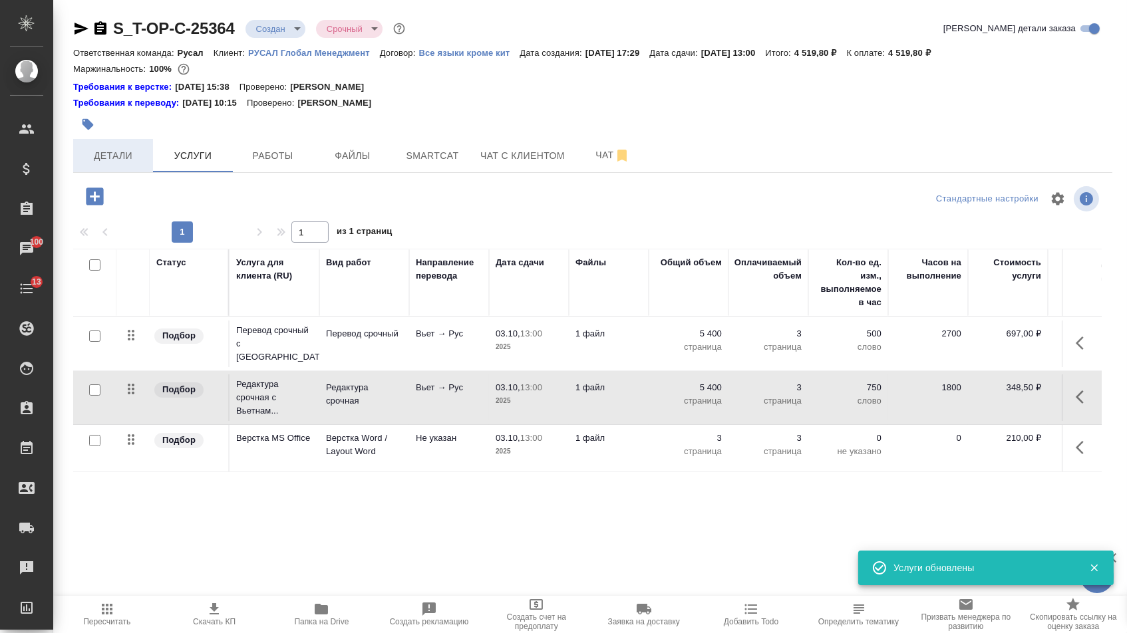
click at [134, 161] on span "Детали" at bounding box center [113, 156] width 64 height 17
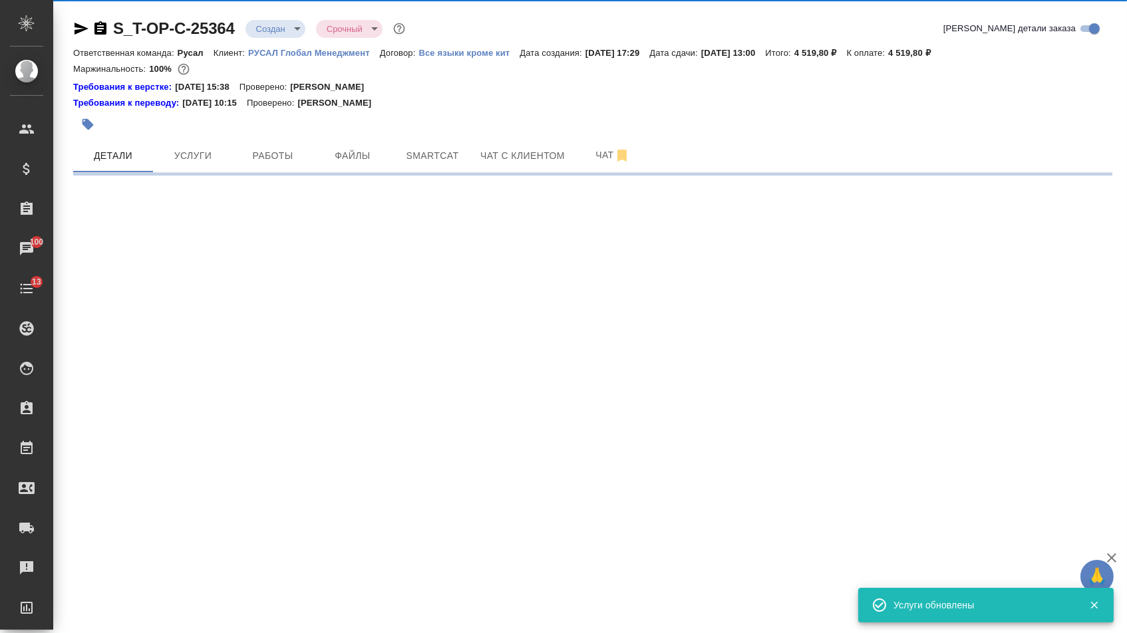
select select "RU"
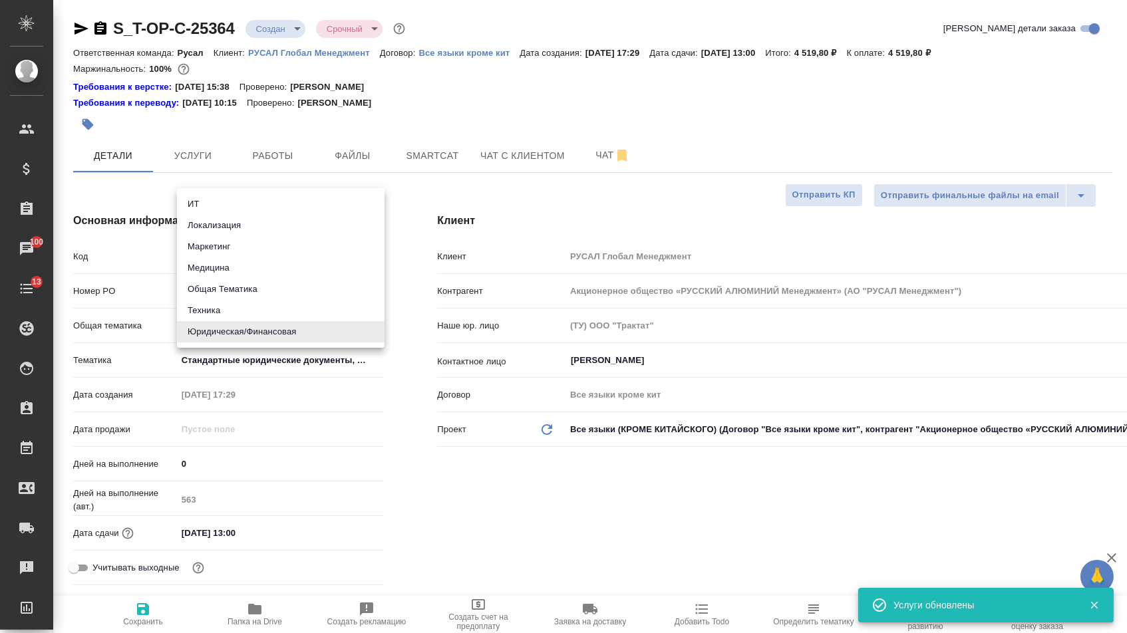
click at [239, 331] on body "🙏 .cls-1 fill:#fff; AWATERA Menshikova Aleksandra Клиенты Спецификации Заказы 1…" at bounding box center [563, 316] width 1127 height 633
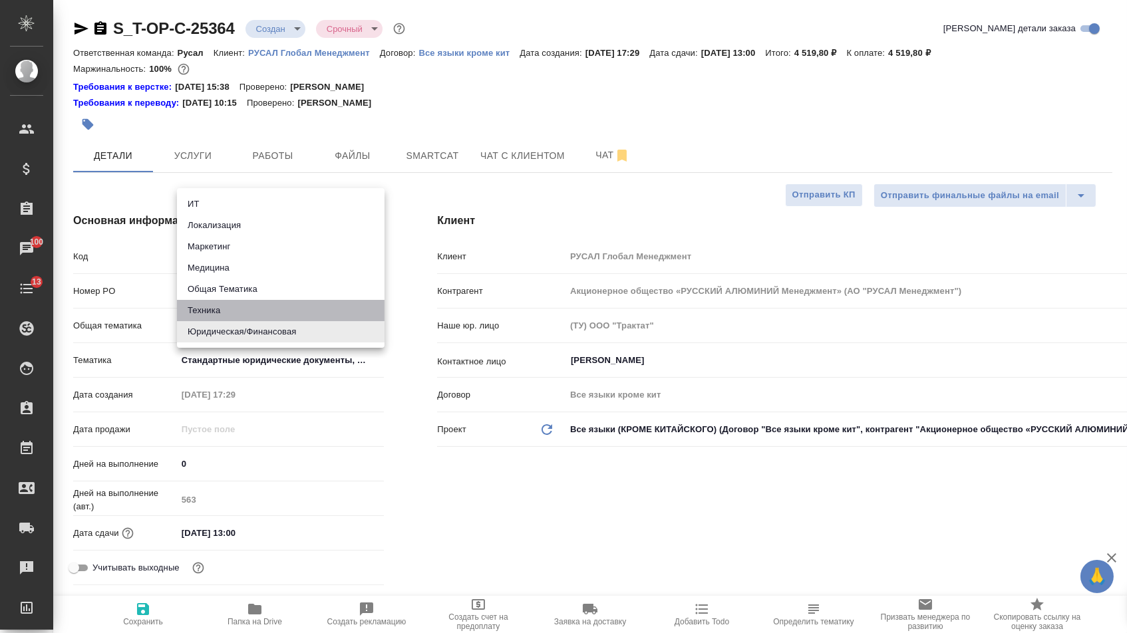
click at [232, 309] on li "Техника" at bounding box center [281, 310] width 208 height 21
type input "tech"
type textarea "x"
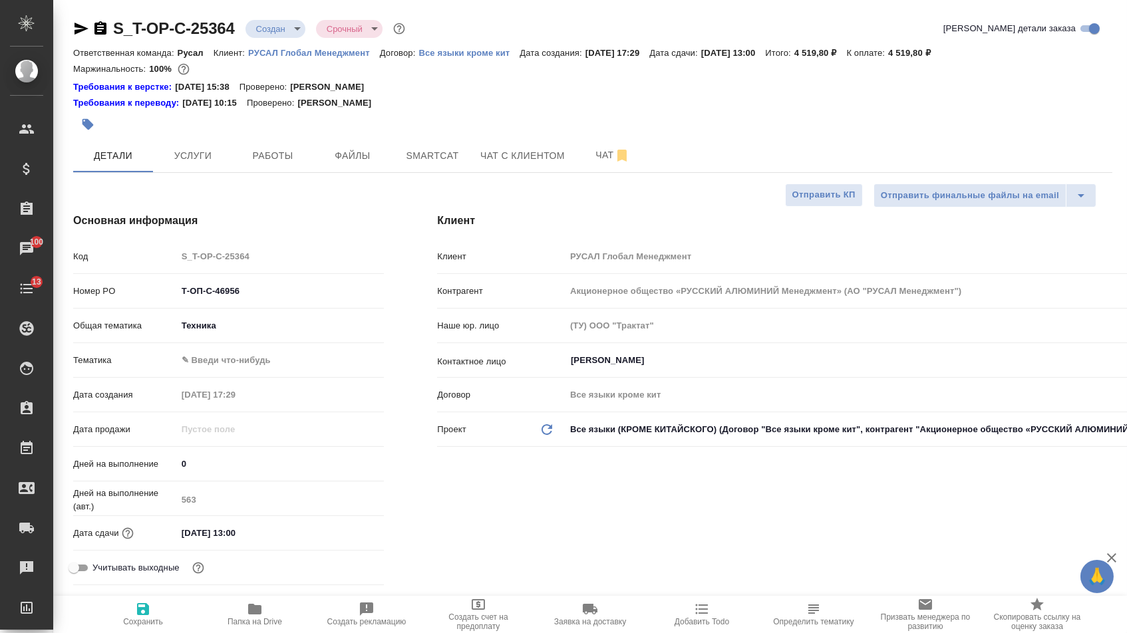
click at [231, 363] on body "🙏 .cls-1 fill:#fff; AWATERA Menshikova Aleksandra Клиенты Спецификации Заказы 1…" at bounding box center [563, 316] width 1127 height 633
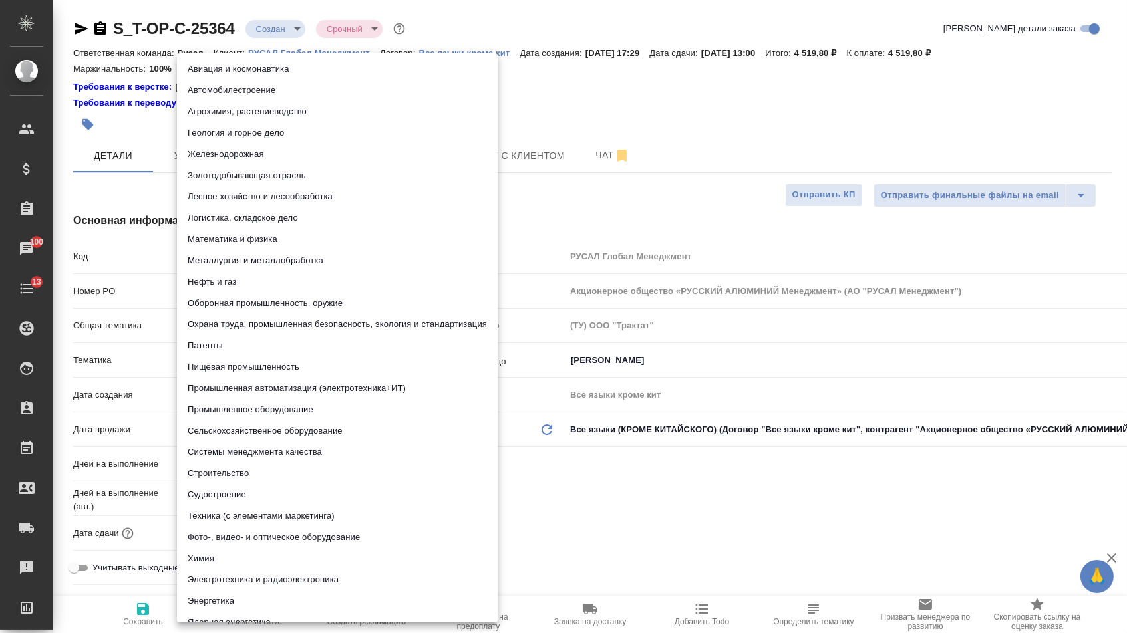
click at [226, 343] on li "Патенты" at bounding box center [337, 345] width 321 height 21
type input "5a8b8b956a9677013d343d19"
type textarea "x"
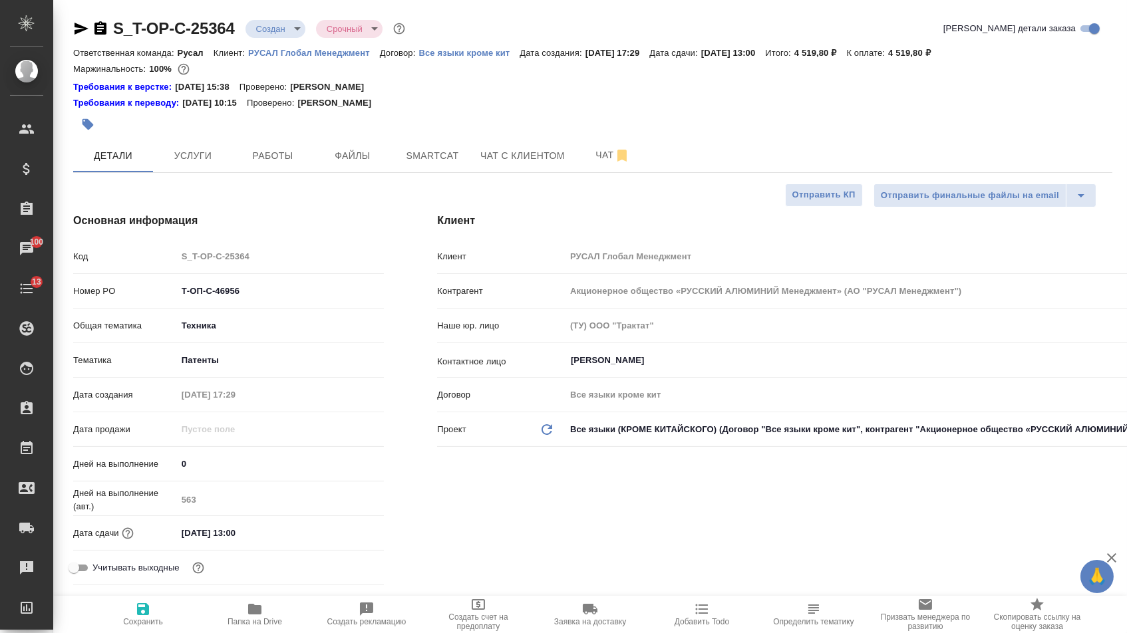
click at [138, 617] on icon "button" at bounding box center [143, 609] width 16 height 16
type textarea "x"
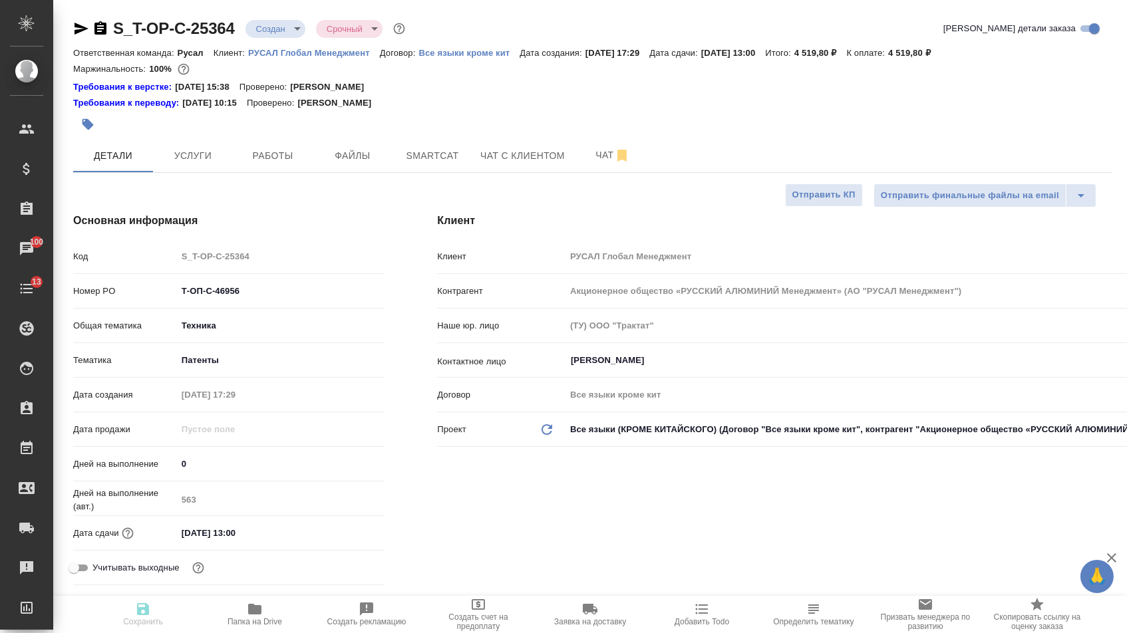
type textarea "x"
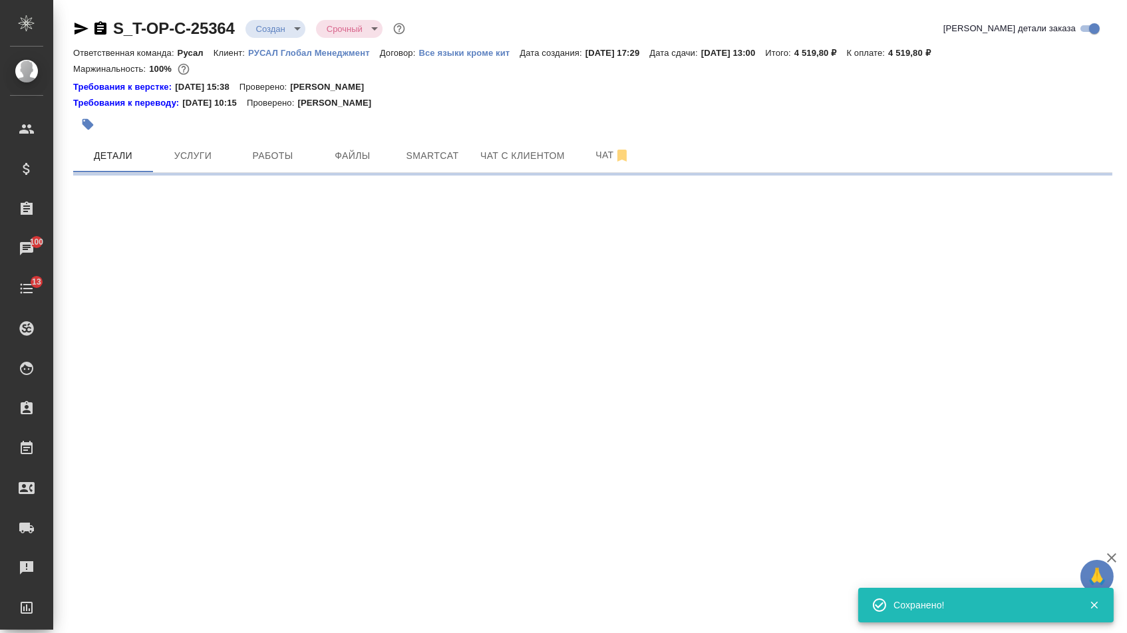
select select "RU"
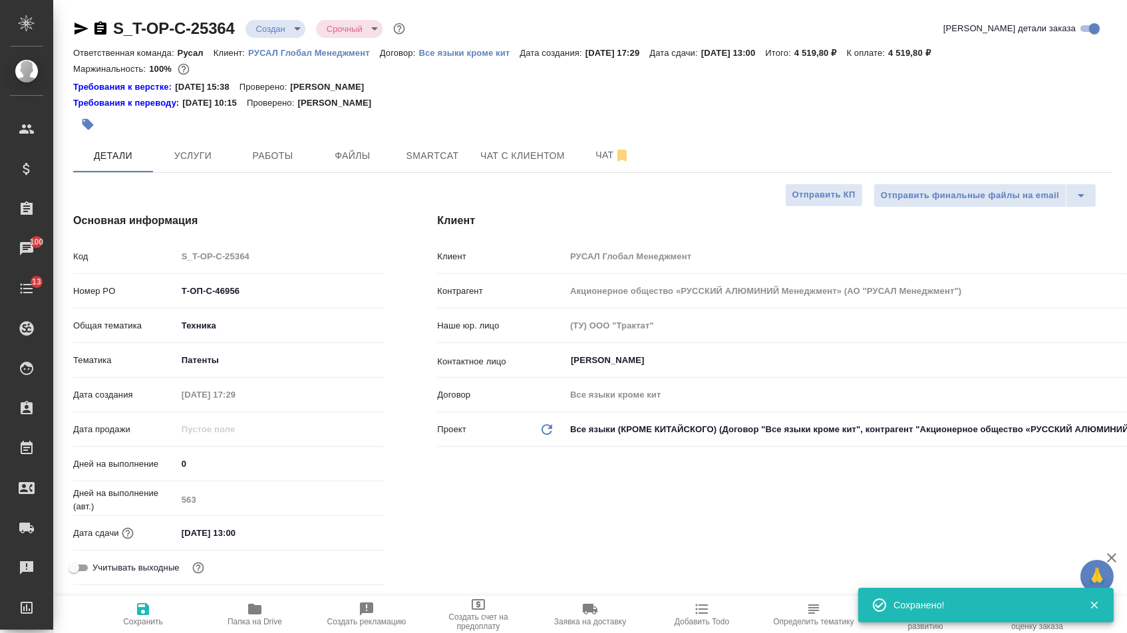
type textarea "x"
click at [281, 25] on body "🙏 .cls-1 fill:#fff; AWATERA Menshikova Aleksandra Клиенты Спецификации Заказы 1…" at bounding box center [563, 316] width 1127 height 633
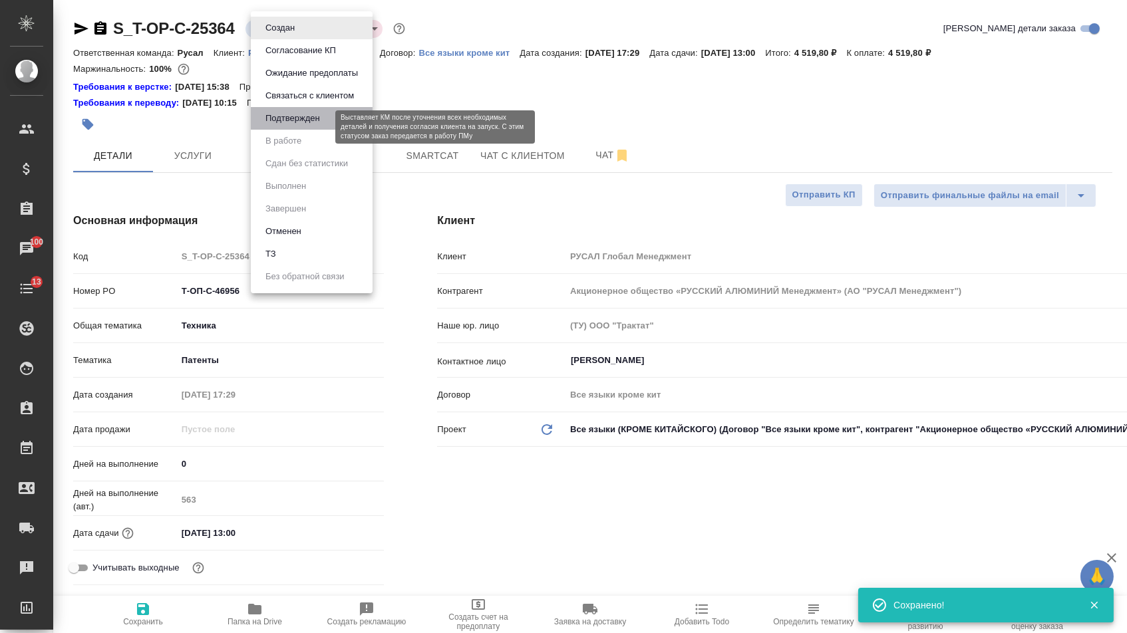
click at [281, 123] on button "Подтвержден" at bounding box center [292, 118] width 63 height 15
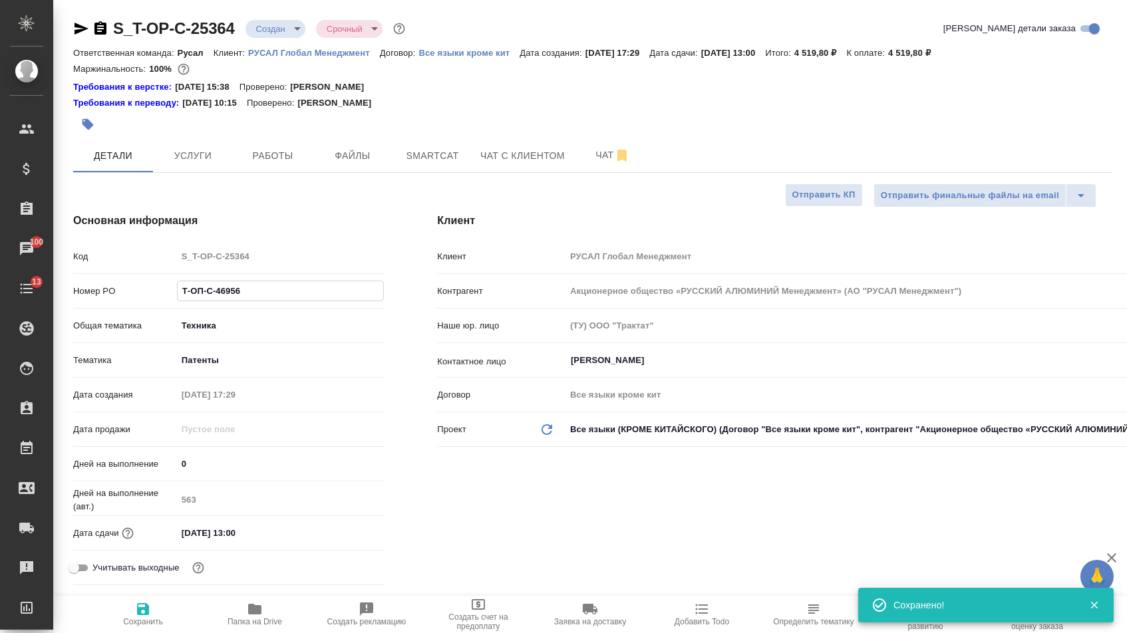
drag, startPoint x: 251, startPoint y: 296, endPoint x: 69, endPoint y: 277, distance: 183.2
click at [69, 277] on div "Основная информация Код S_T-OP-C-25364 Номер PO Т-ОП-С-46956 Общая тематика Тех…" at bounding box center [229, 401] width 364 height 431
select select "RU"
type textarea "x"
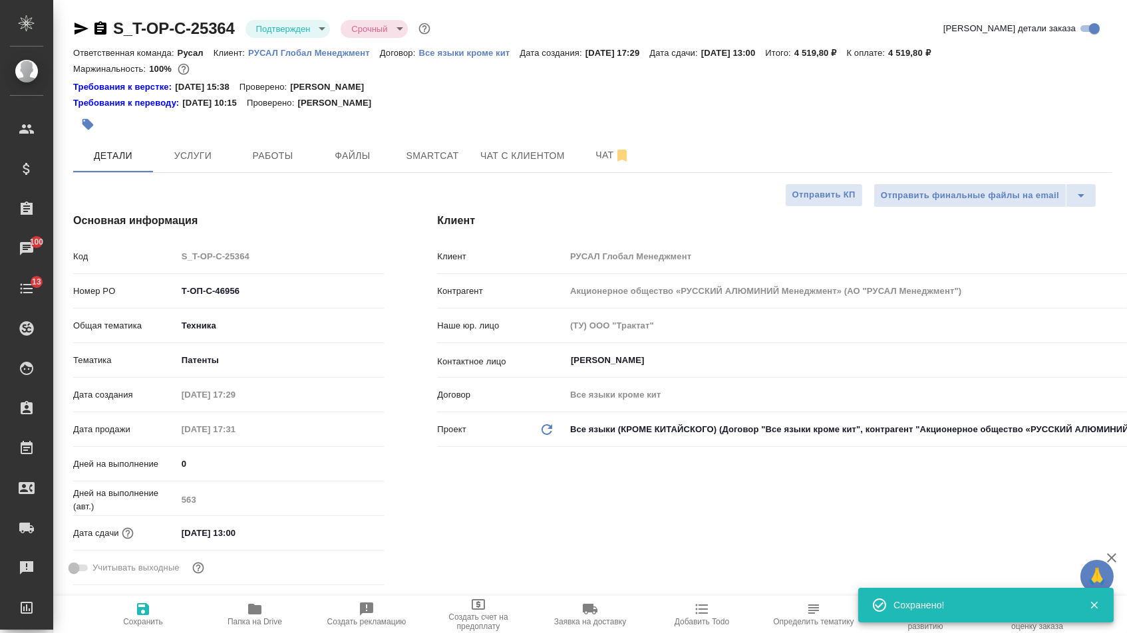
type textarea "x"
click at [79, 30] on icon "button" at bounding box center [82, 29] width 14 height 12
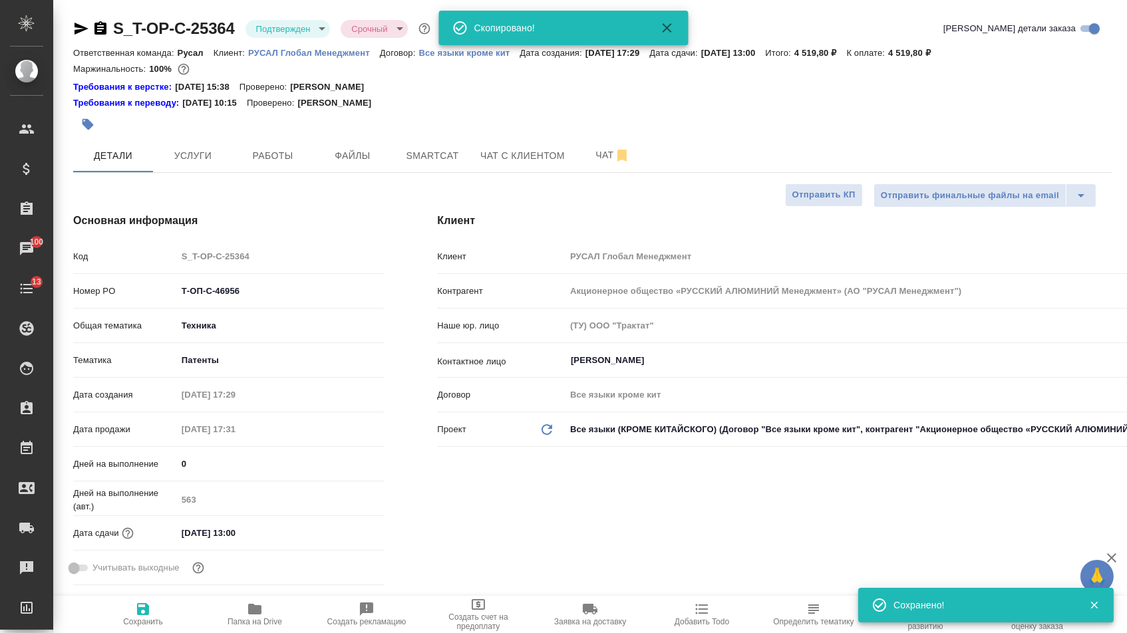
type textarea "x"
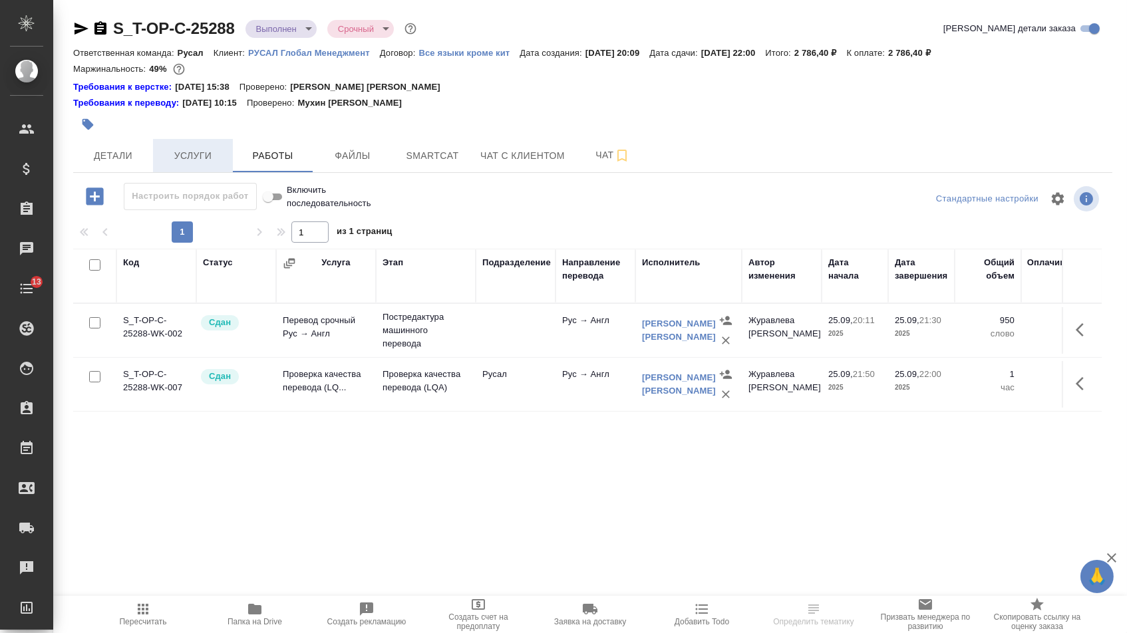
click at [219, 152] on span "Услуги" at bounding box center [193, 156] width 64 height 17
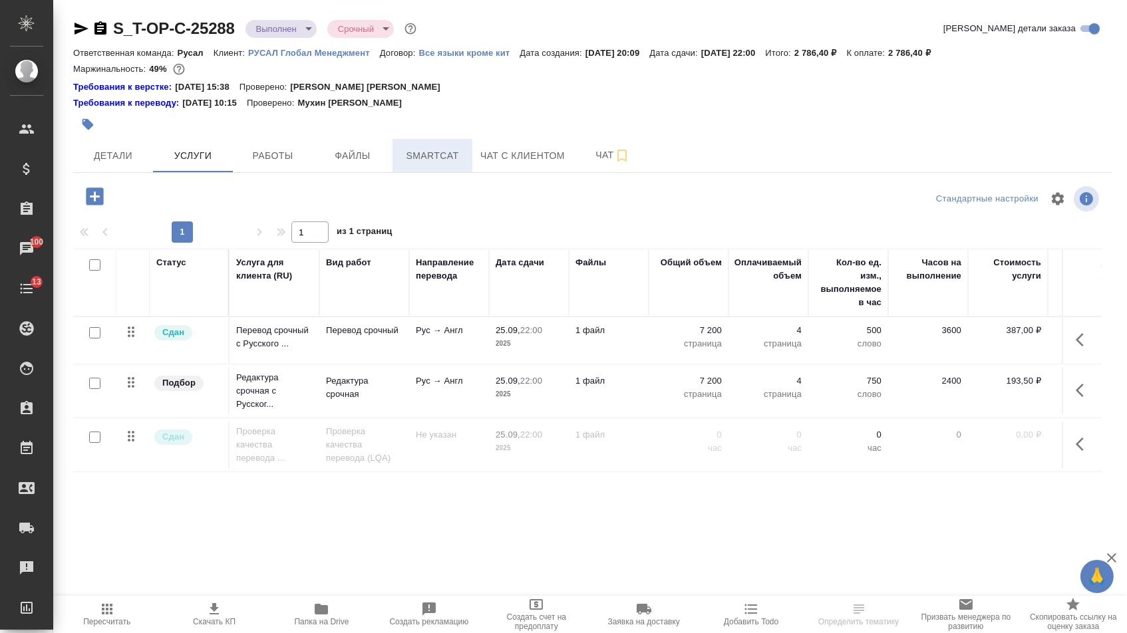
click at [424, 158] on span "Smartcat" at bounding box center [432, 156] width 64 height 17
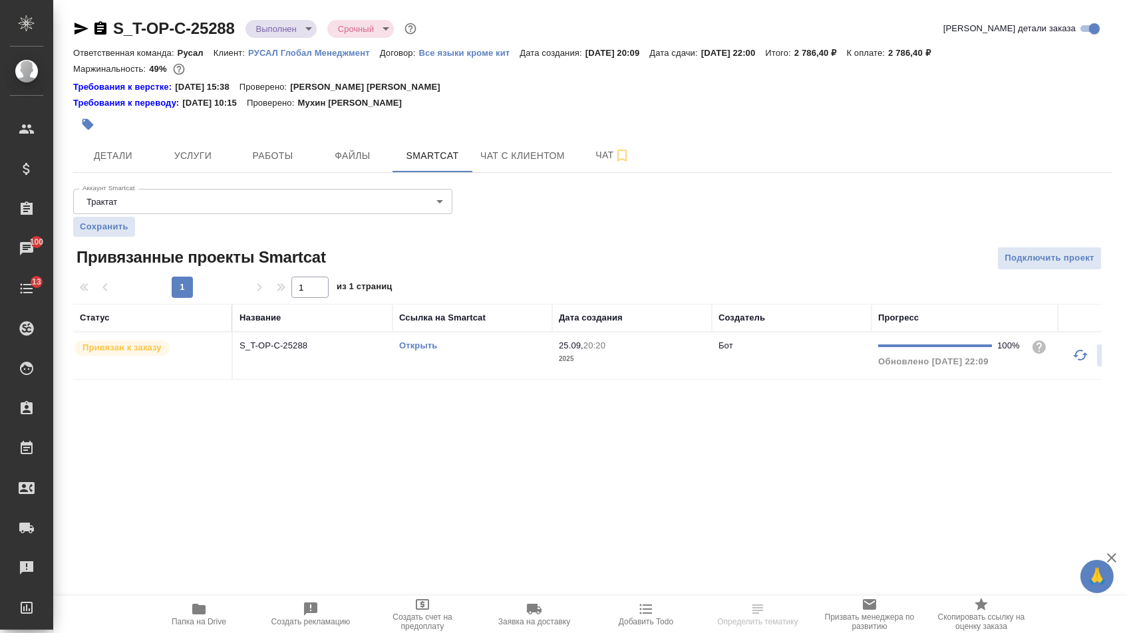
click at [416, 347] on td "Открыть" at bounding box center [472, 356] width 160 height 47
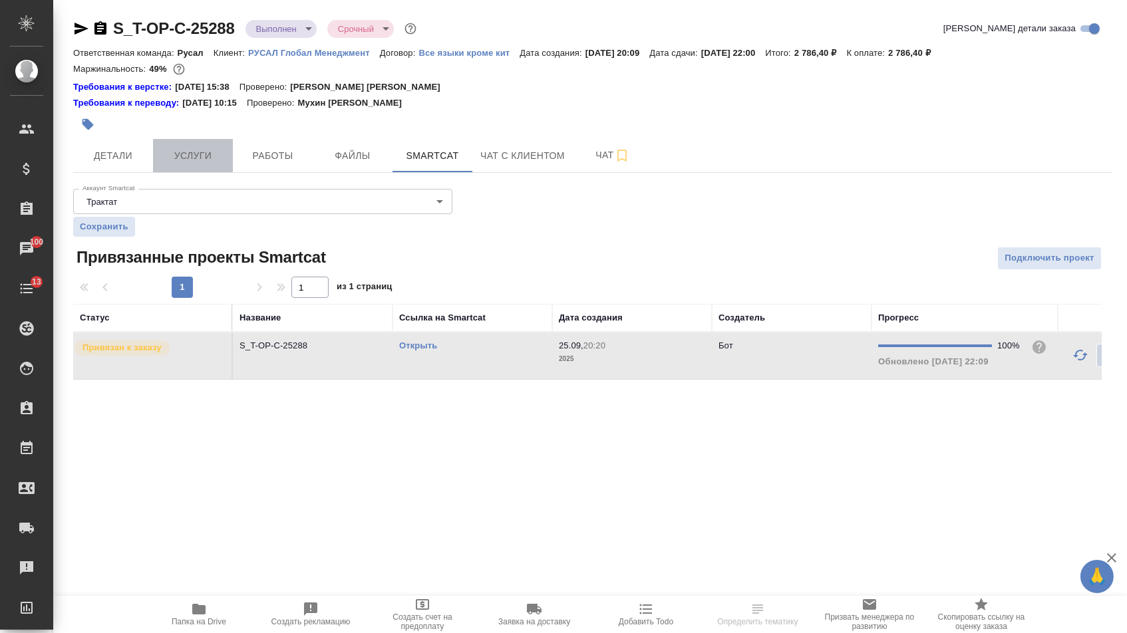
click at [203, 159] on span "Услуги" at bounding box center [193, 156] width 64 height 17
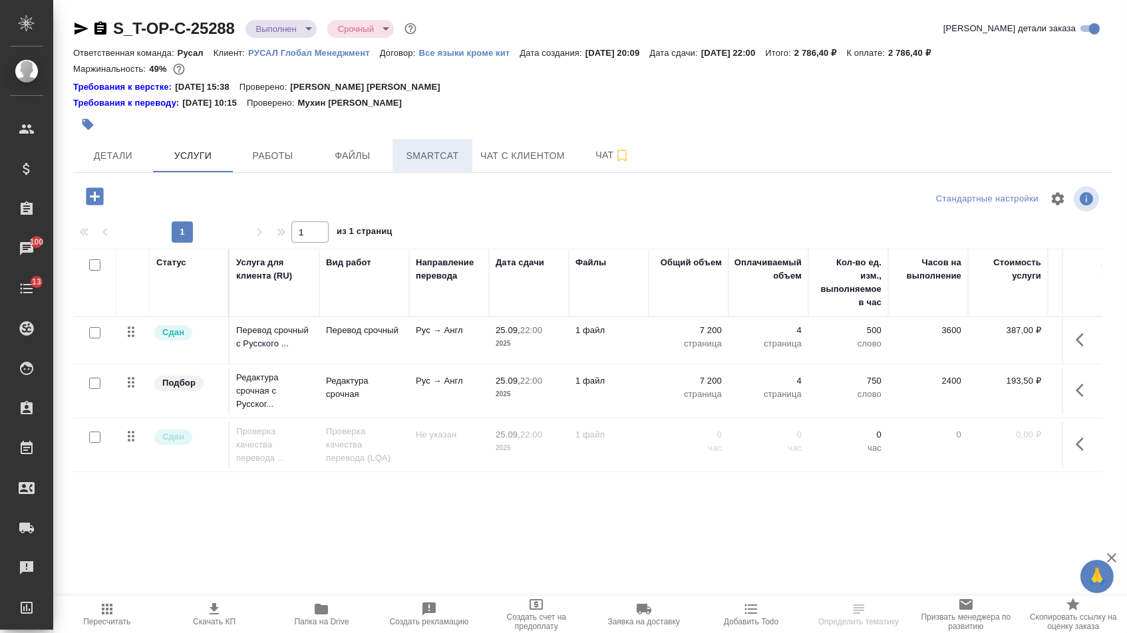
click at [419, 163] on span "Smartcat" at bounding box center [432, 156] width 64 height 17
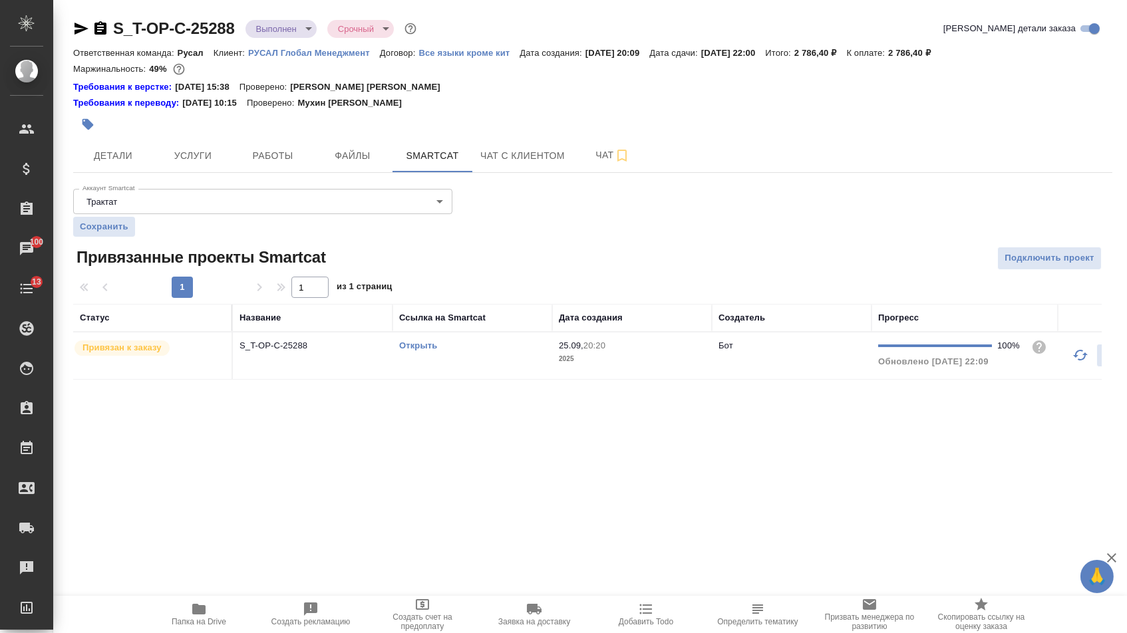
click at [423, 351] on link "Открыть" at bounding box center [418, 346] width 38 height 10
